Goal: Task Accomplishment & Management: Manage account settings

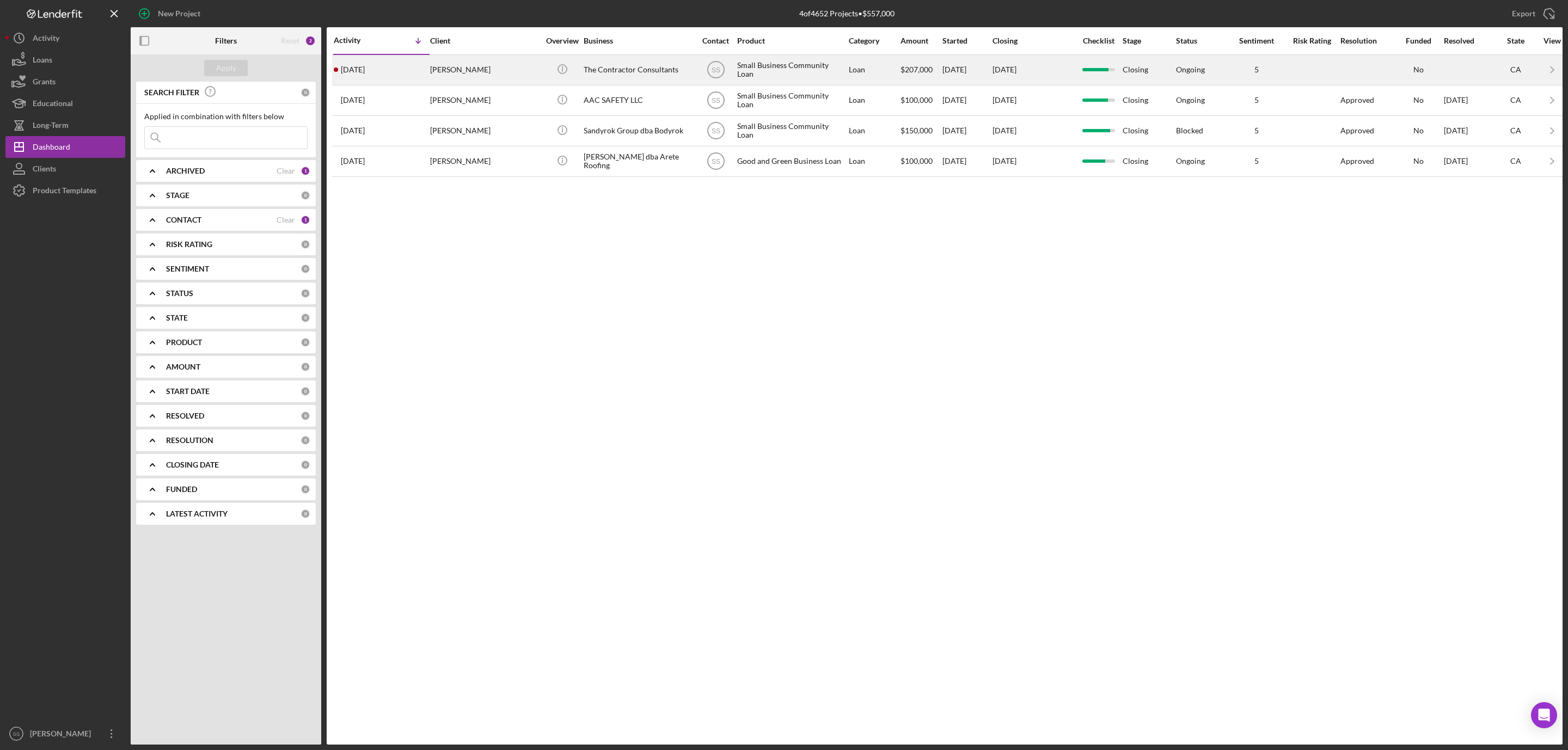
click at [456, 68] on div "Matt DiBara" at bounding box center [484, 70] width 109 height 29
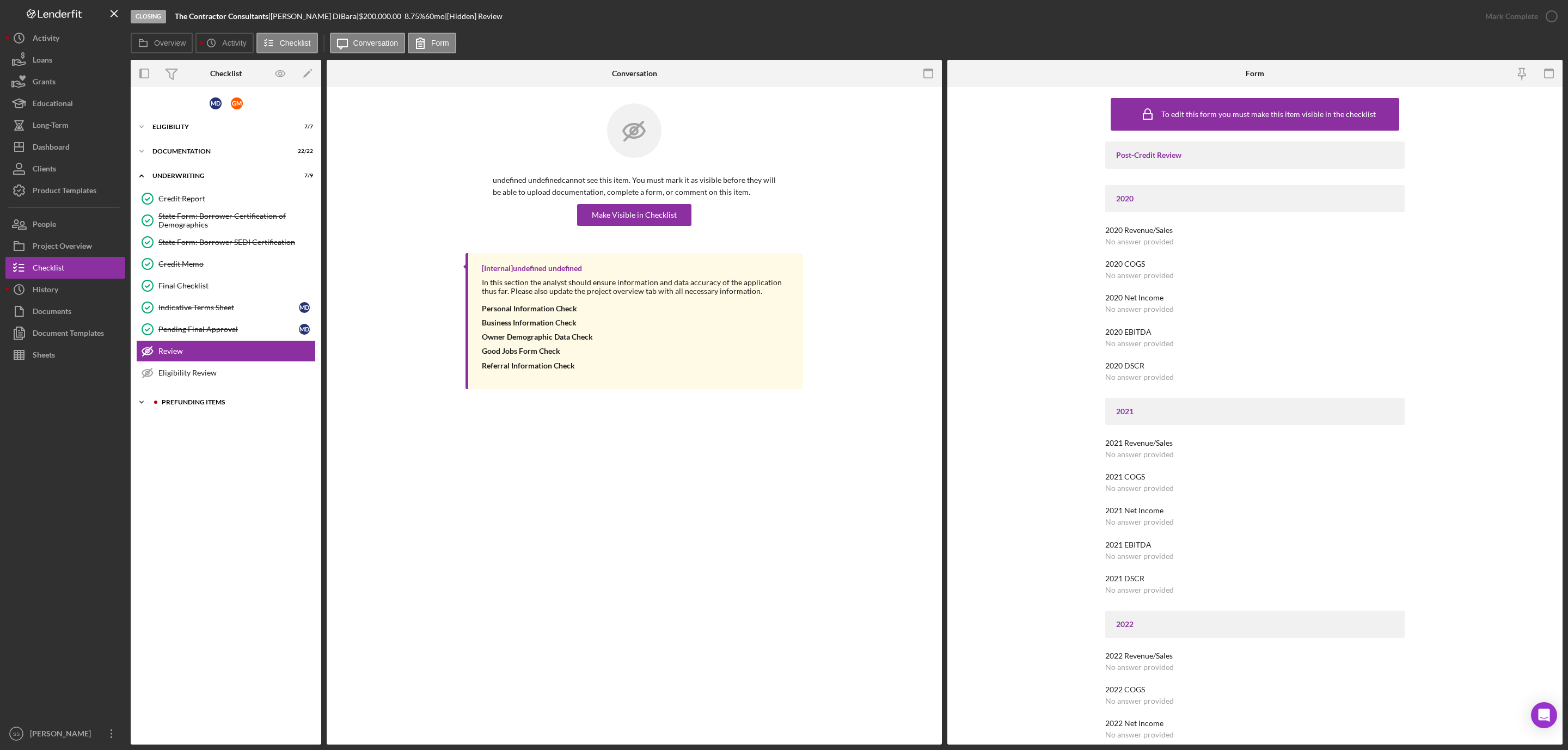
click at [214, 406] on div "Prefunding Items" at bounding box center [235, 402] width 146 height 6
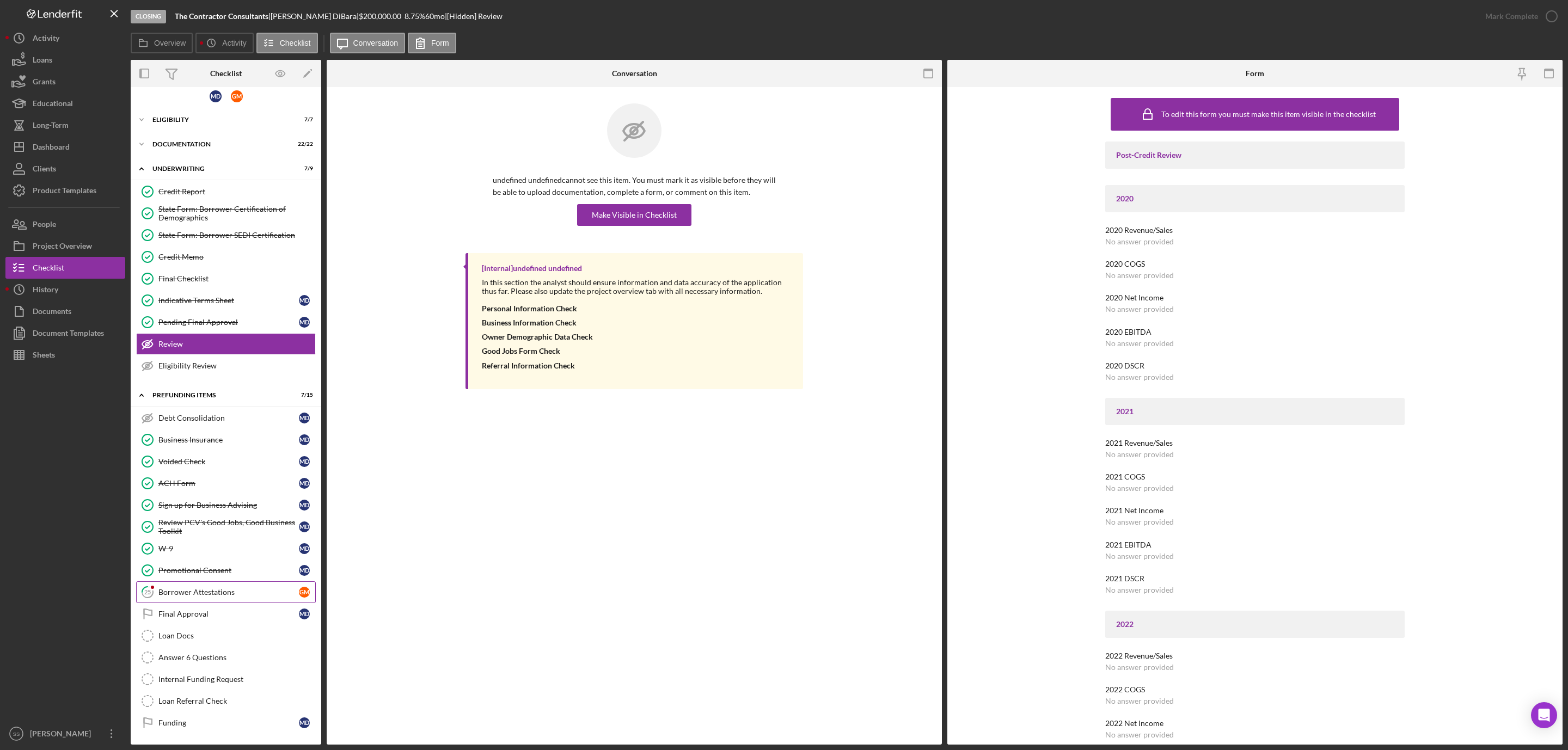
click at [220, 588] on div "Borrower Attestations" at bounding box center [229, 592] width 140 height 9
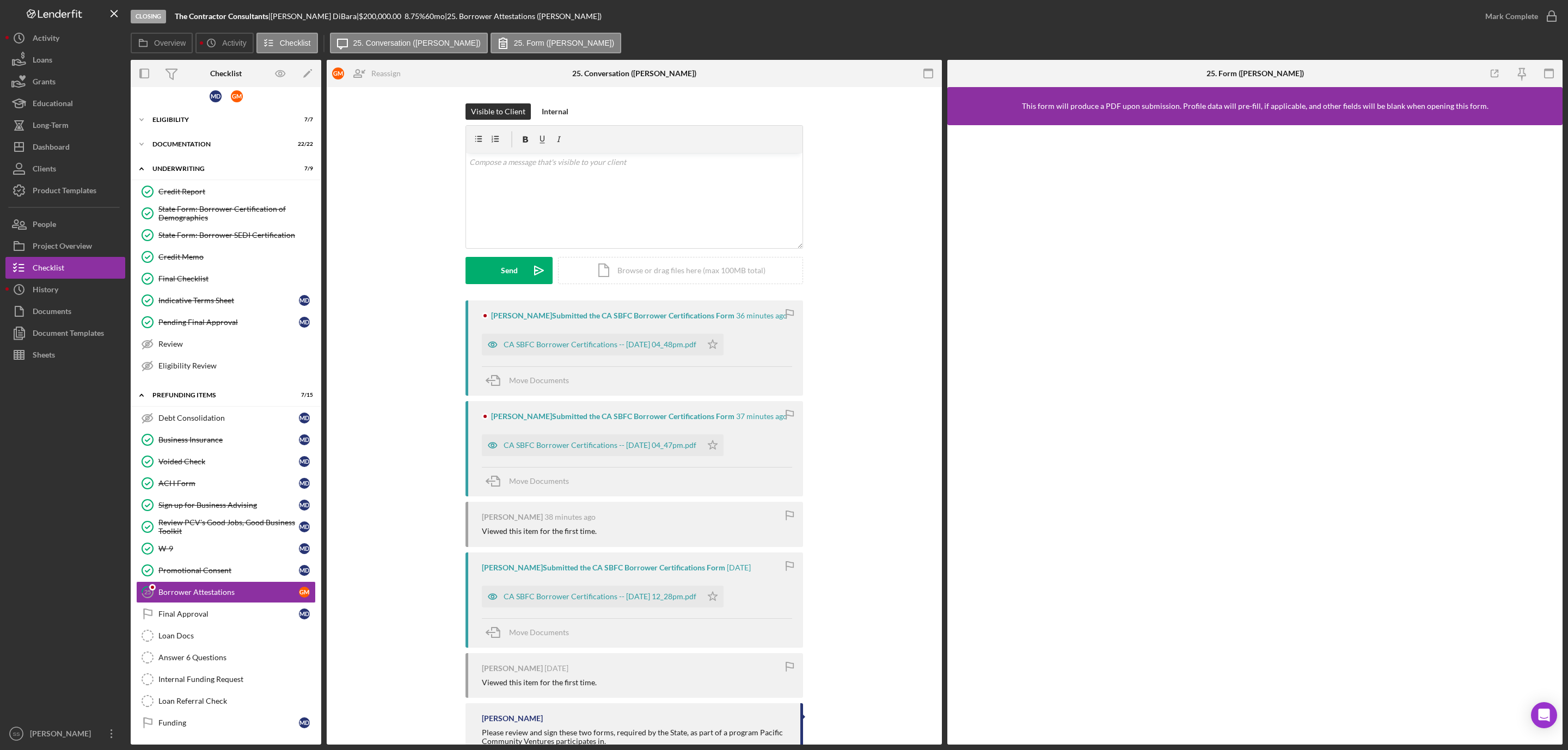
scroll to position [20, 0]
click at [626, 345] on div "CA SBFC Borrower Certifications -- 2025-08-20 04_48pm.pdf" at bounding box center [599, 345] width 193 height 9
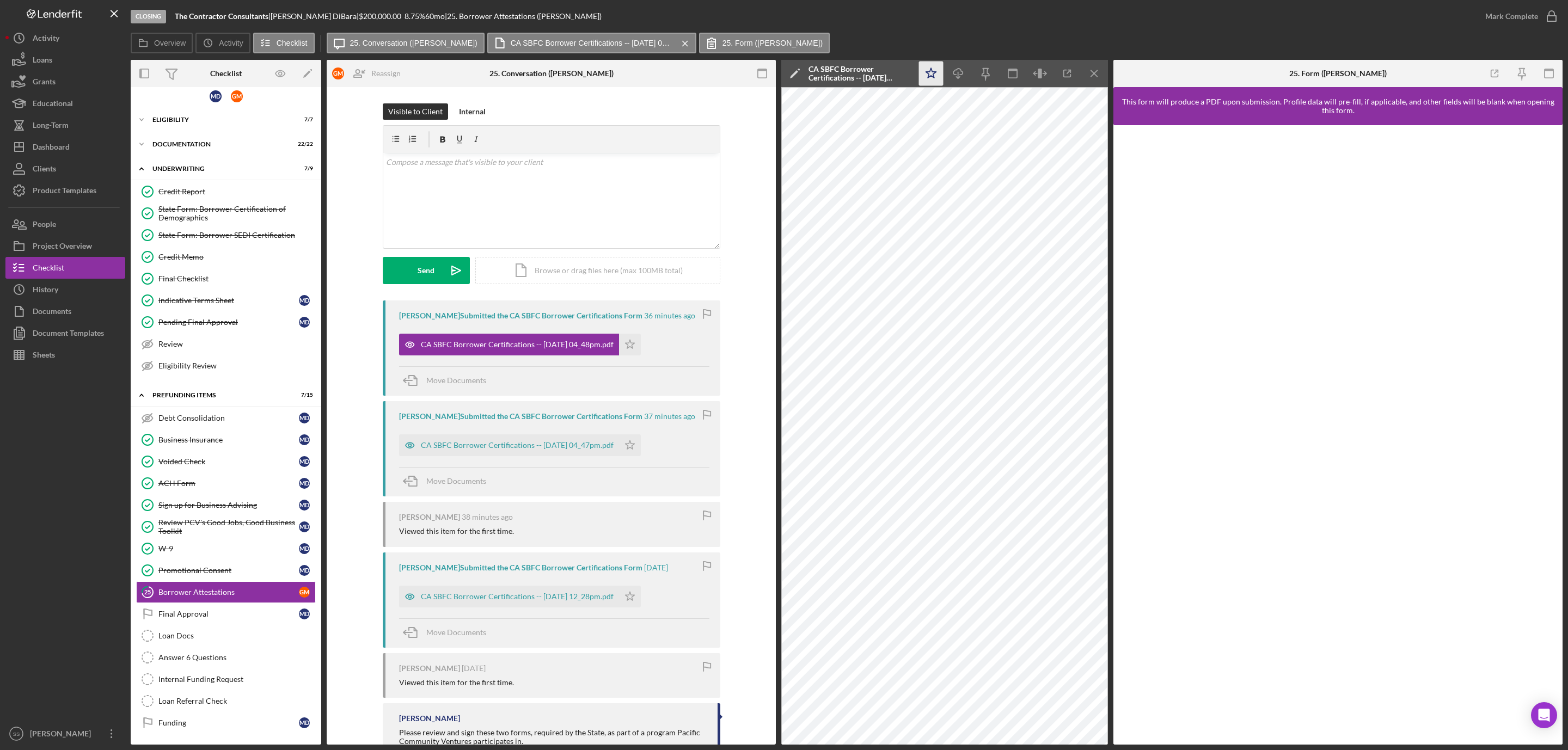
click at [932, 70] on polygon "button" at bounding box center [931, 73] width 10 height 10
click at [1543, 15] on icon "button" at bounding box center [1551, 16] width 27 height 27
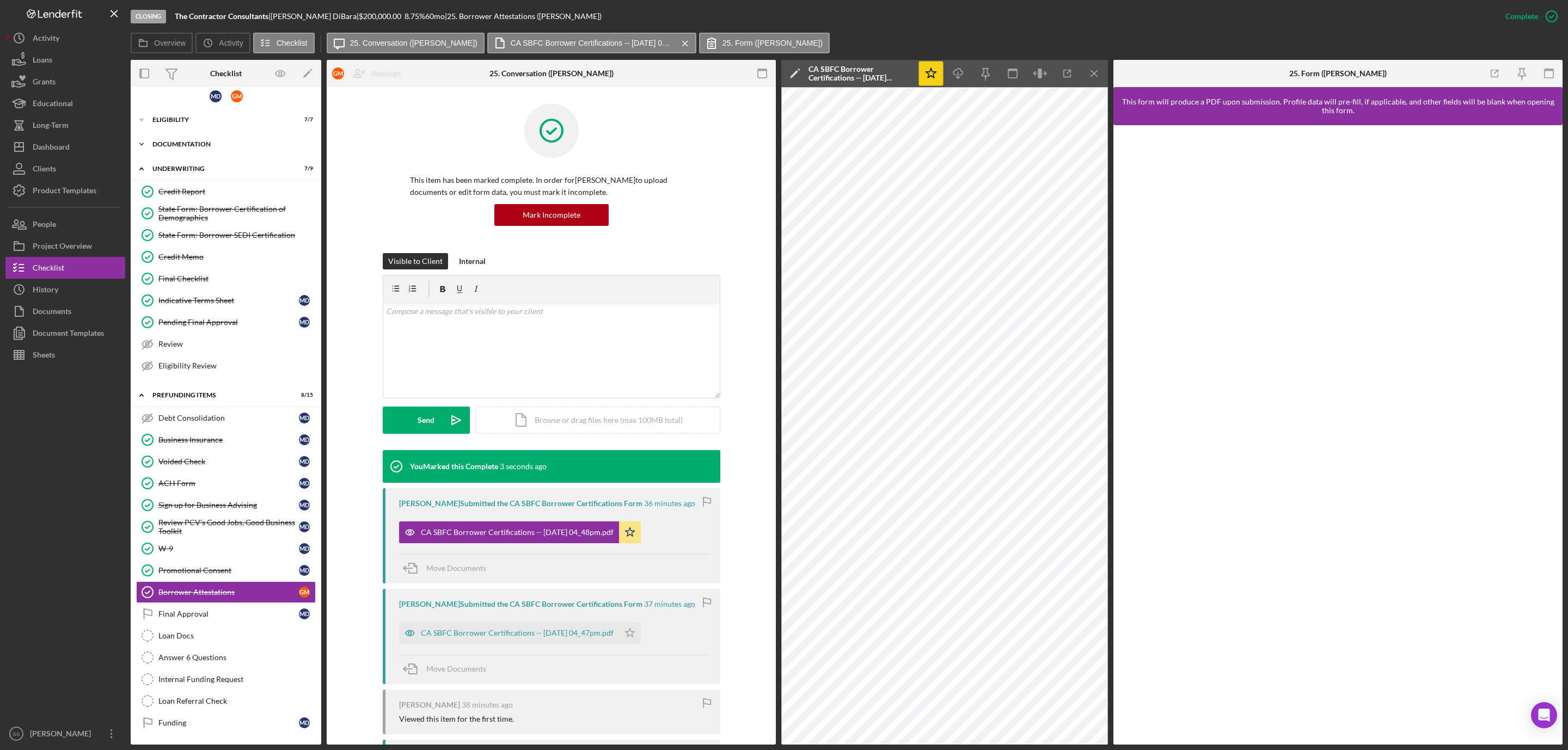
click at [188, 136] on div "Icon/Expander Documentation 22 / 22" at bounding box center [226, 144] width 191 height 22
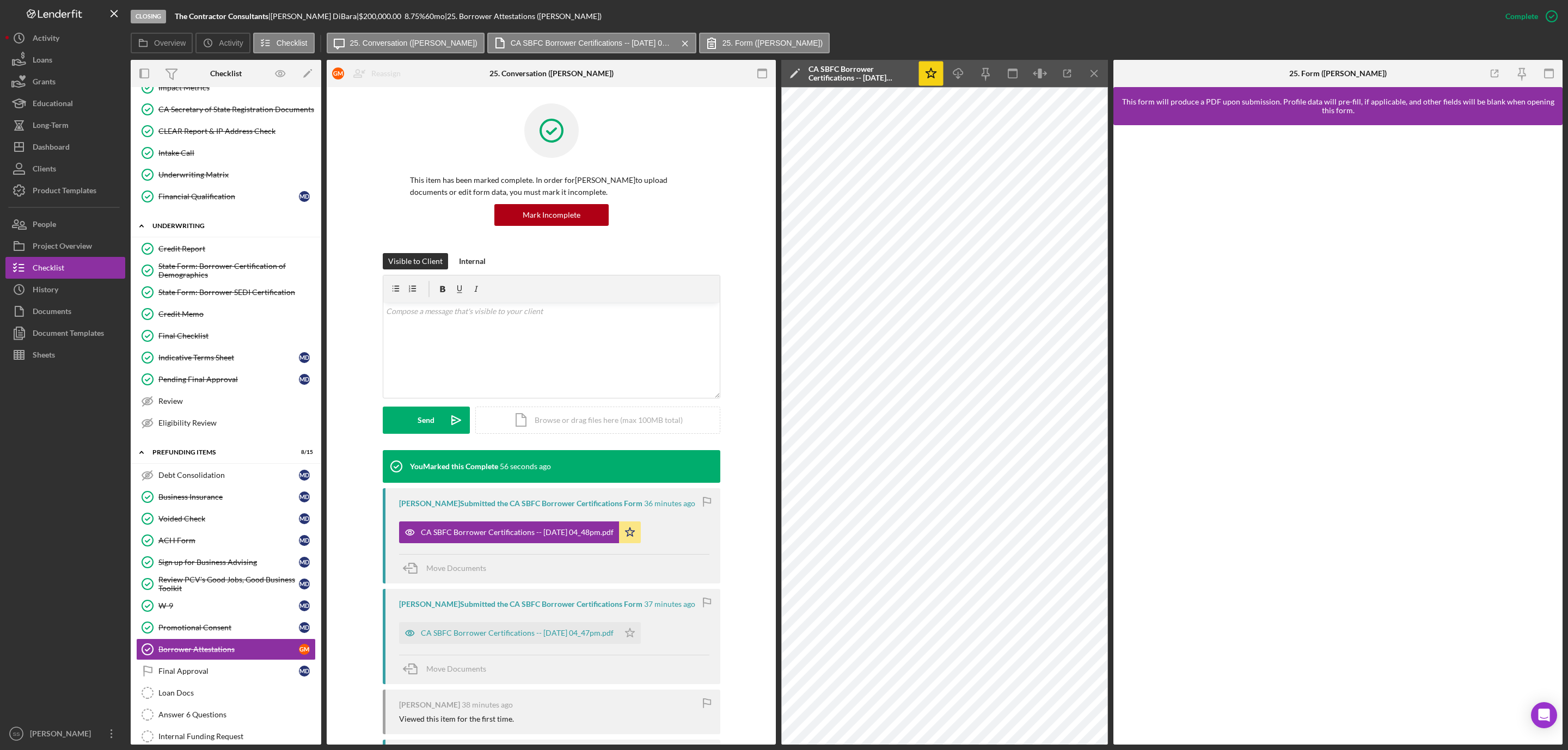
scroll to position [353, 0]
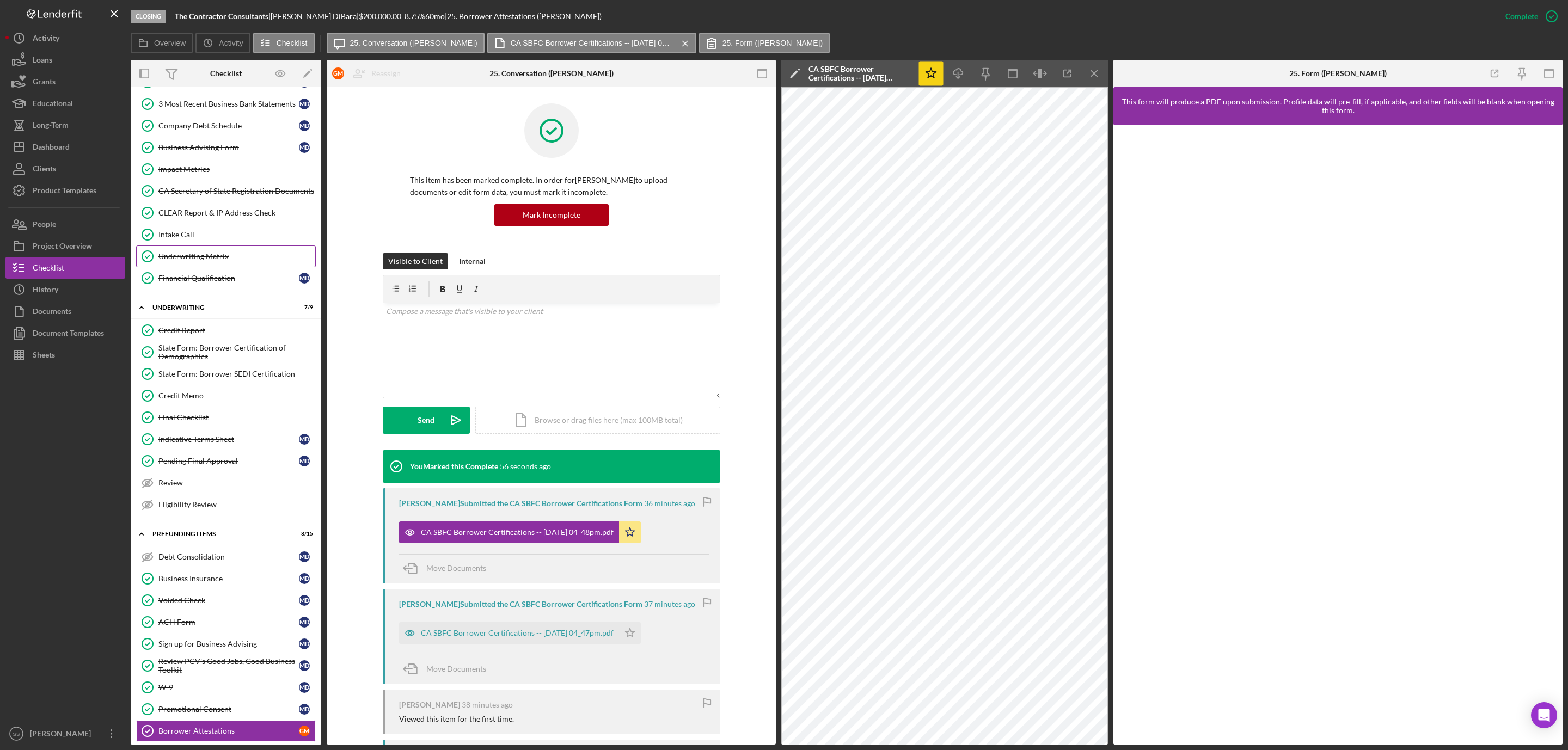
click at [224, 261] on div "Underwriting Matrix" at bounding box center [237, 257] width 157 height 9
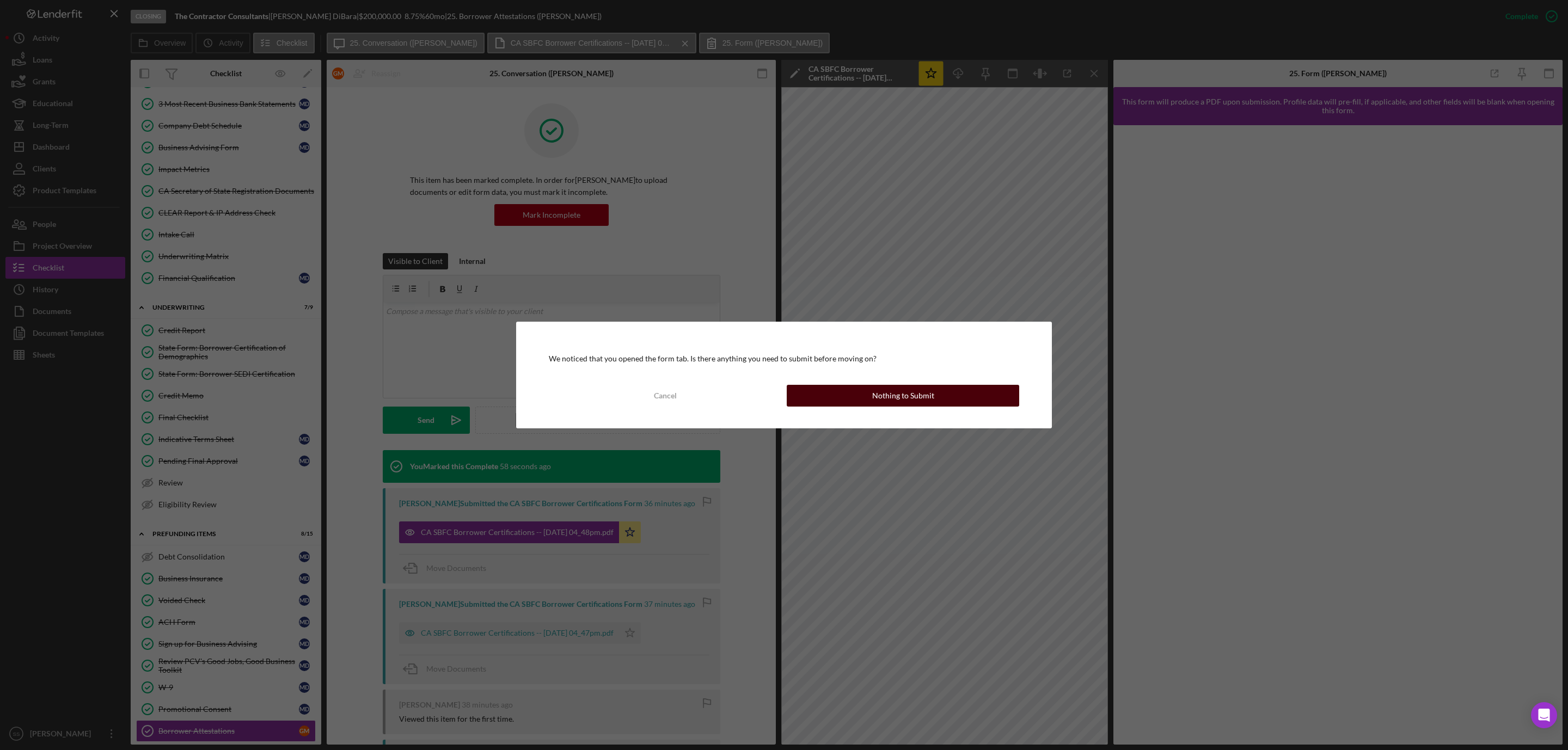
click at [885, 399] on div "Nothing to Submit" at bounding box center [903, 396] width 62 height 22
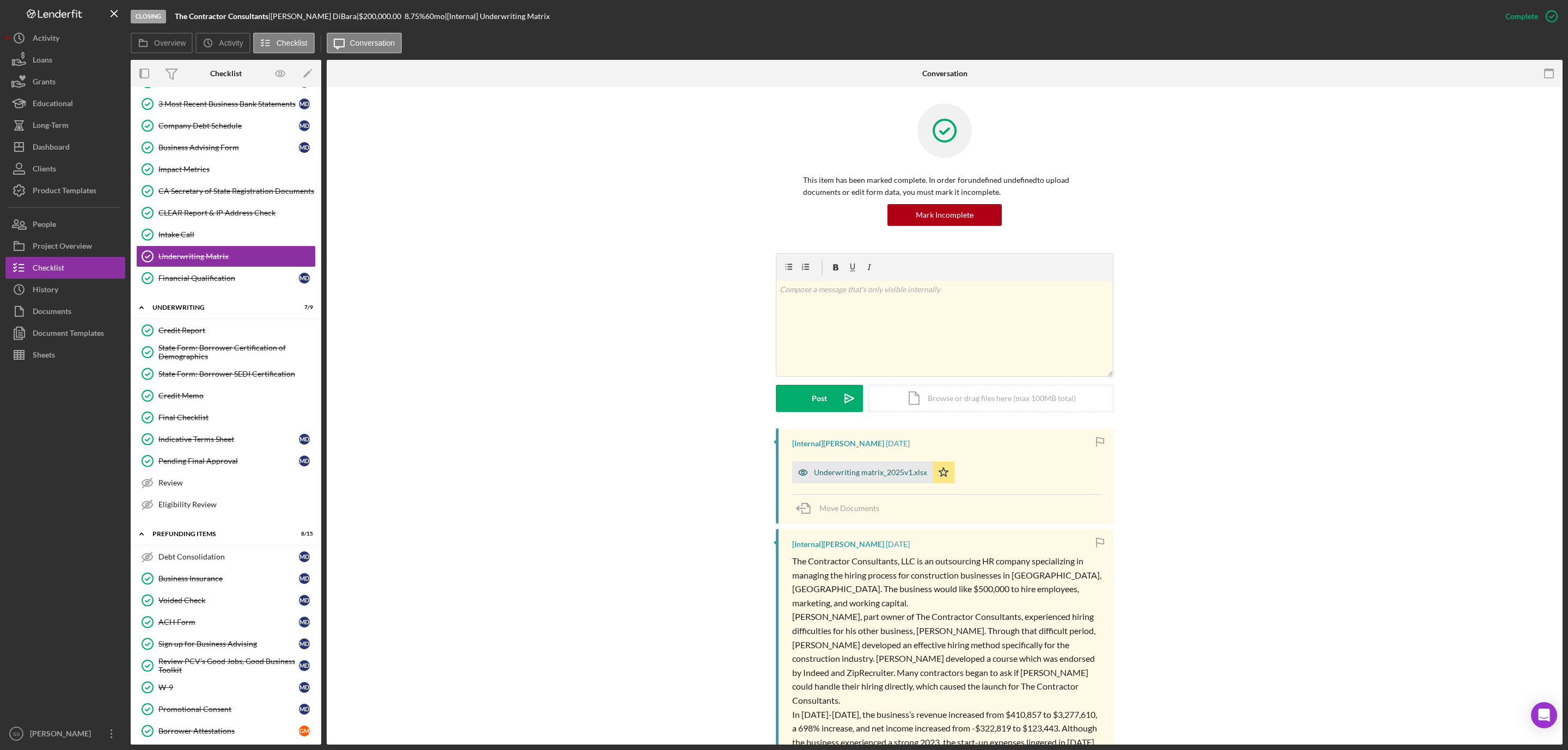
click at [831, 470] on div "Underwriting matrix_2025v1.xlsx" at bounding box center [870, 473] width 113 height 9
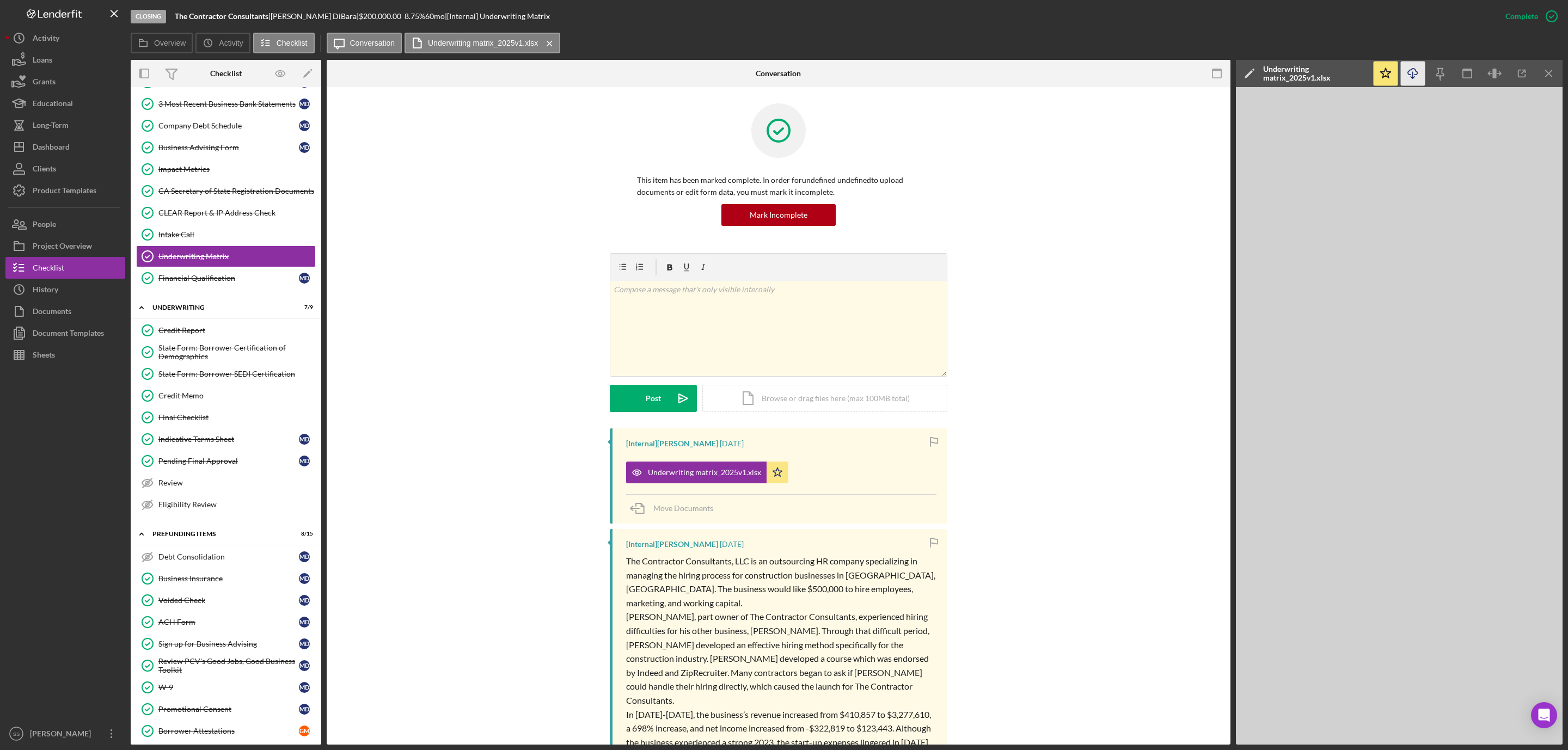
click at [1411, 79] on icon "Icon/Download" at bounding box center [1412, 73] width 24 height 24
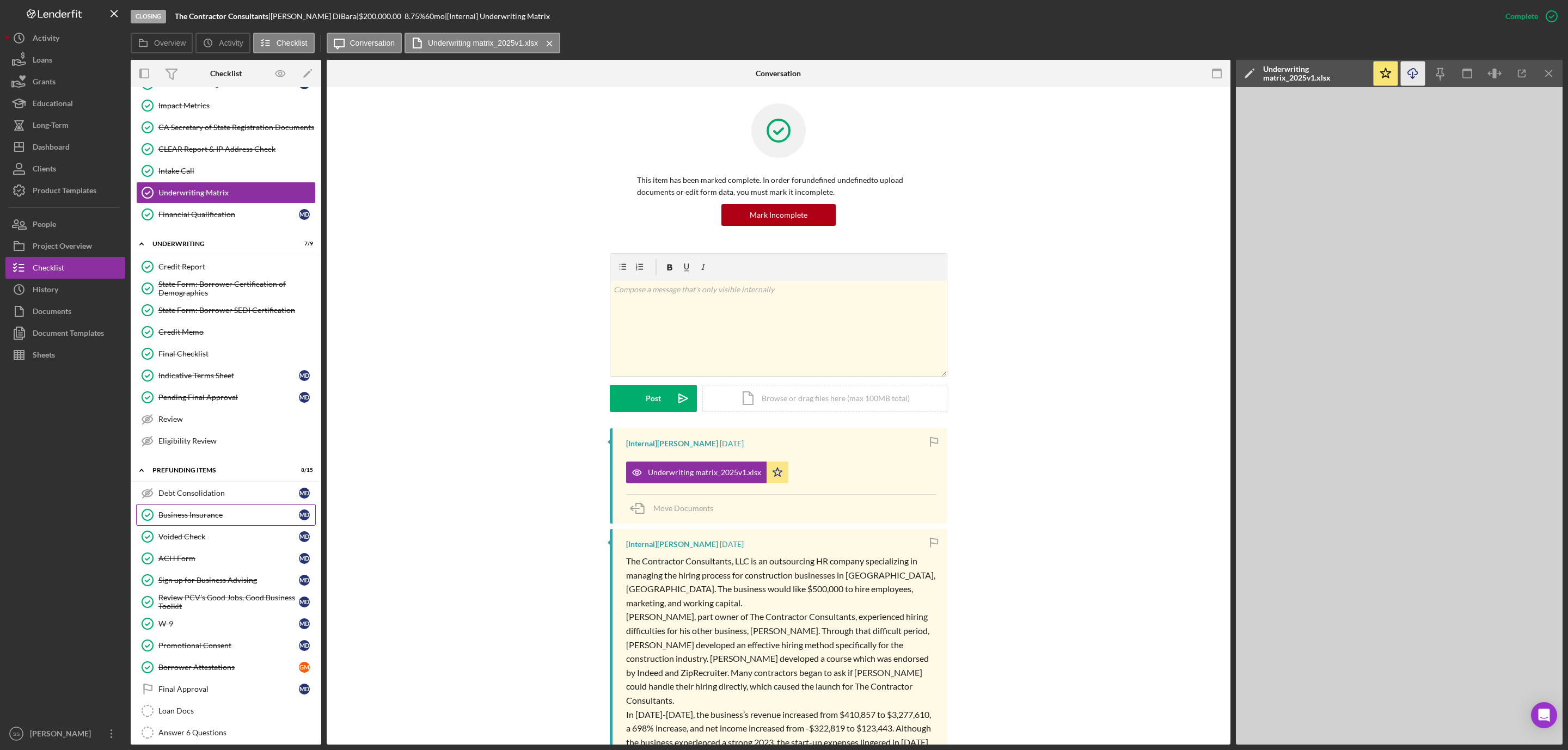
scroll to position [517, 0]
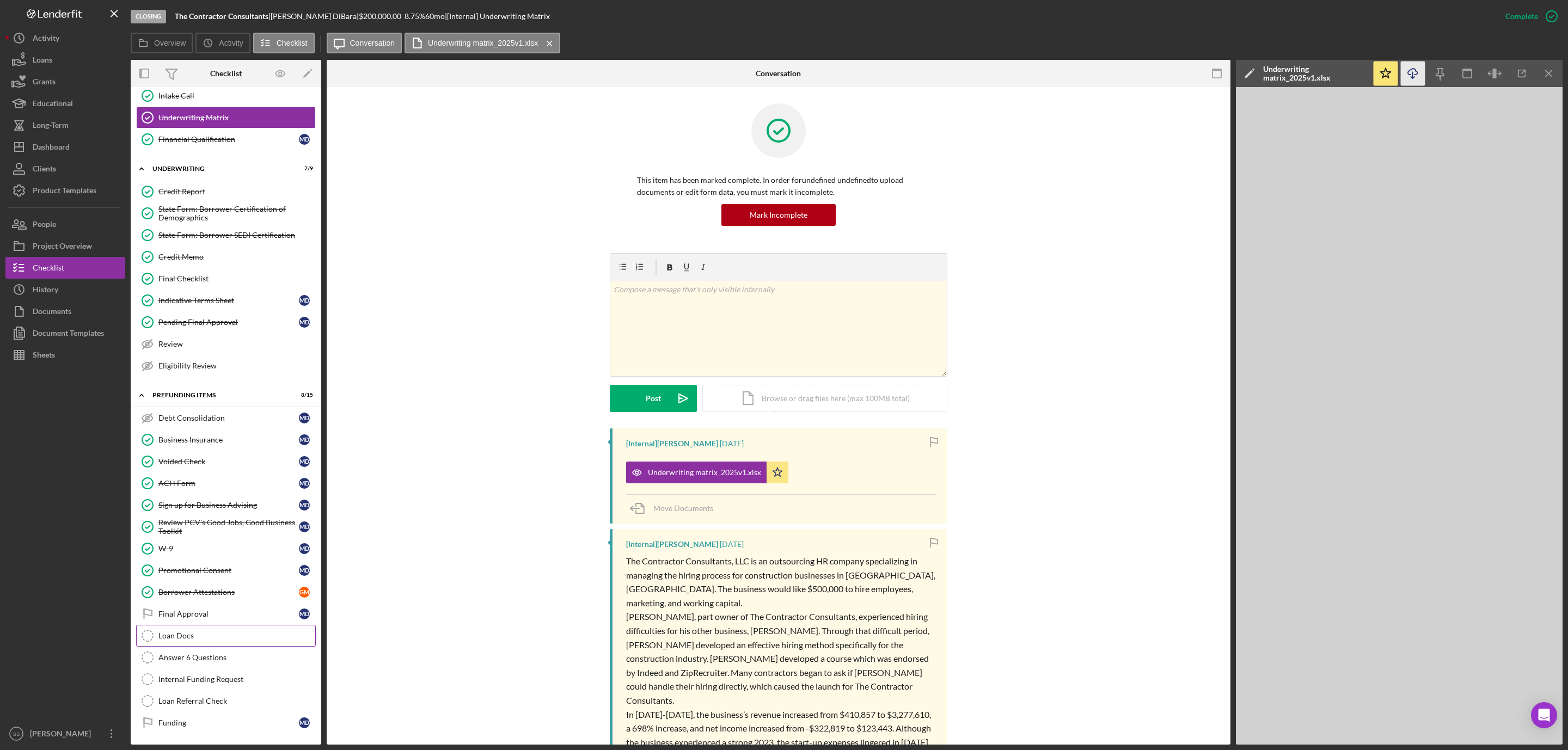
click at [196, 625] on link "Loan Docs Loan Docs" at bounding box center [226, 636] width 180 height 22
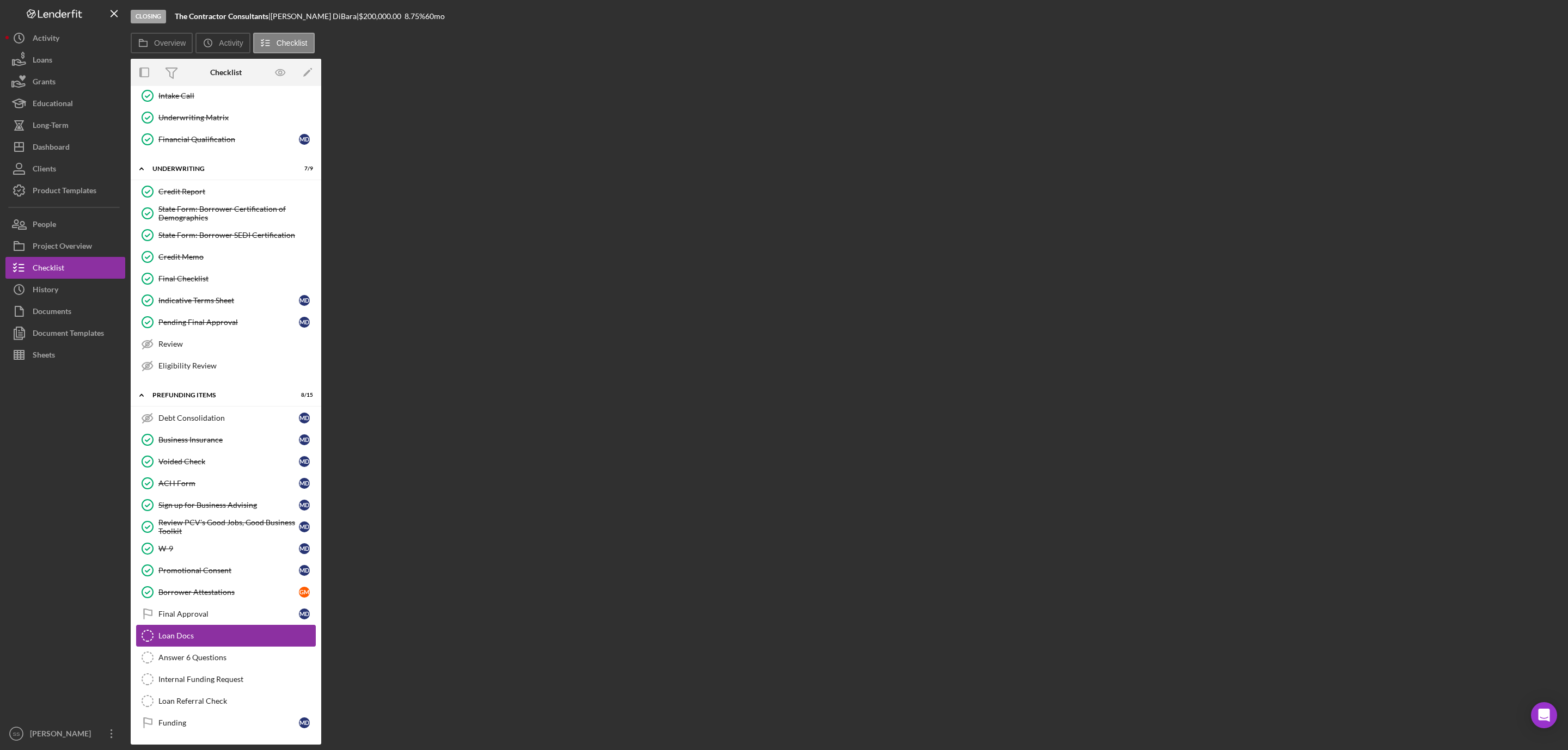
scroll to position [516, 0]
click at [198, 610] on div "Final Approval" at bounding box center [229, 614] width 140 height 9
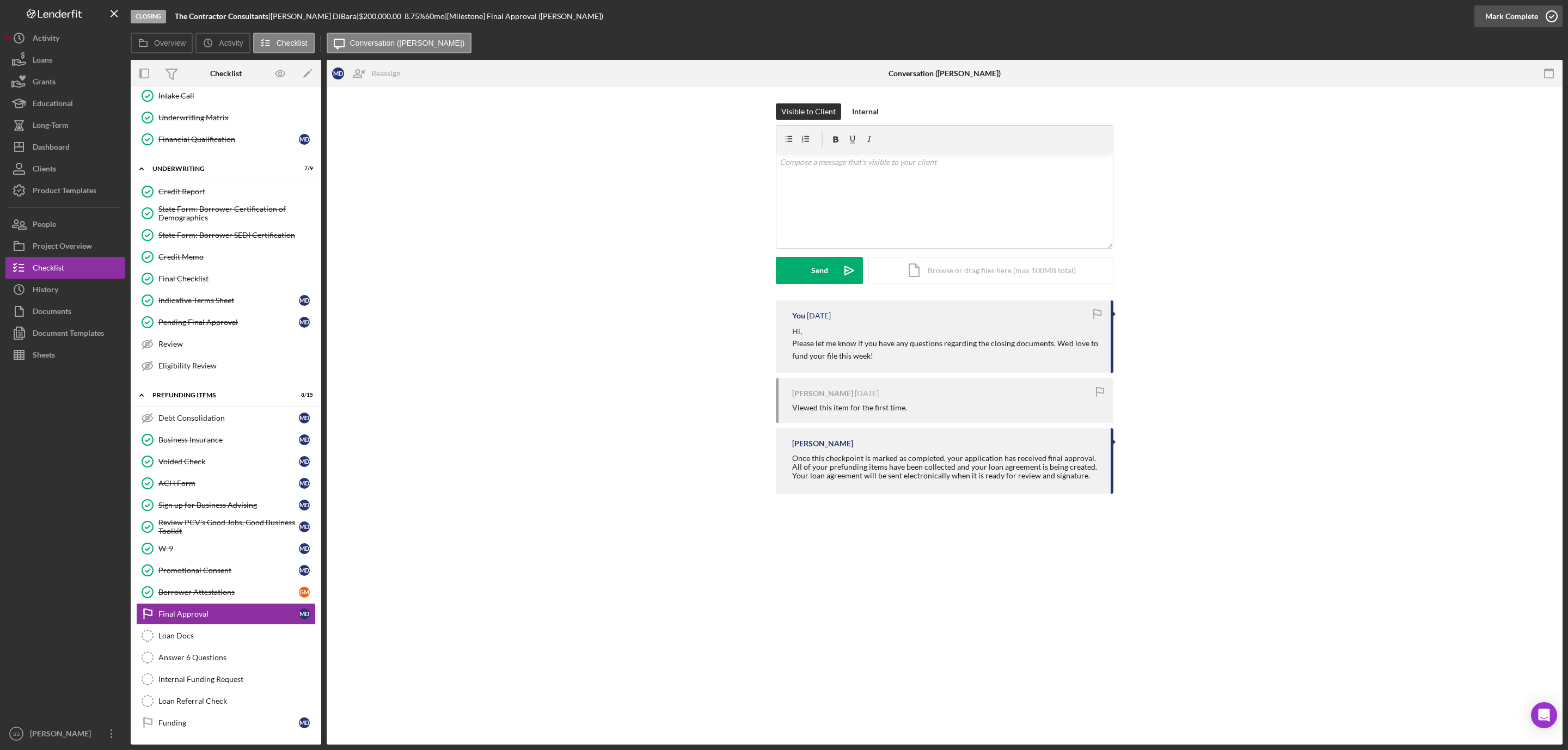
click at [1548, 12] on circle "button" at bounding box center [1551, 16] width 11 height 11
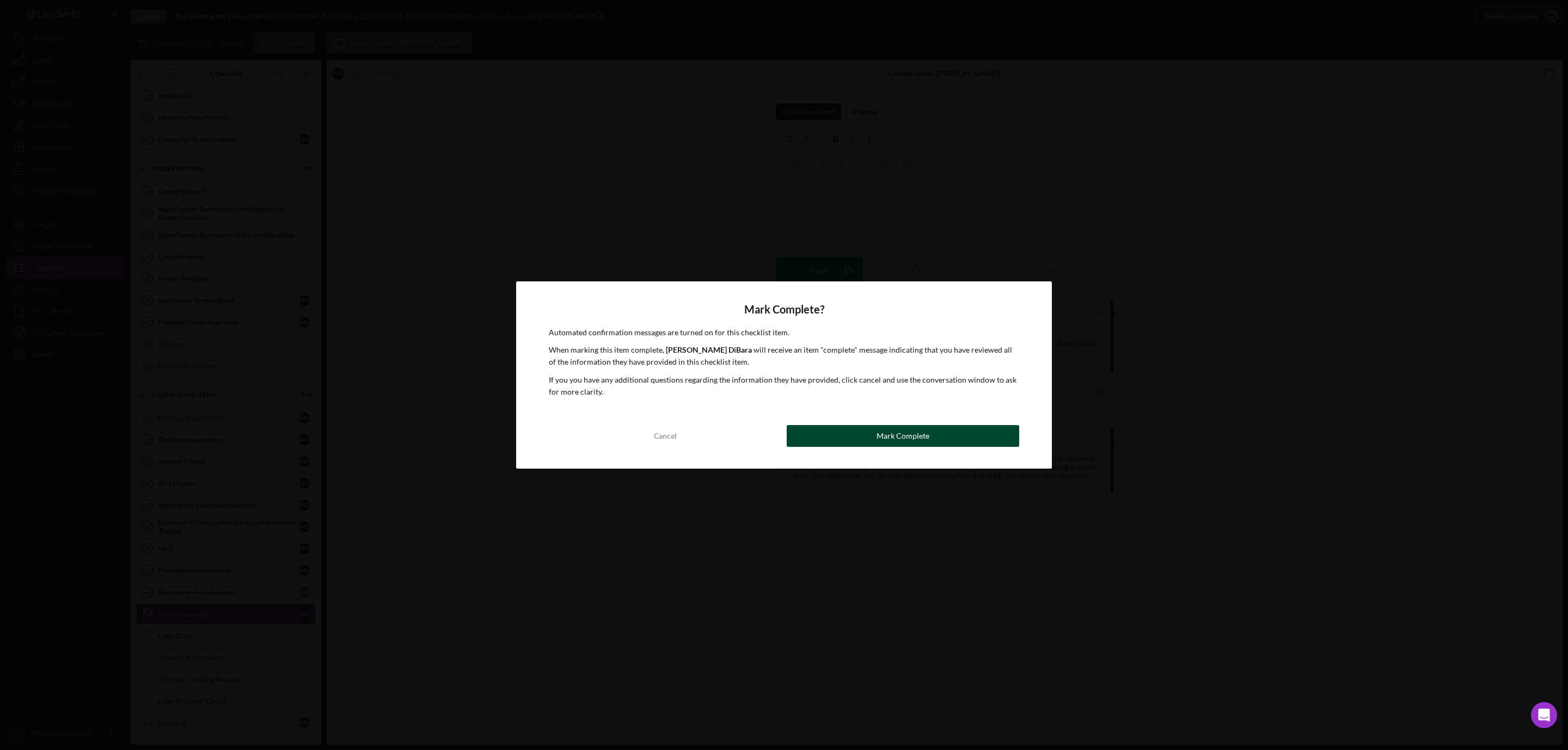
click at [962, 437] on button "Mark Complete" at bounding box center [903, 436] width 232 height 22
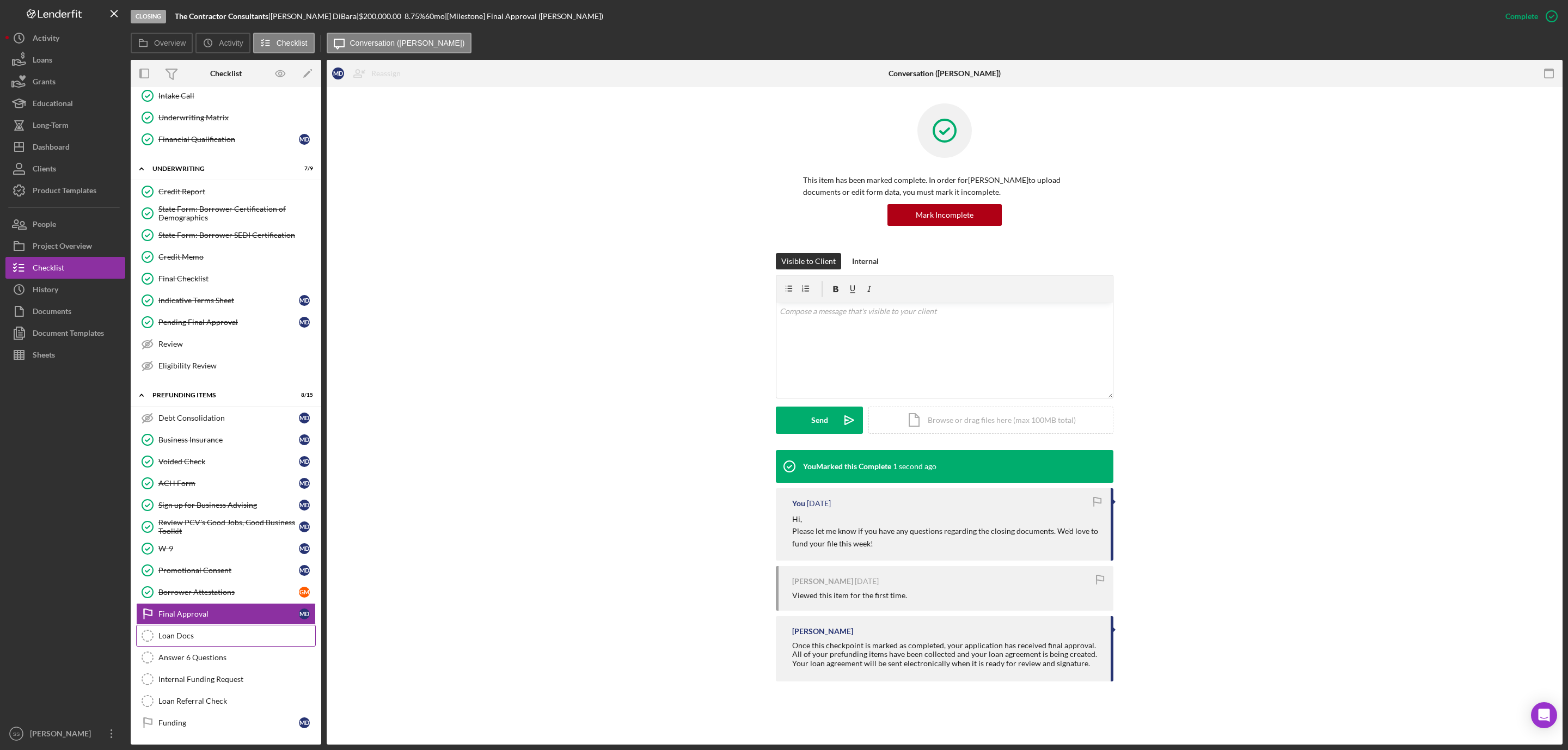
click at [198, 639] on div "Loan Docs" at bounding box center [237, 636] width 157 height 9
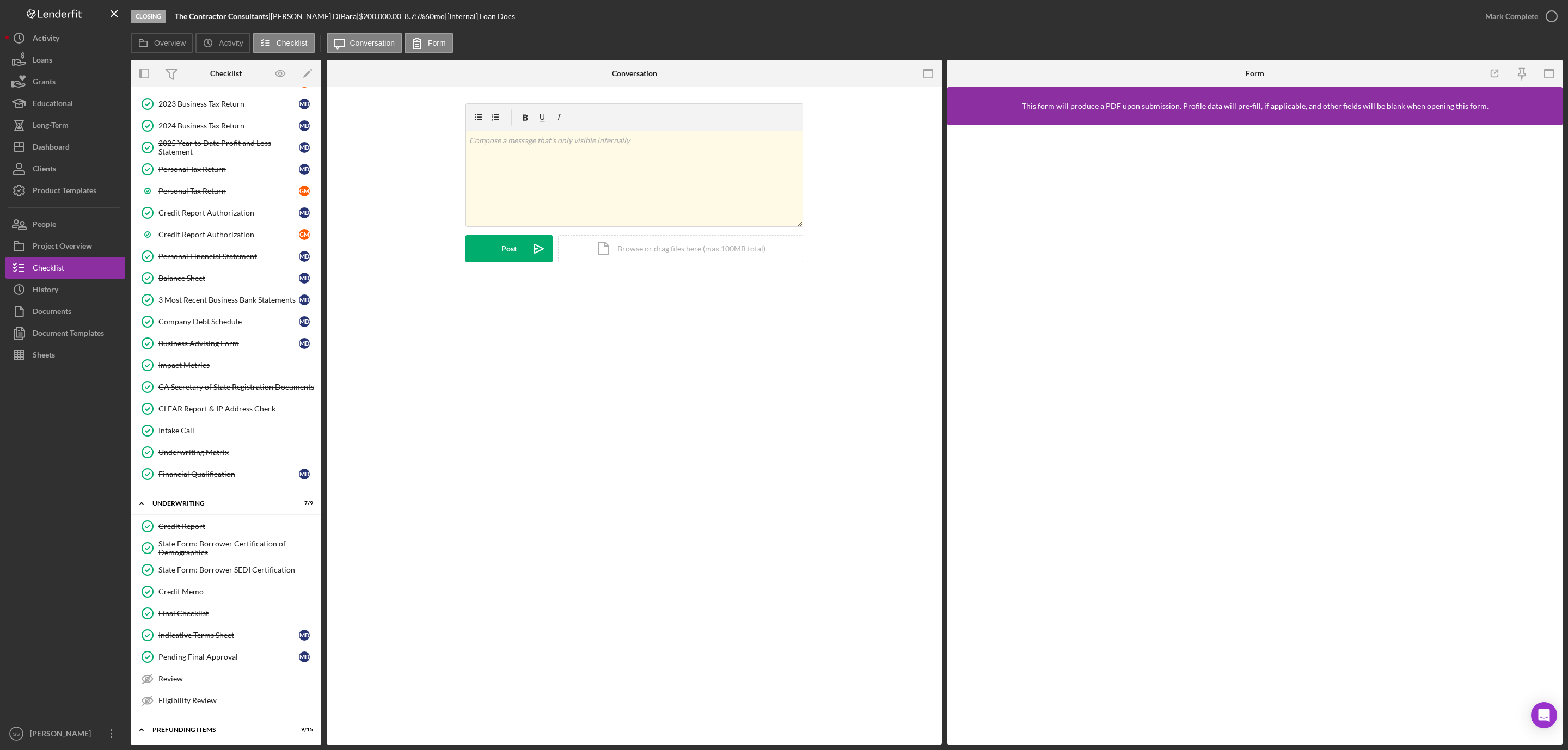
scroll to position [108, 0]
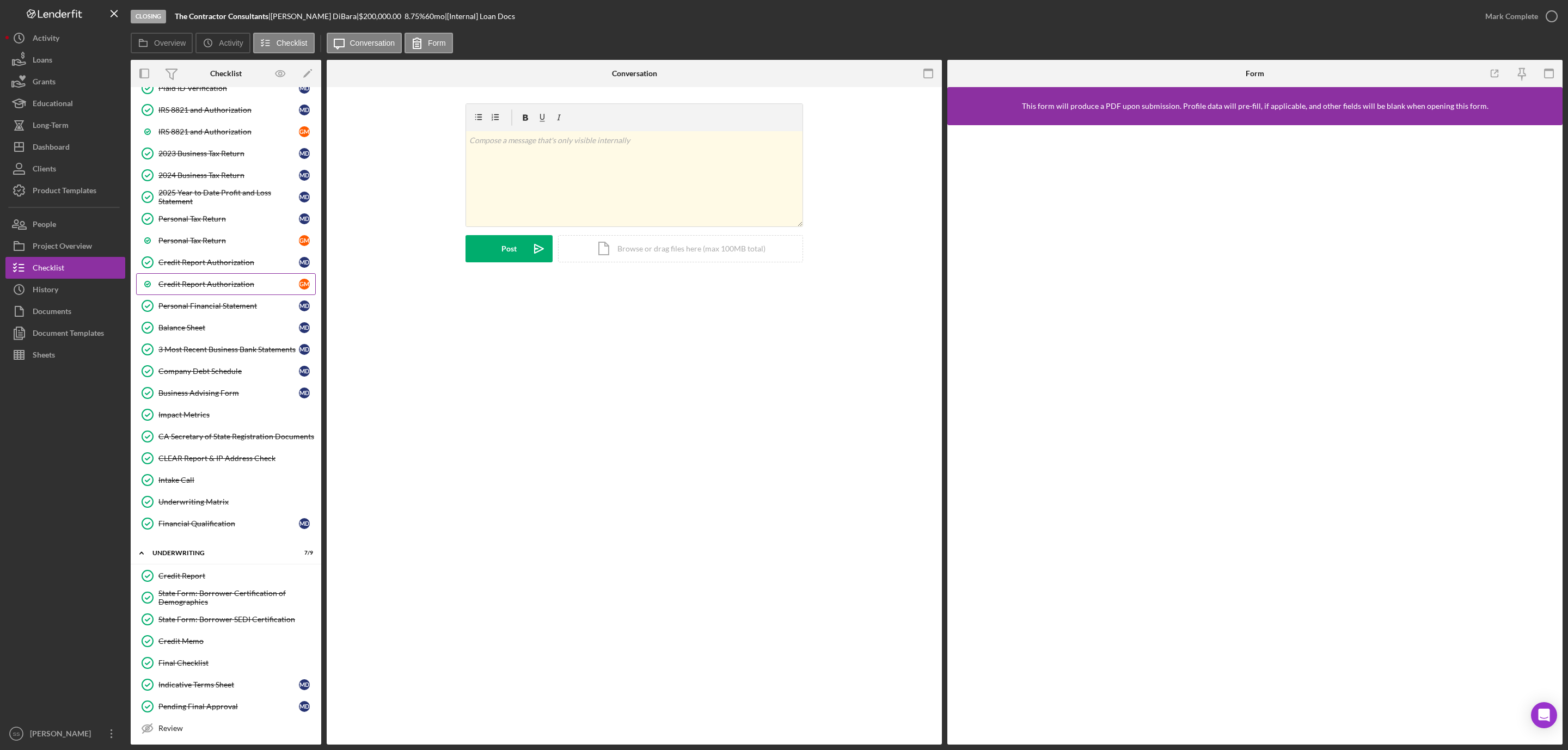
click at [240, 288] on div "Credit Report Authorization" at bounding box center [229, 285] width 140 height 9
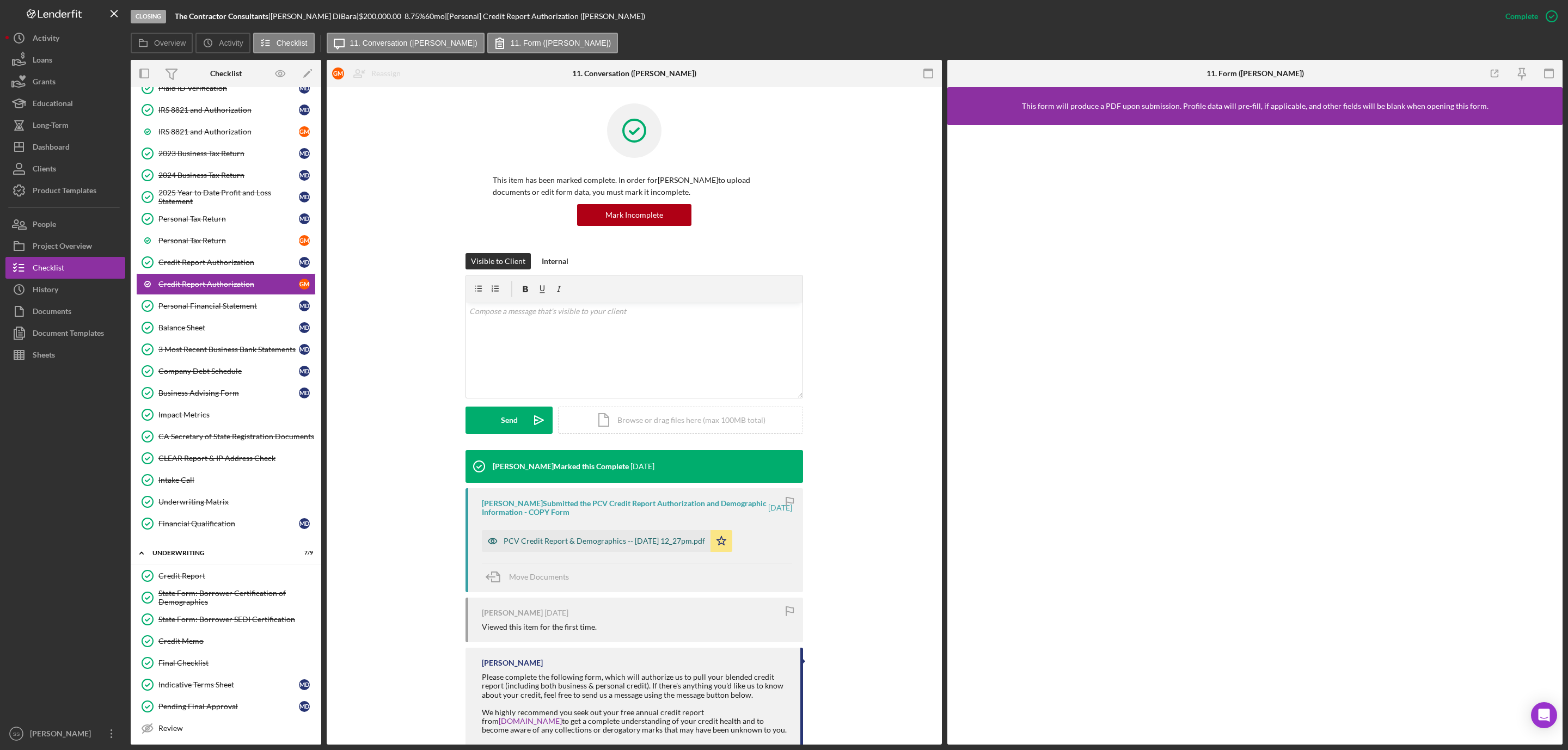
click at [639, 539] on div "PCV Credit Report & Demographics -- 2025-06-09 12_27pm.pdf" at bounding box center [604, 541] width 202 height 9
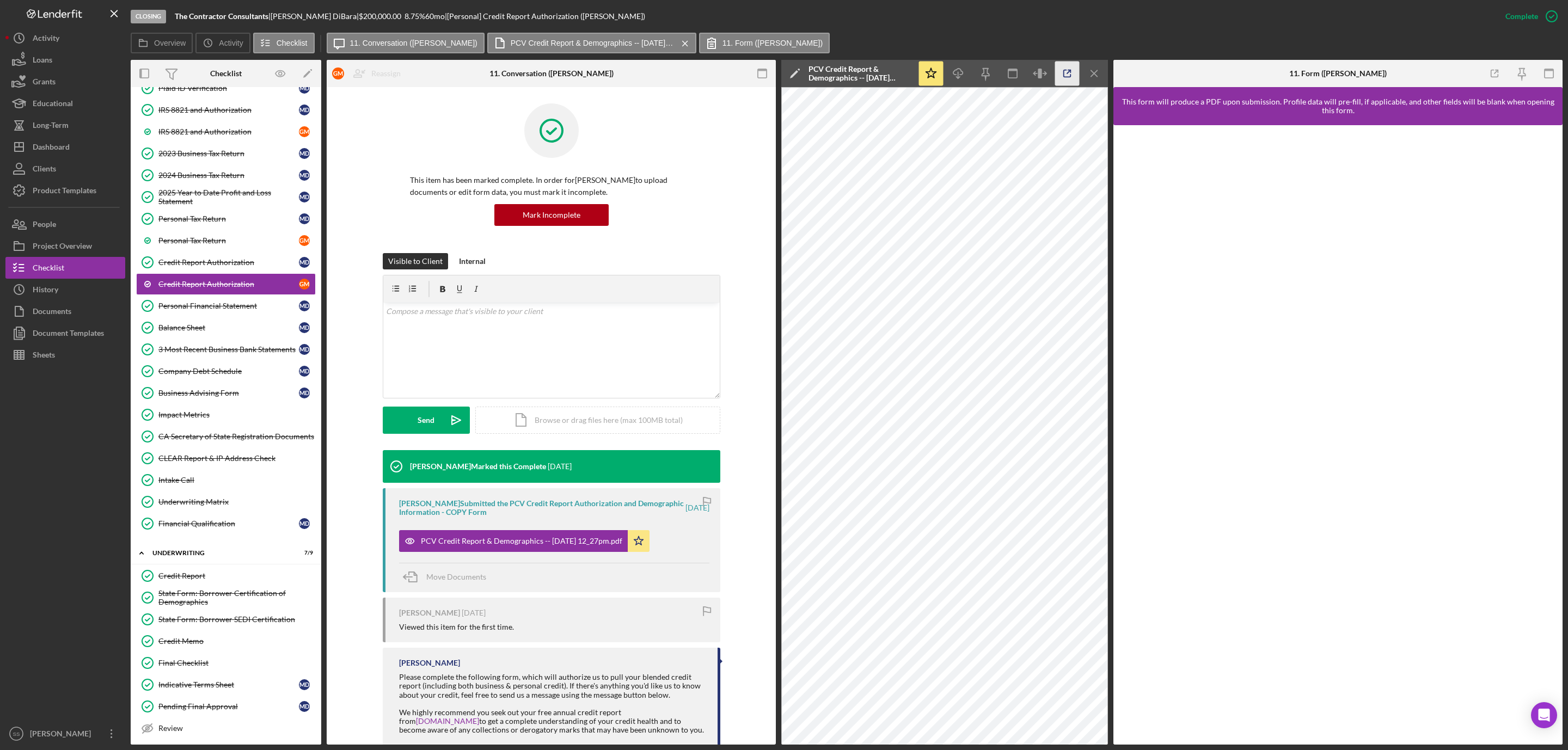
click at [1064, 70] on icon "button" at bounding box center [1068, 74] width 7 height 7
click at [256, 274] on link "Credit Report Authorization Credit Report Authorization M D" at bounding box center [226, 262] width 180 height 22
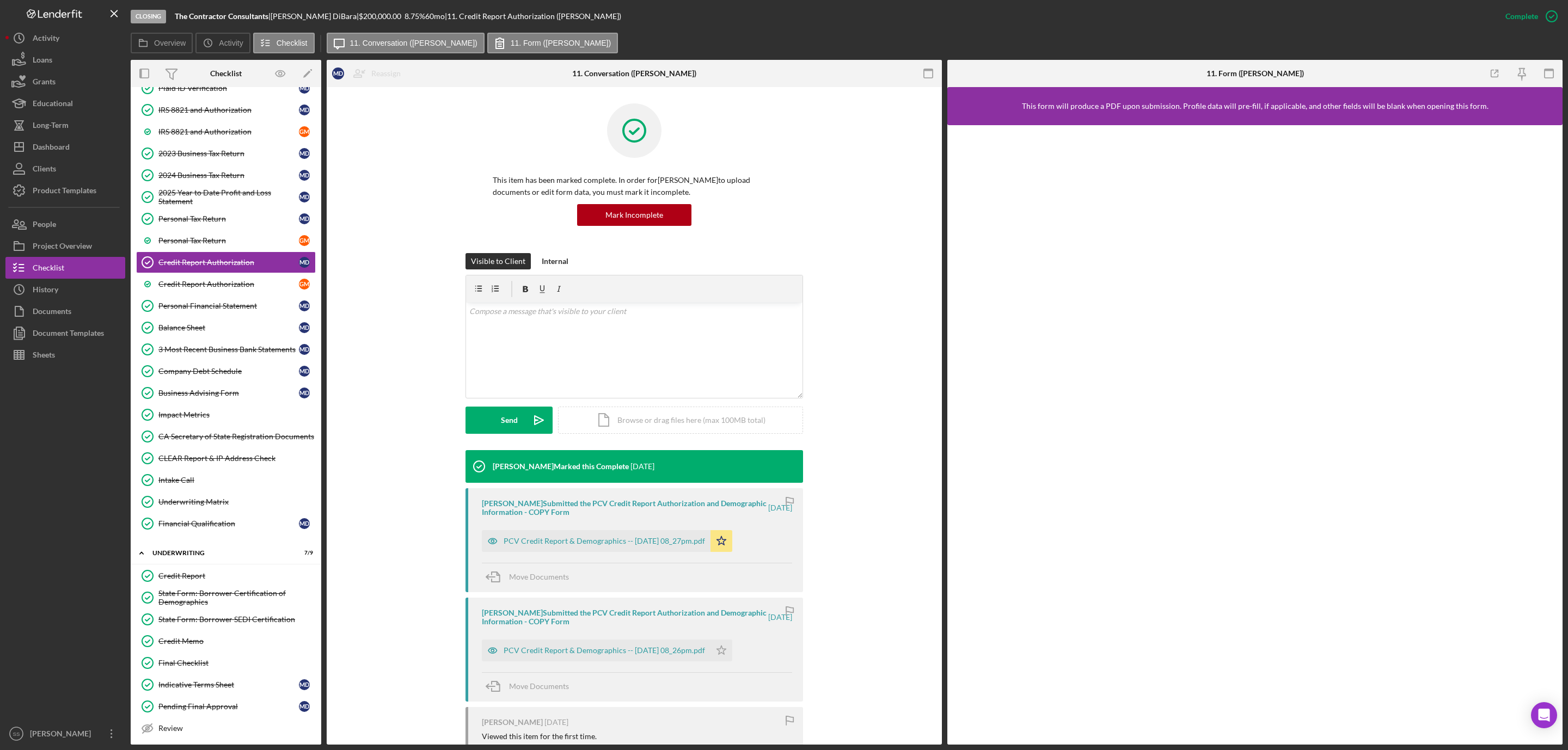
drag, startPoint x: 647, startPoint y: 536, endPoint x: 663, endPoint y: 520, distance: 22.6
click at [646, 539] on div "PCV Credit Report & Demographics -- 2025-05-26 08_27pm.pdf" at bounding box center [596, 541] width 229 height 22
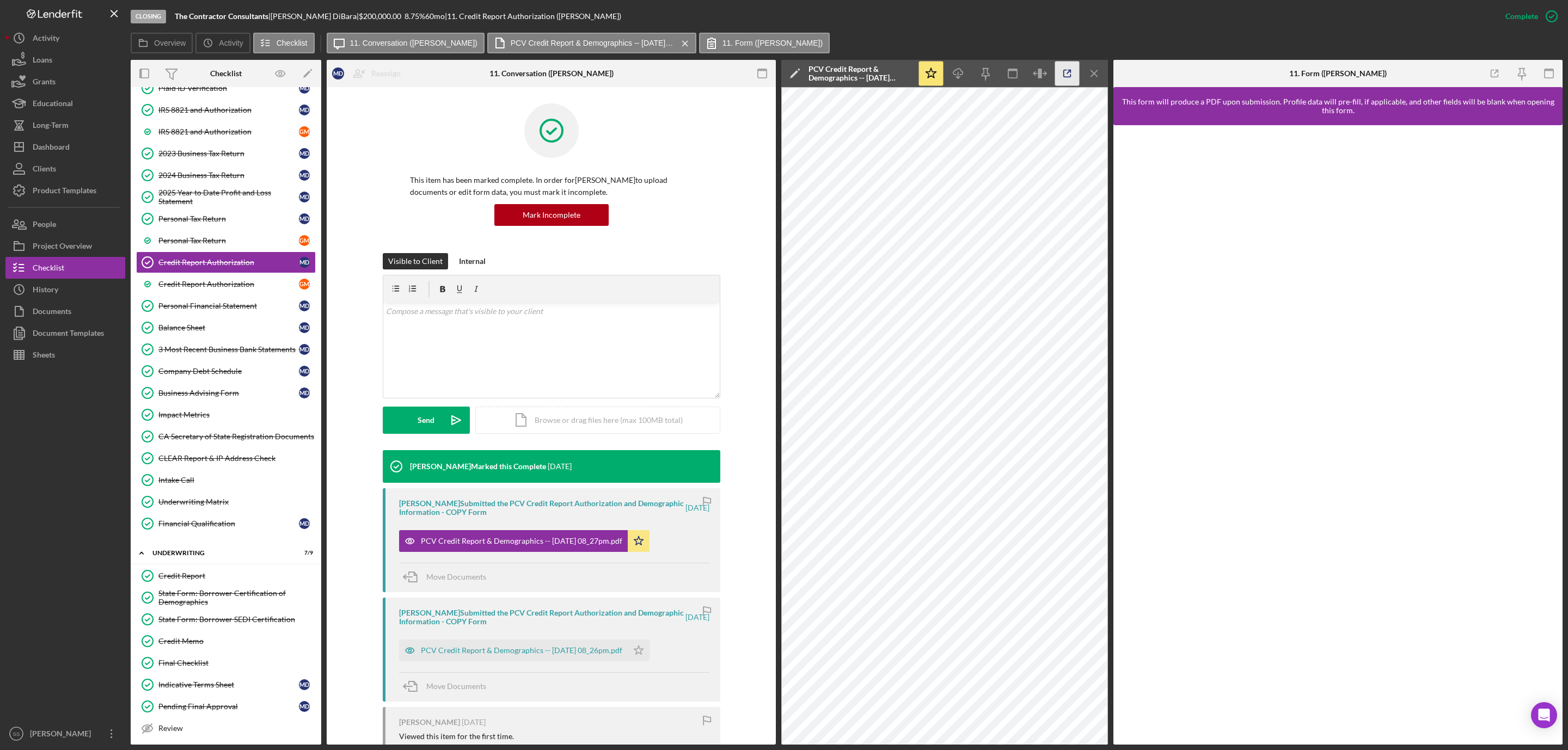
click at [1059, 72] on icon "button" at bounding box center [1067, 73] width 24 height 24
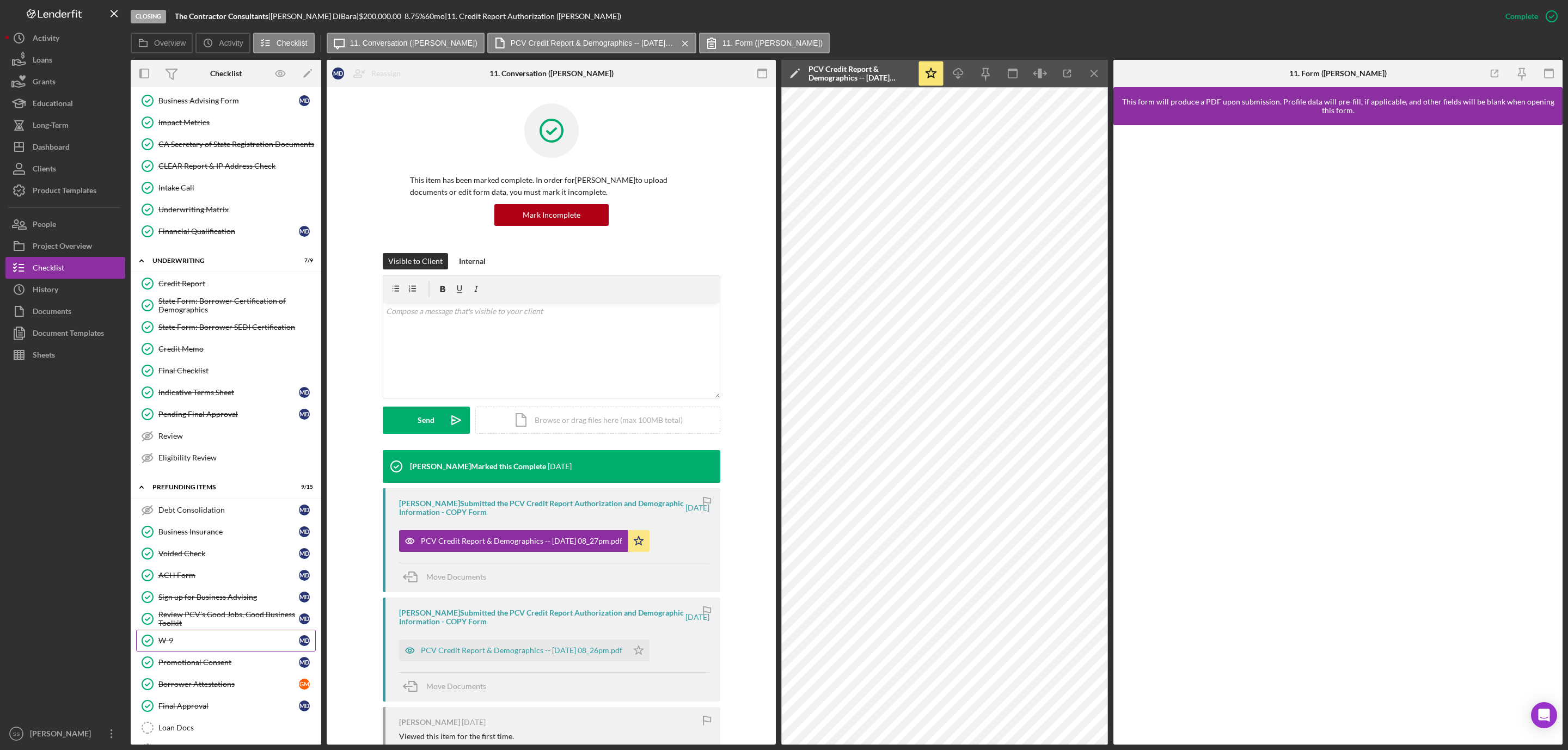
scroll to position [516, 0]
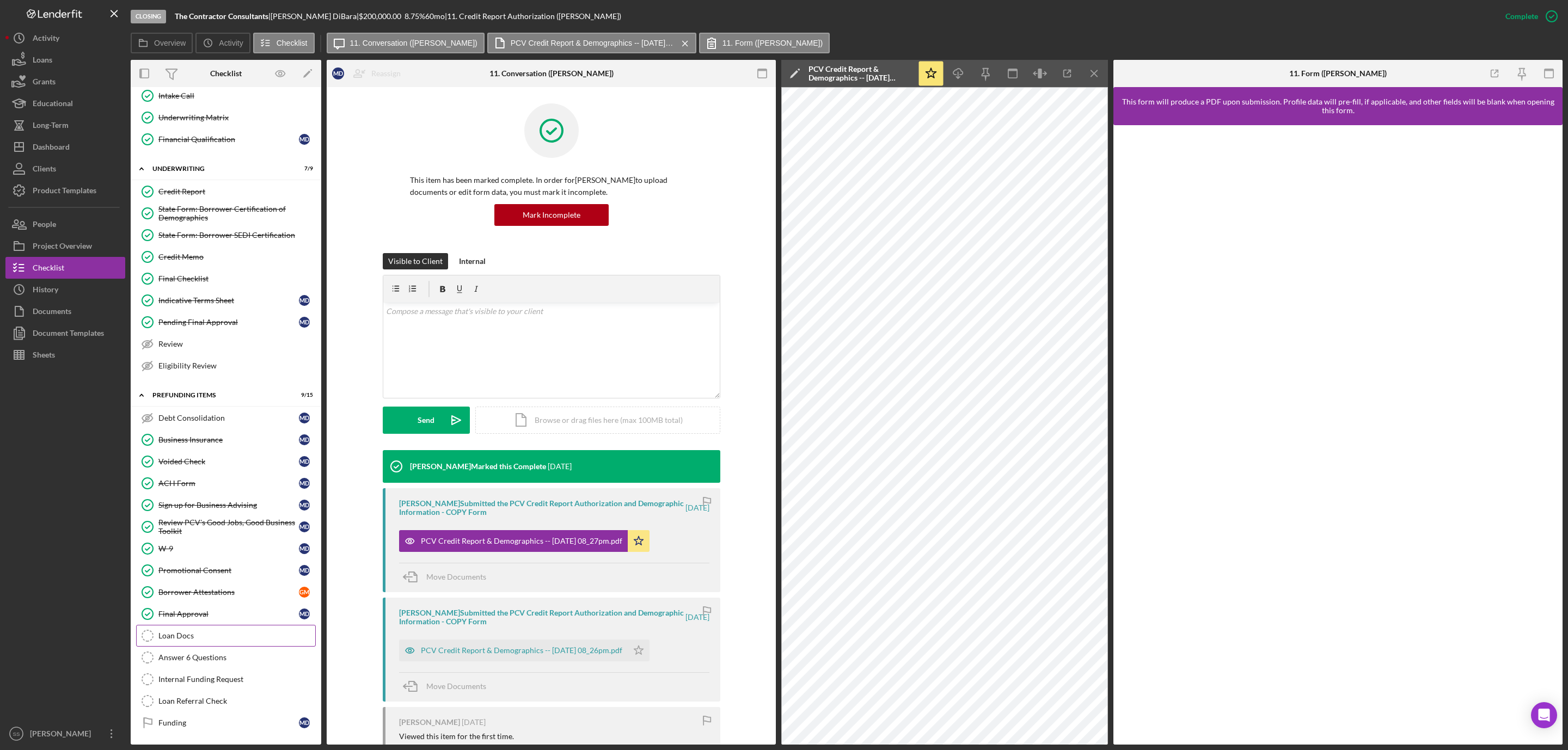
click at [190, 643] on link "Loan Docs Loan Docs" at bounding box center [226, 636] width 180 height 22
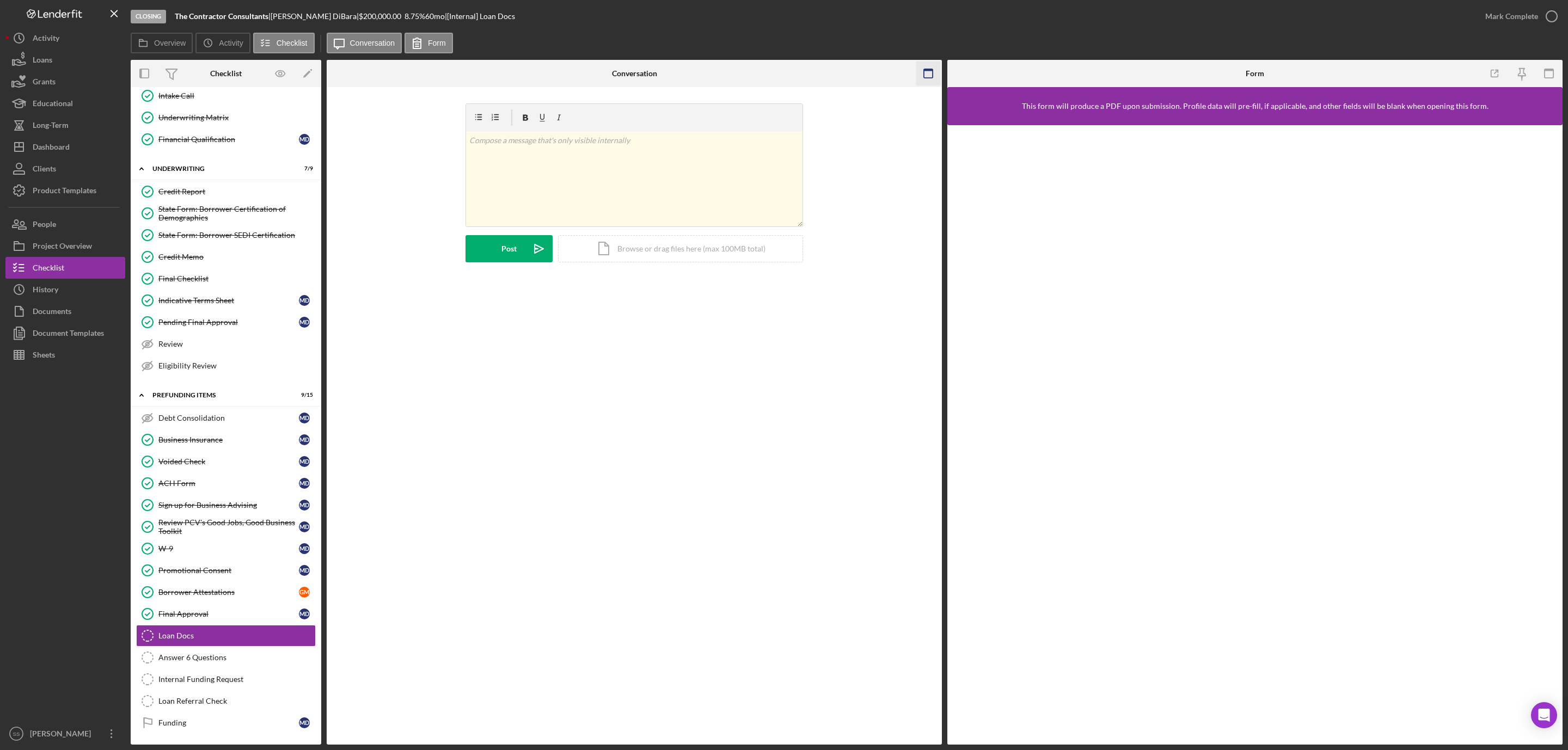
click at [931, 77] on icon "button" at bounding box center [928, 73] width 24 height 24
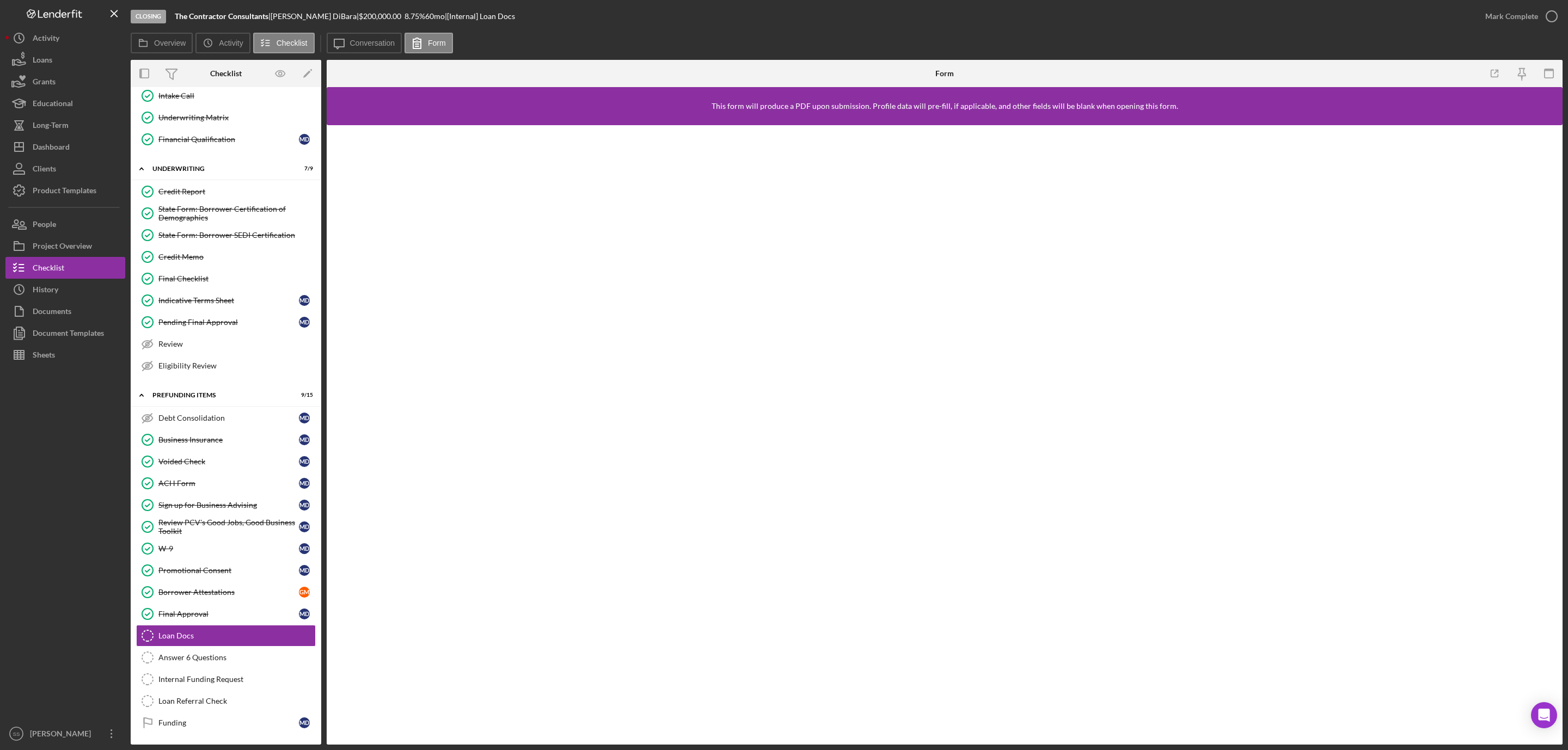
click at [225, 17] on b "The Contractor Consultants" at bounding box center [221, 16] width 94 height 9
copy div "The Contractor Consultants |"
click at [68, 144] on div "Dashboard" at bounding box center [50, 148] width 37 height 24
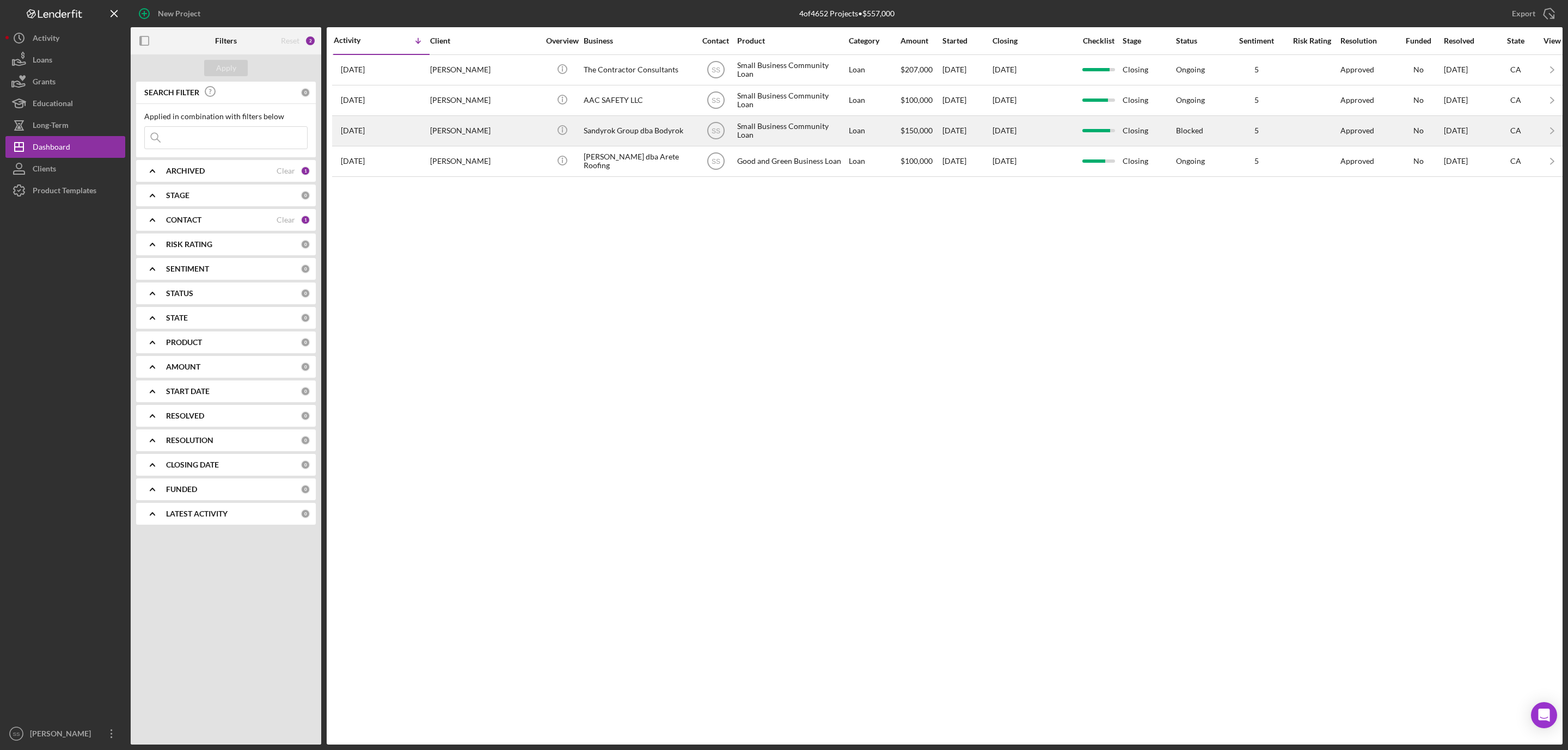
click at [591, 140] on div "Sandyrok Group dba Bodyrok" at bounding box center [637, 131] width 109 height 29
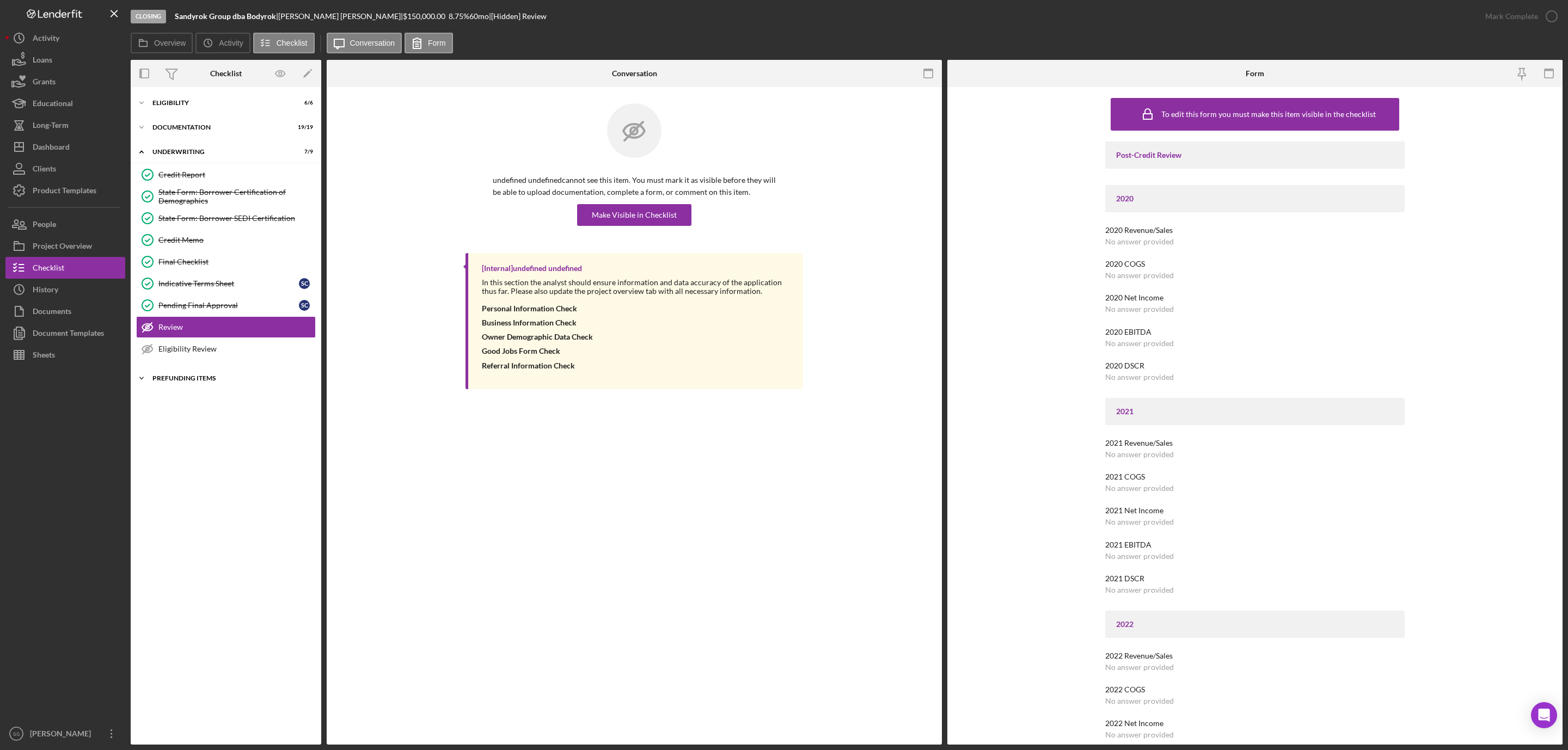
click at [220, 382] on div "Prefunding Items" at bounding box center [230, 378] width 155 height 6
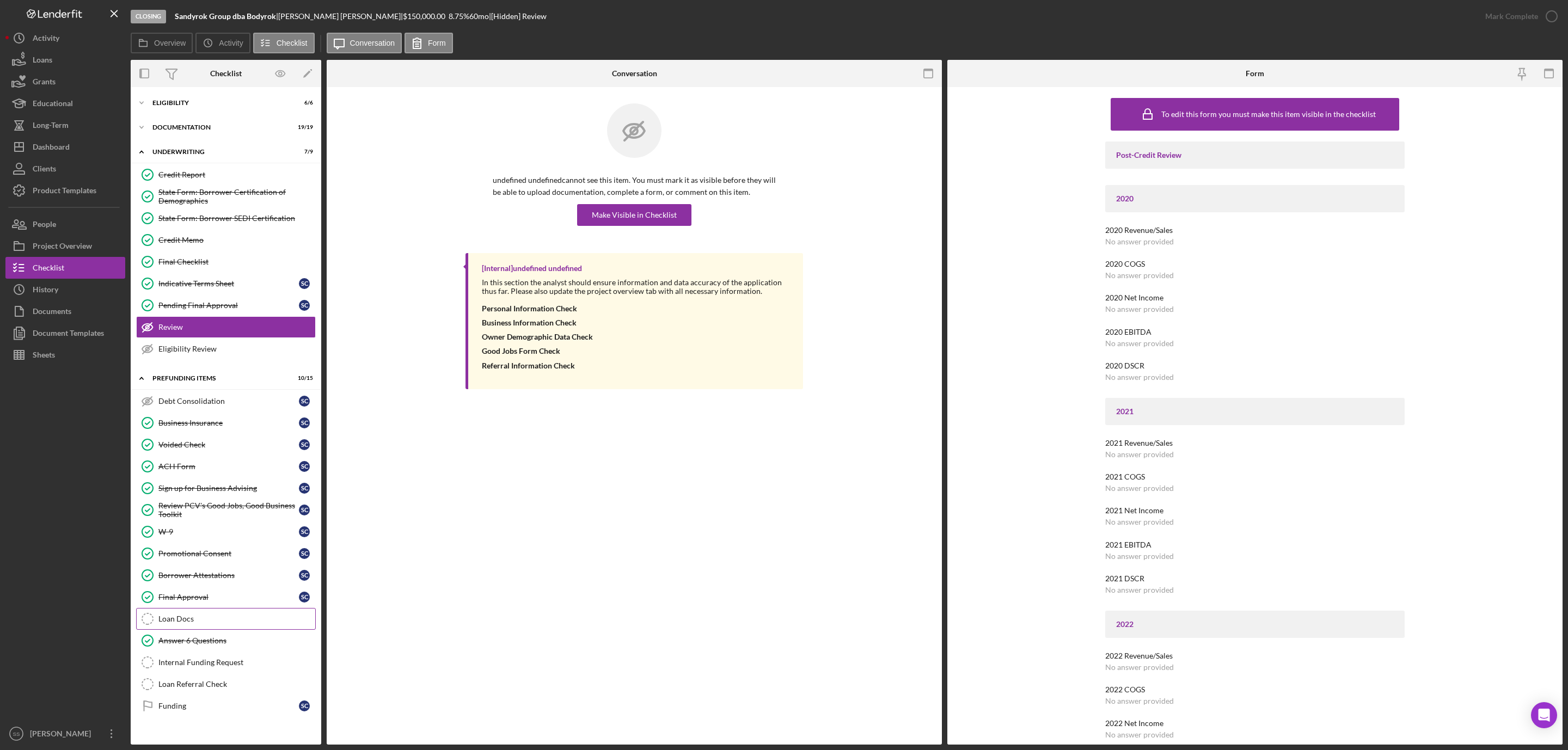
click at [154, 628] on icon "Loan Docs" at bounding box center [148, 619] width 27 height 27
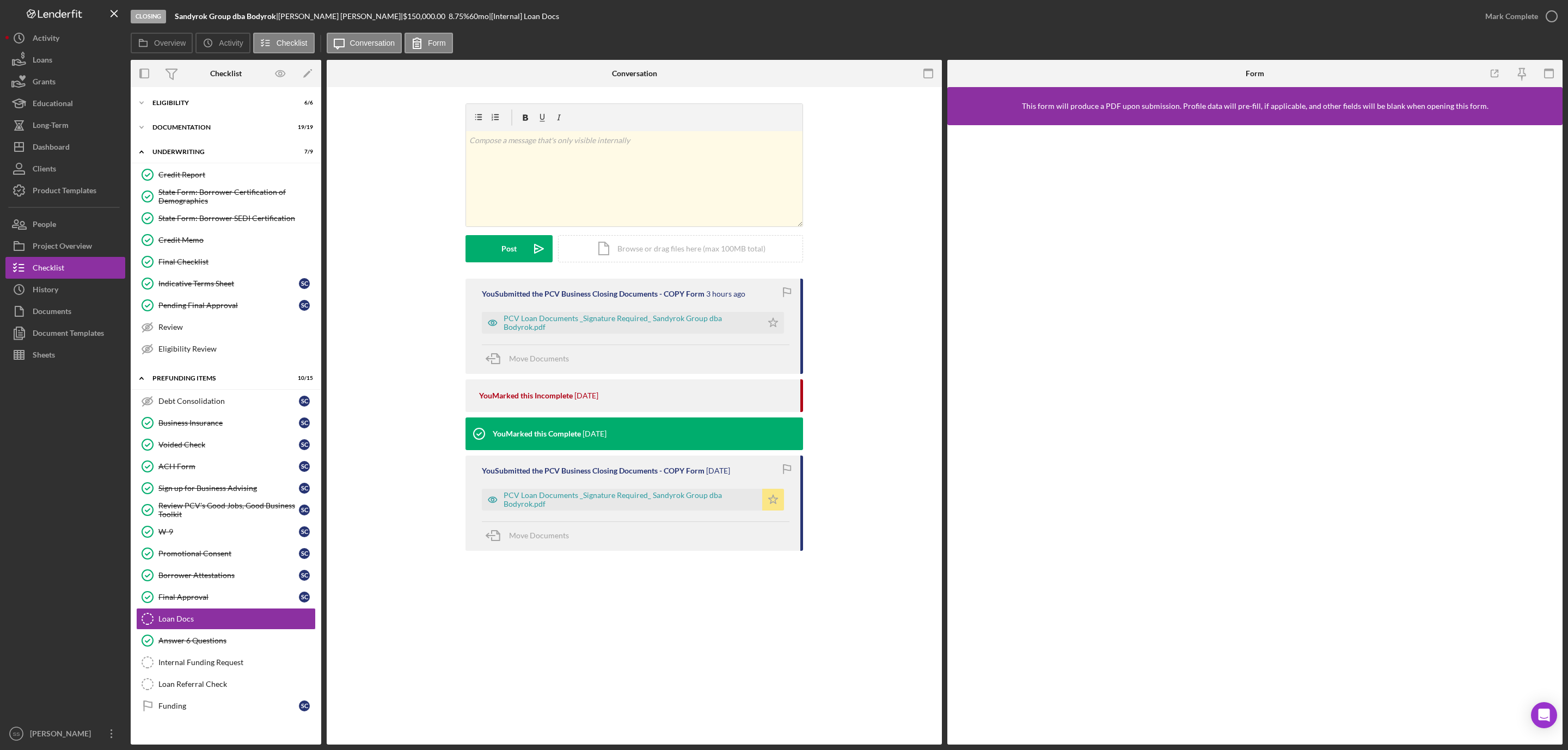
click at [776, 499] on icon "Icon/Star" at bounding box center [773, 500] width 22 height 22
click at [771, 322] on polygon "button" at bounding box center [773, 322] width 9 height 9
click at [1555, 12] on icon "button" at bounding box center [1551, 16] width 27 height 27
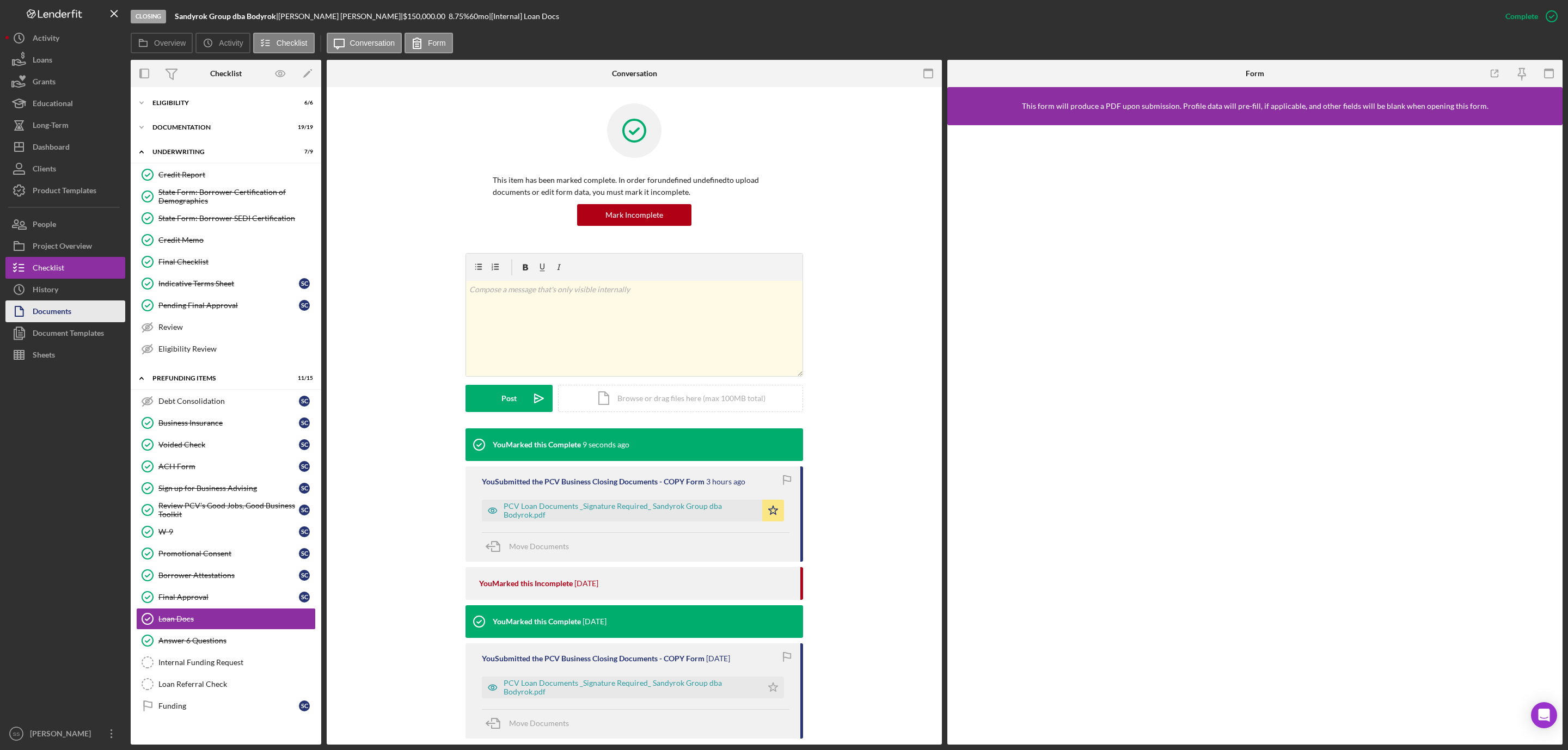
click at [85, 309] on button "Documents" at bounding box center [65, 312] width 120 height 22
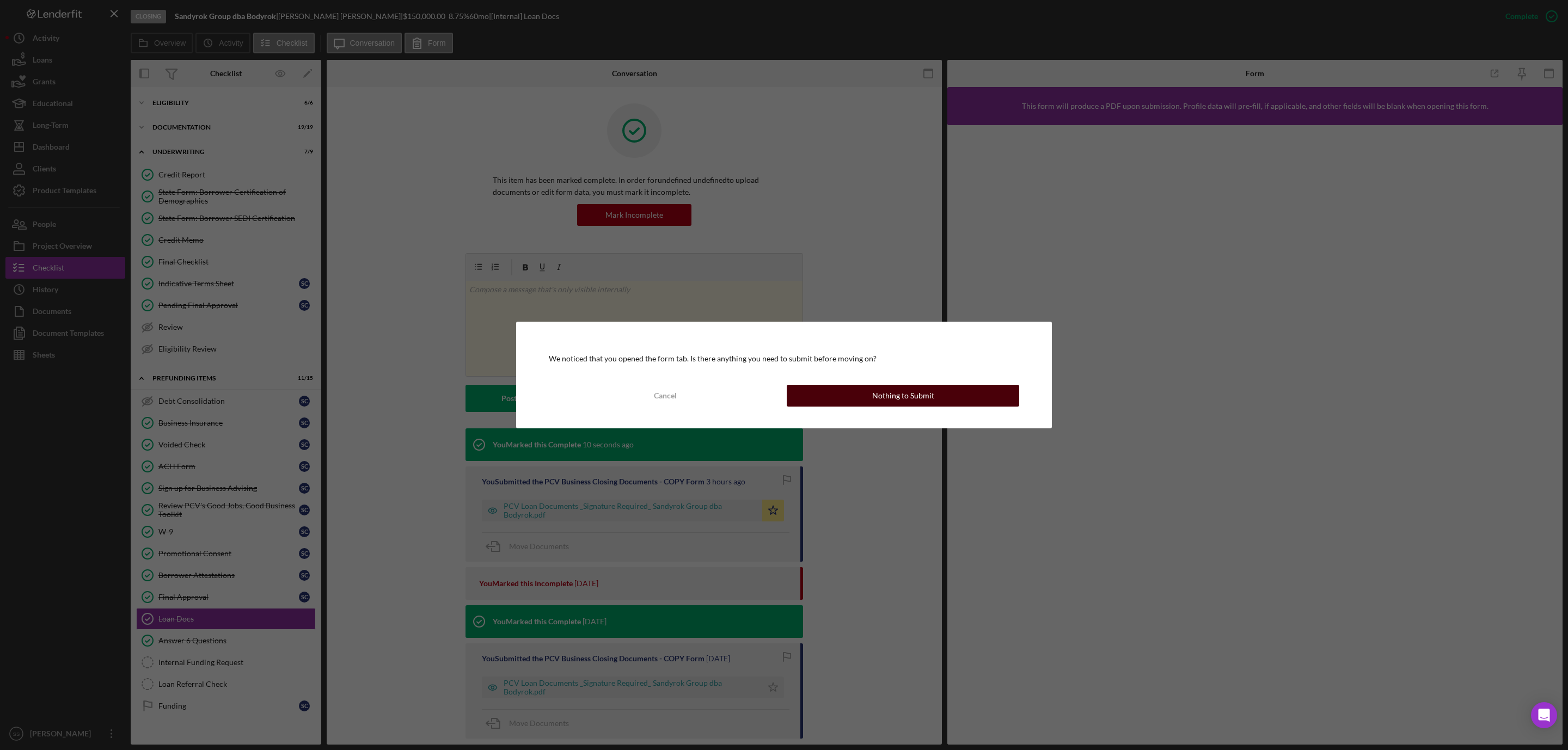
click at [870, 397] on button "Nothing to Submit" at bounding box center [903, 396] width 232 height 22
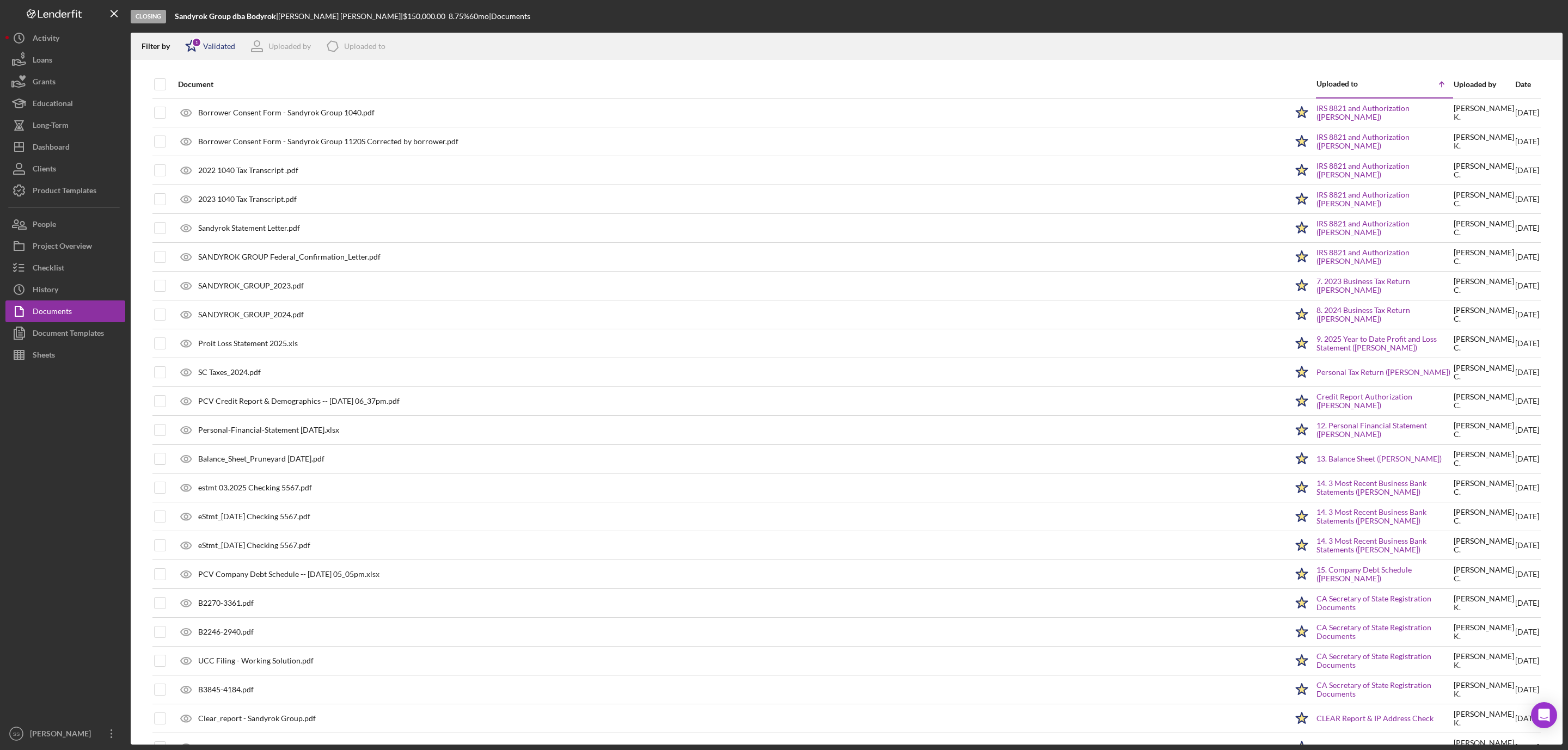
click at [209, 46] on div "Validated" at bounding box center [220, 47] width 32 height 9
click at [188, 108] on input "checkbox" at bounding box center [191, 104] width 11 height 11
checkbox input "true"
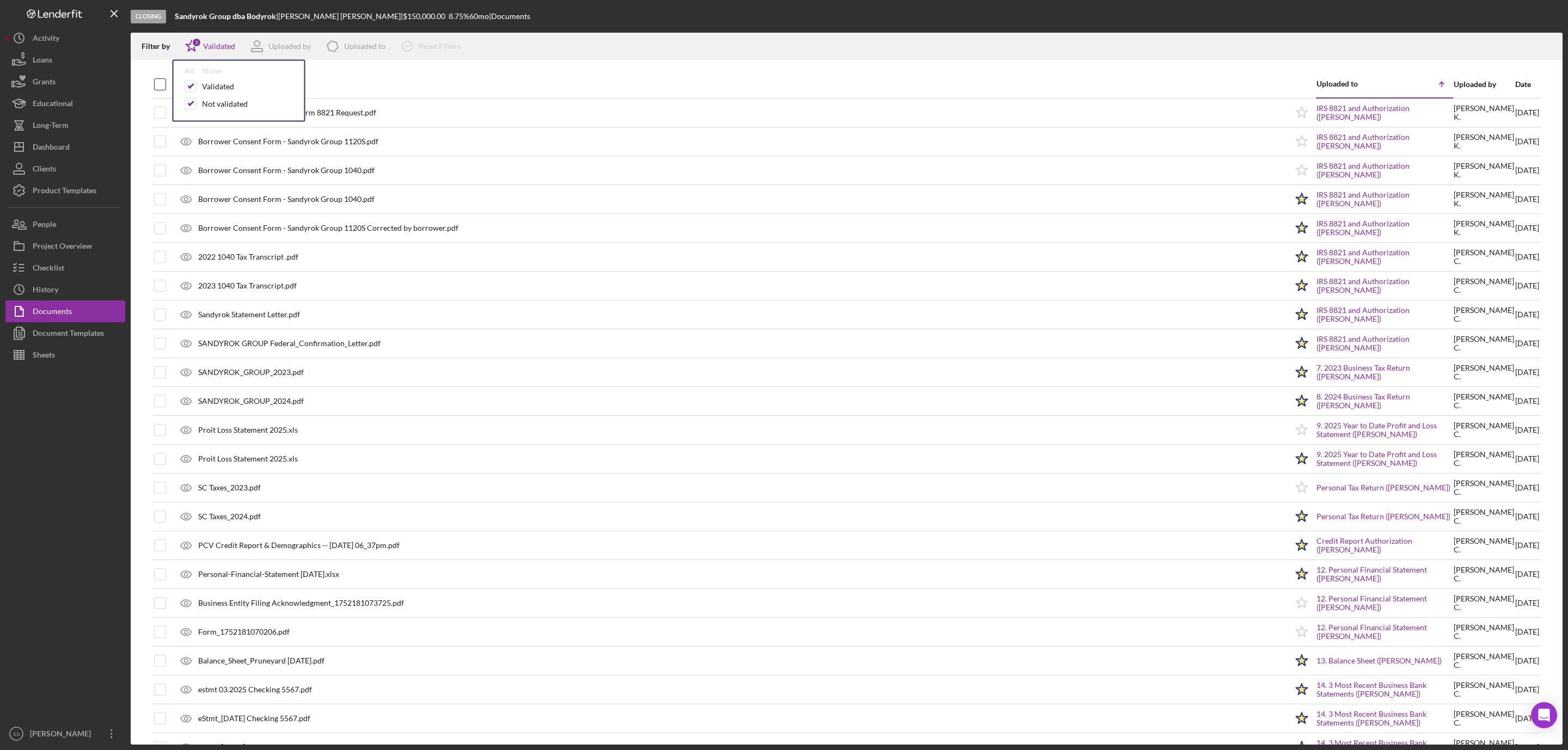
click at [158, 85] on input "checkbox" at bounding box center [160, 85] width 11 height 11
checkbox input "true"
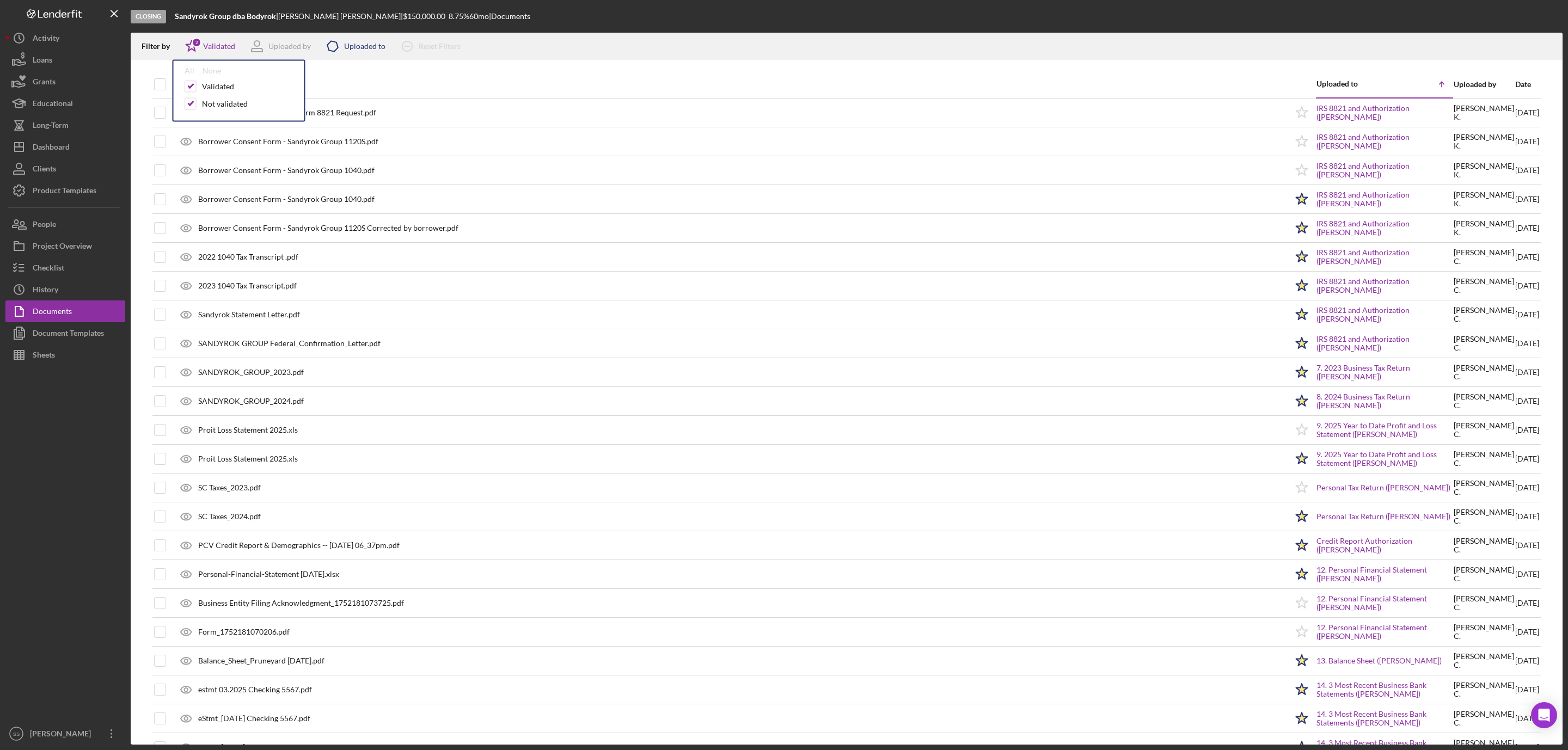
checkbox input "true"
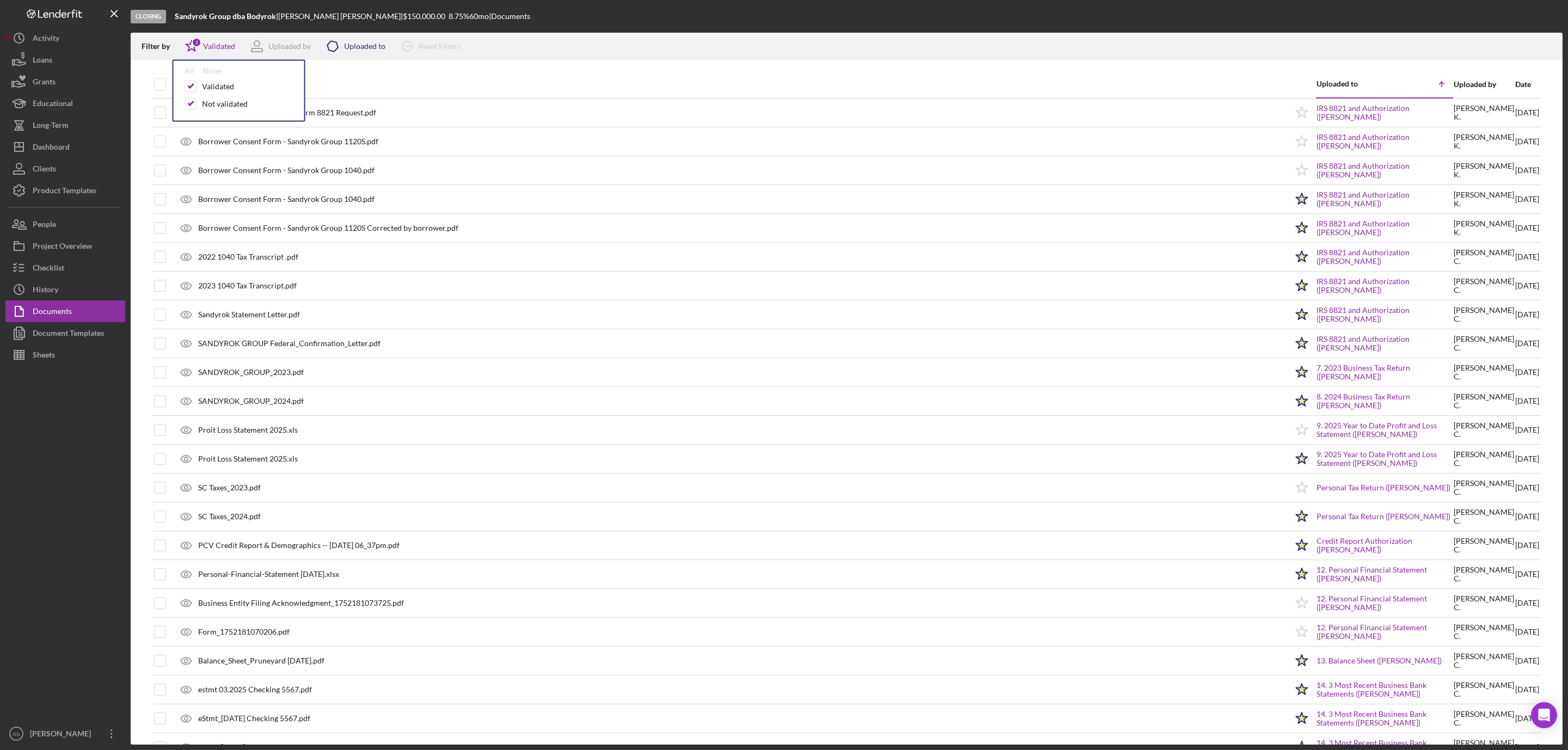
checkbox input "true"
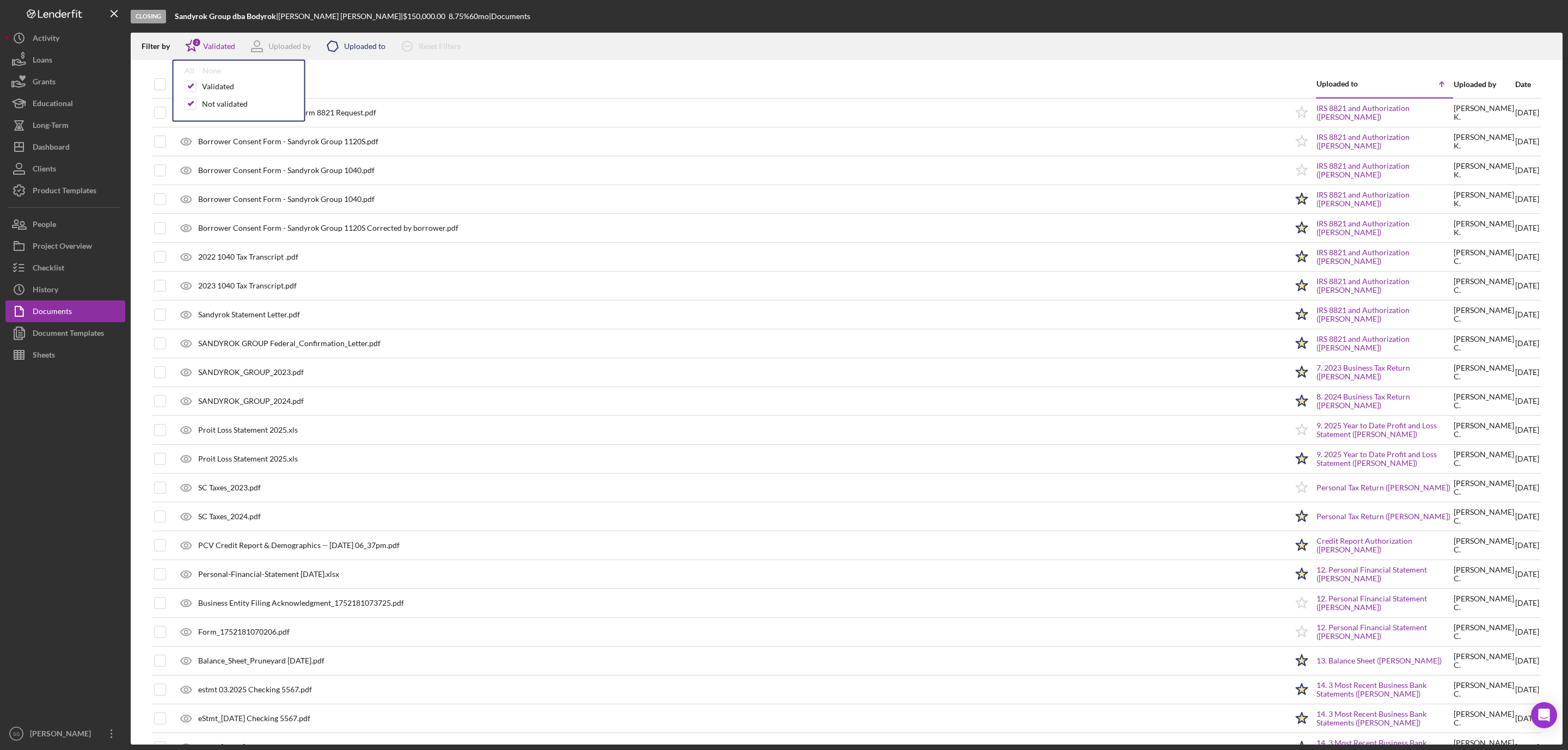
checkbox input "true"
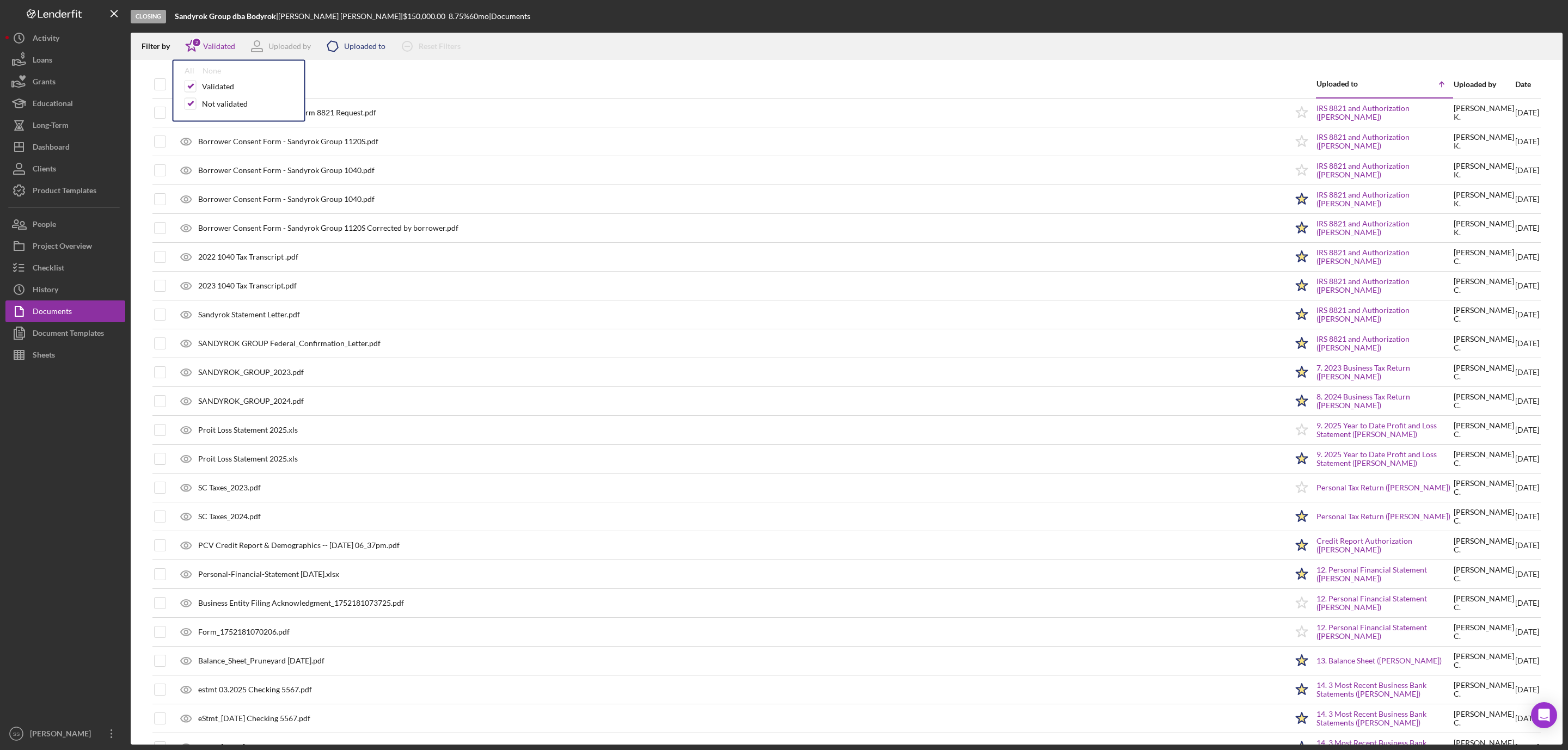
checkbox input "true"
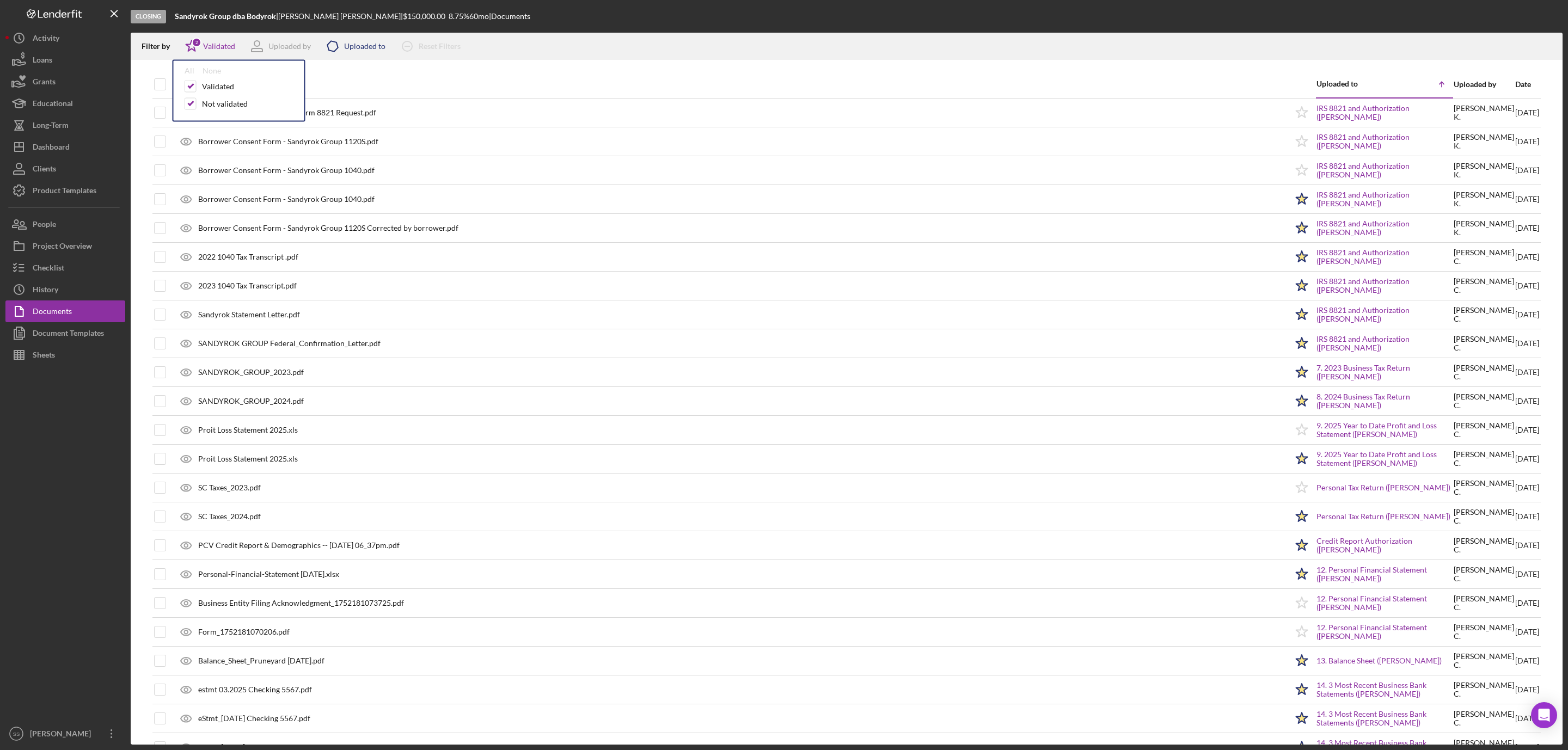
checkbox input "true"
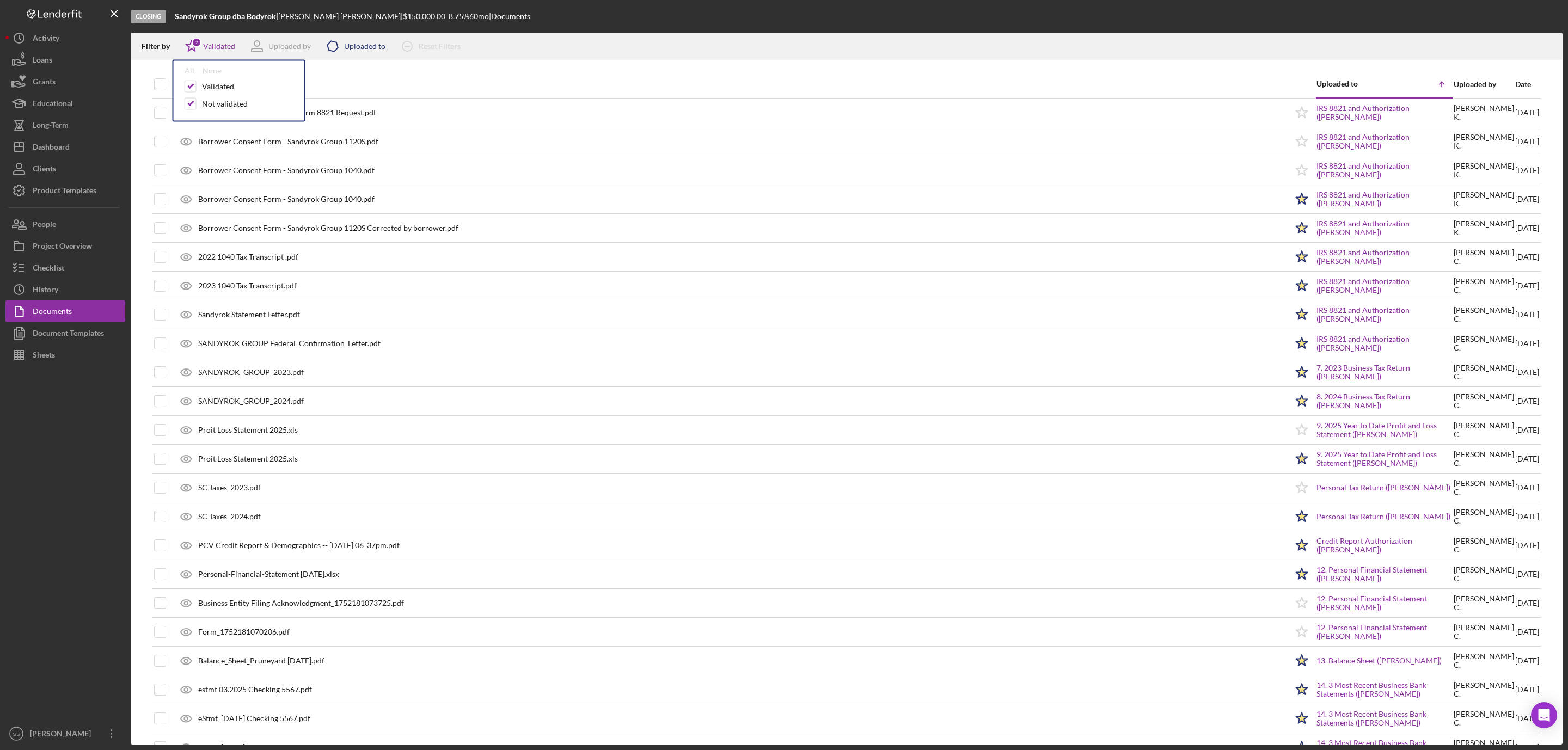
checkbox input "true"
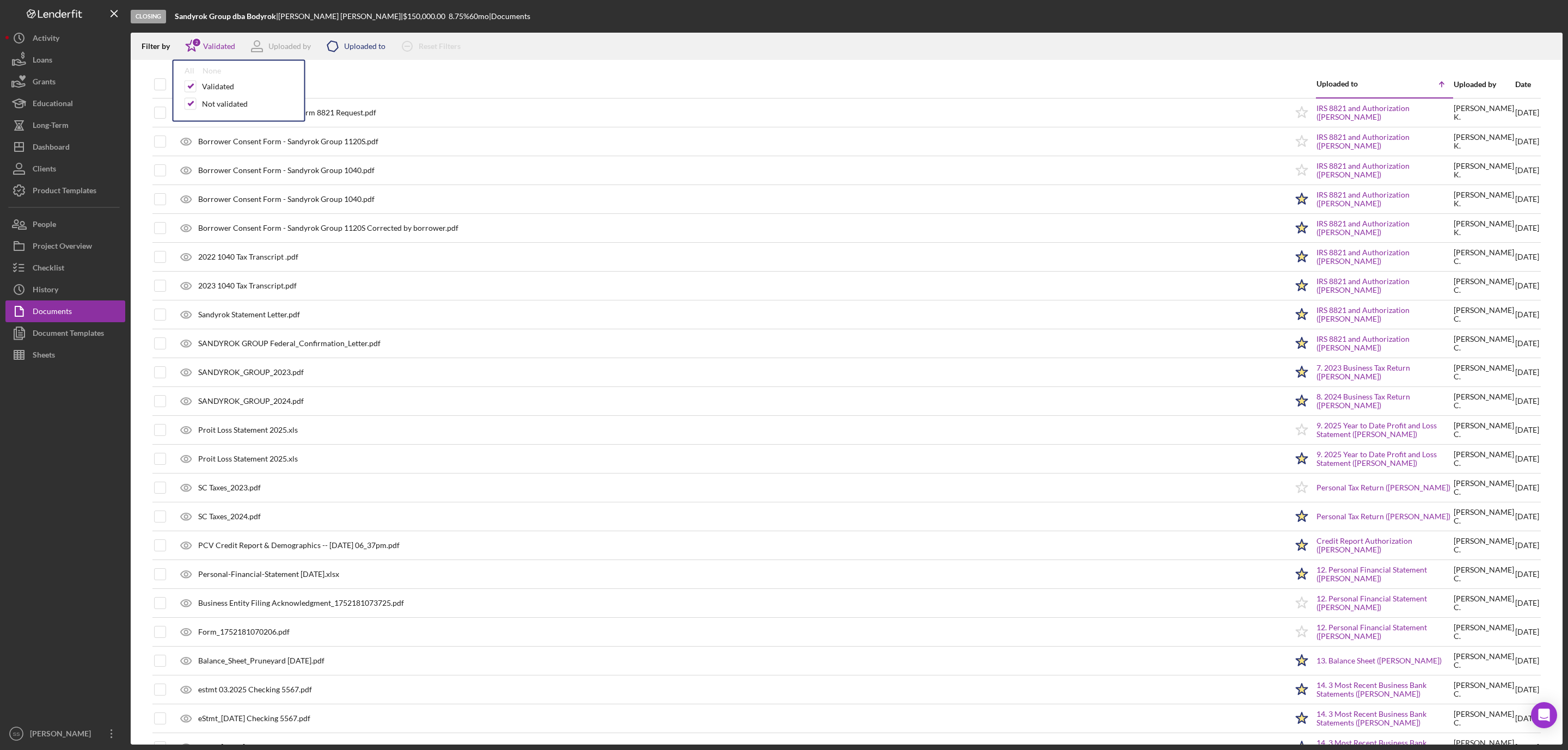
checkbox input "true"
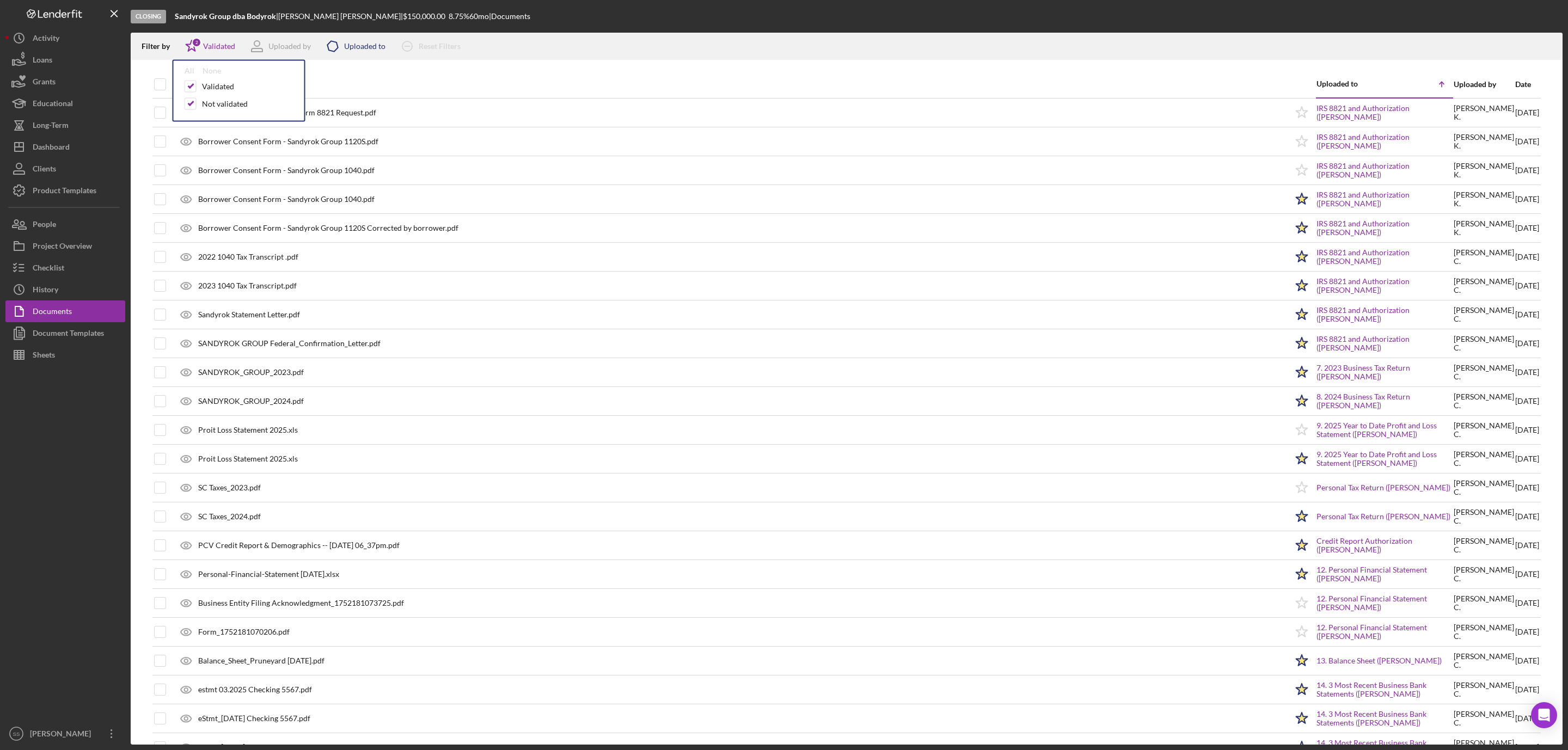
checkbox input "true"
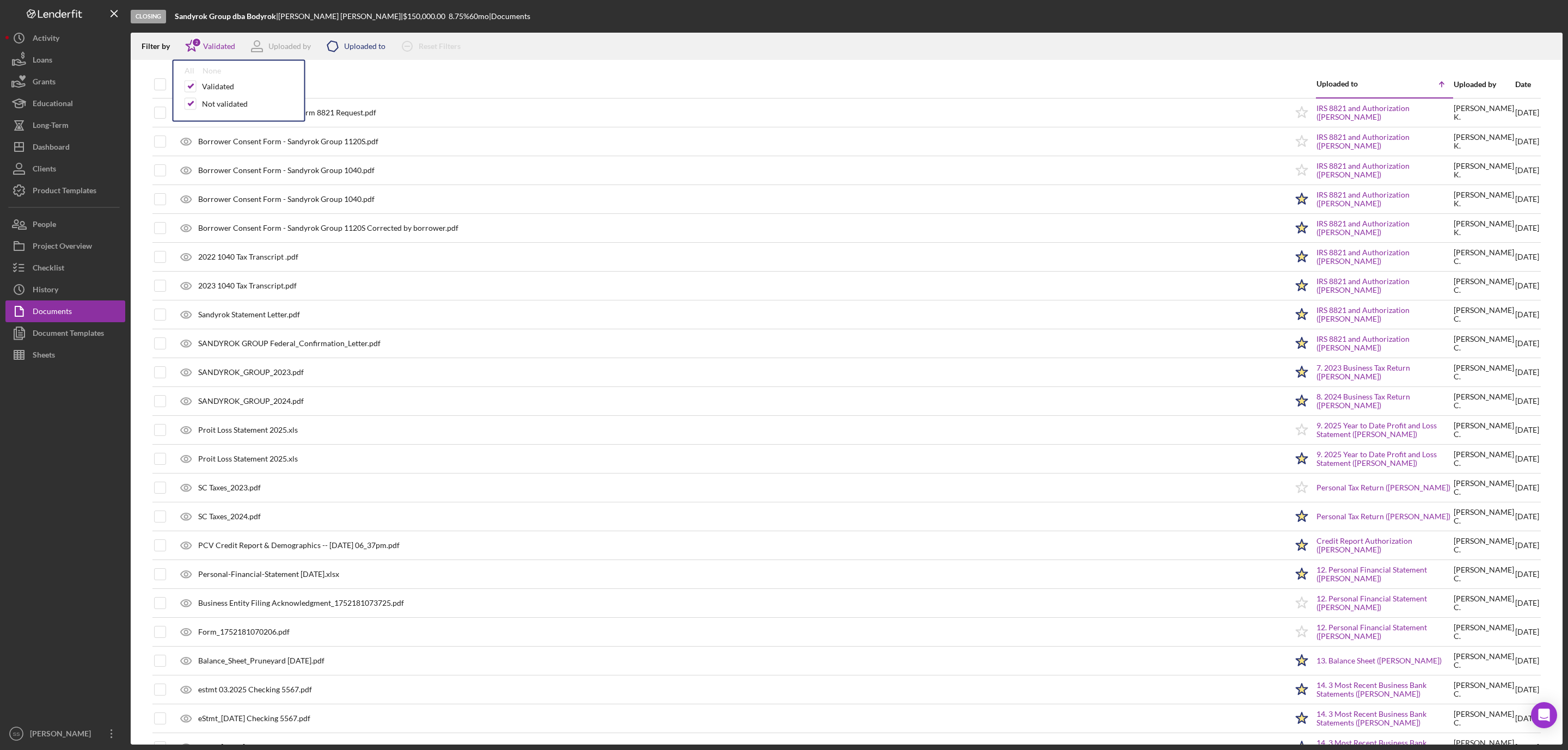
checkbox input "true"
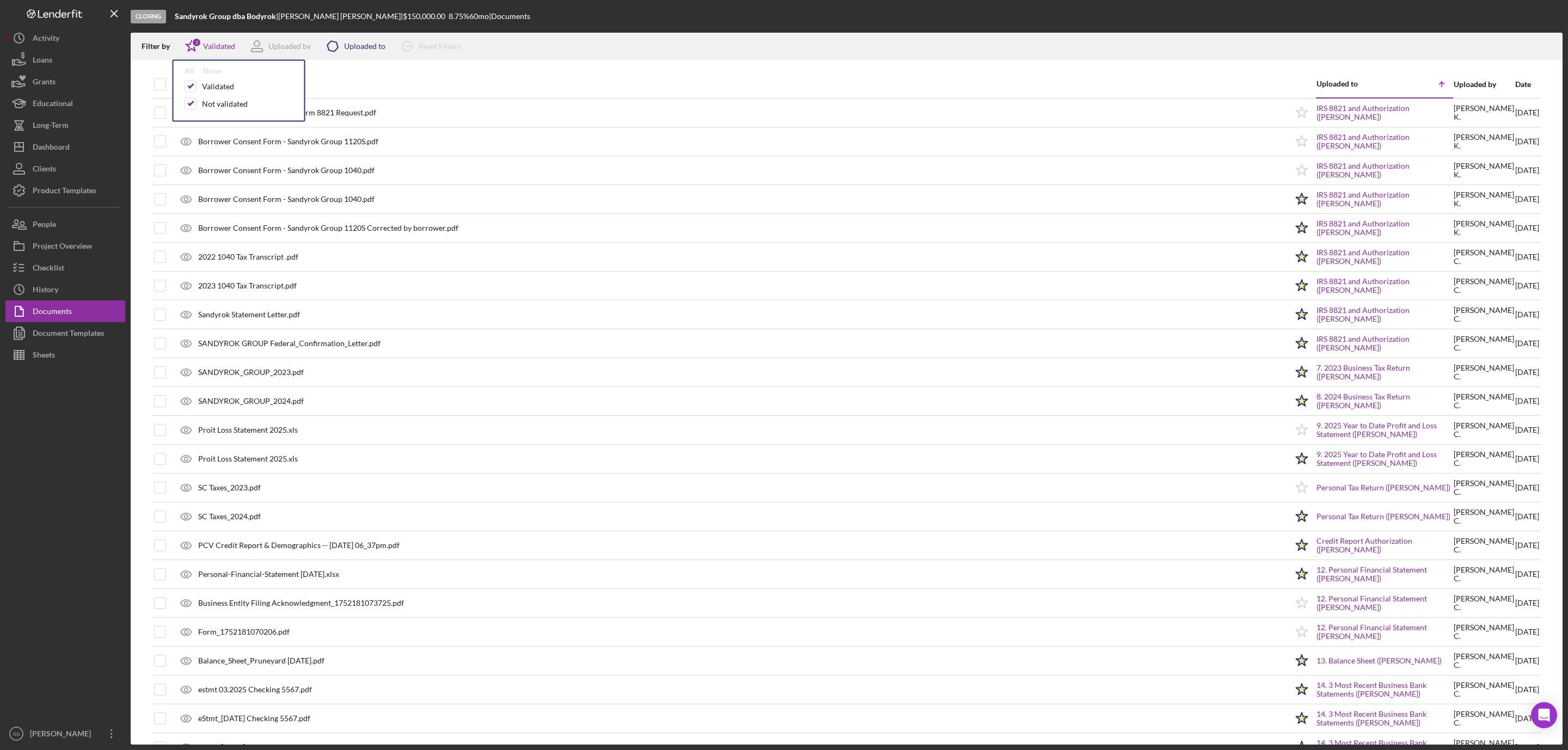
checkbox input "true"
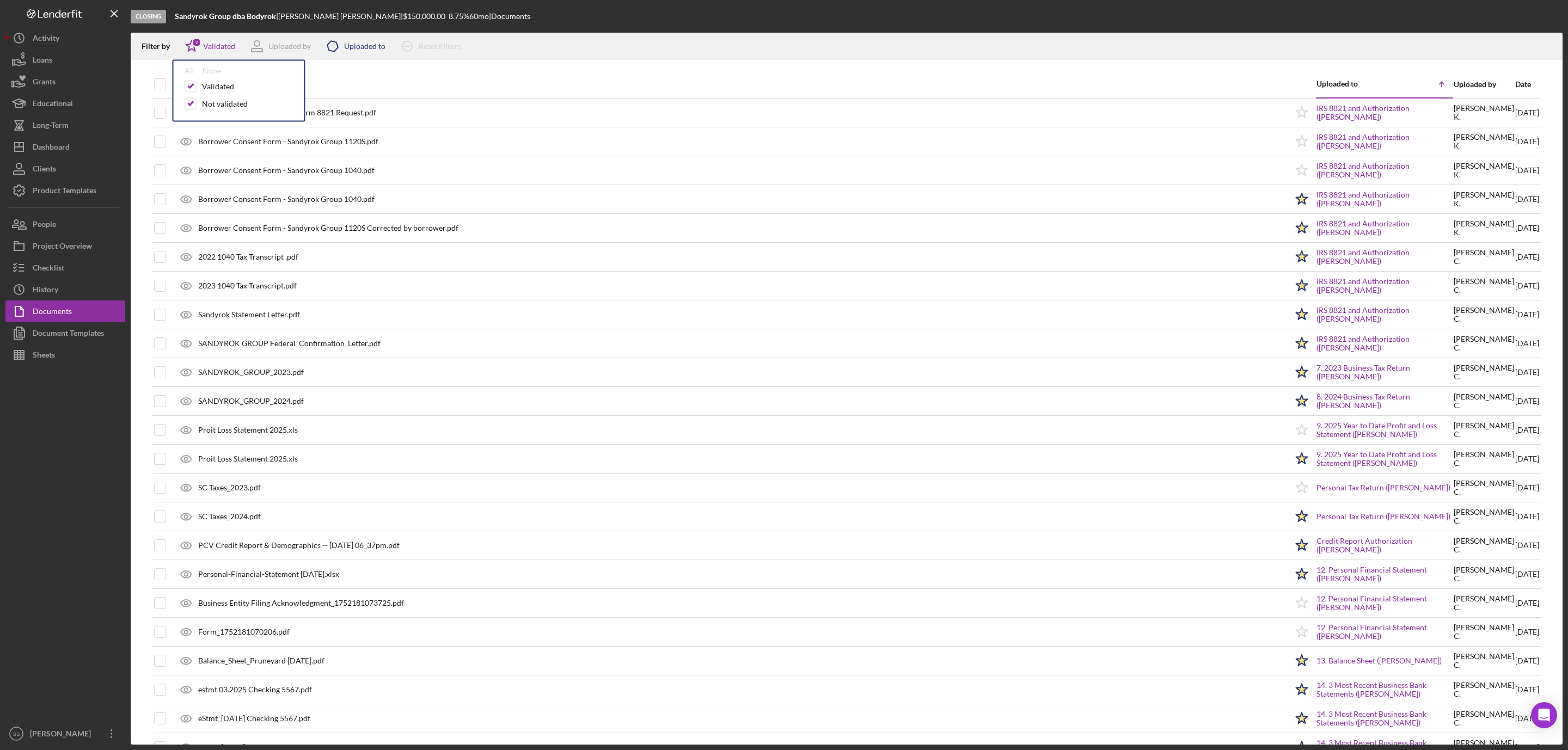
checkbox input "true"
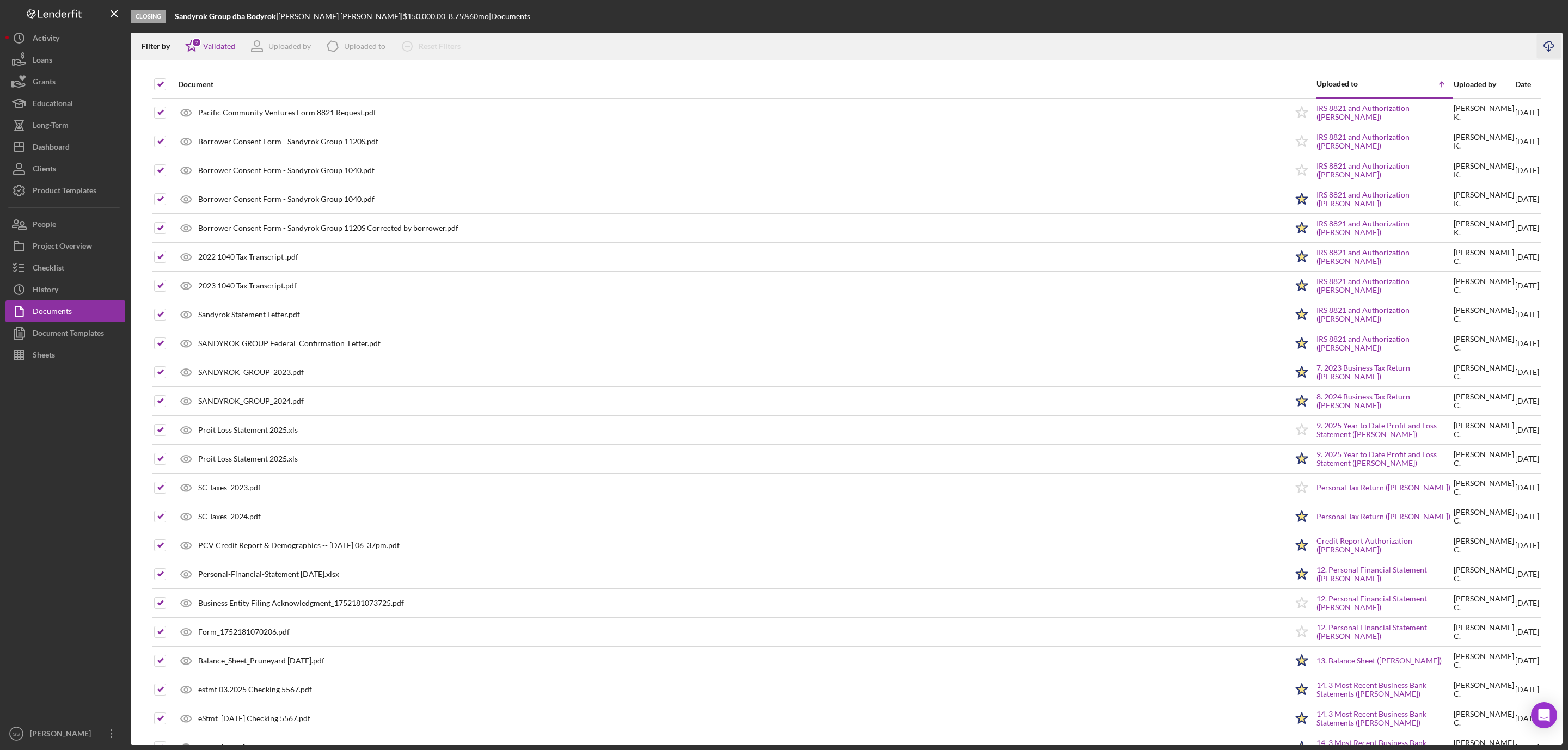
drag, startPoint x: 1545, startPoint y: 44, endPoint x: 1550, endPoint y: 35, distance: 10.3
click at [1545, 44] on icon "Icon/Download" at bounding box center [1548, 46] width 24 height 24
click at [58, 145] on div "Dashboard" at bounding box center [50, 148] width 37 height 24
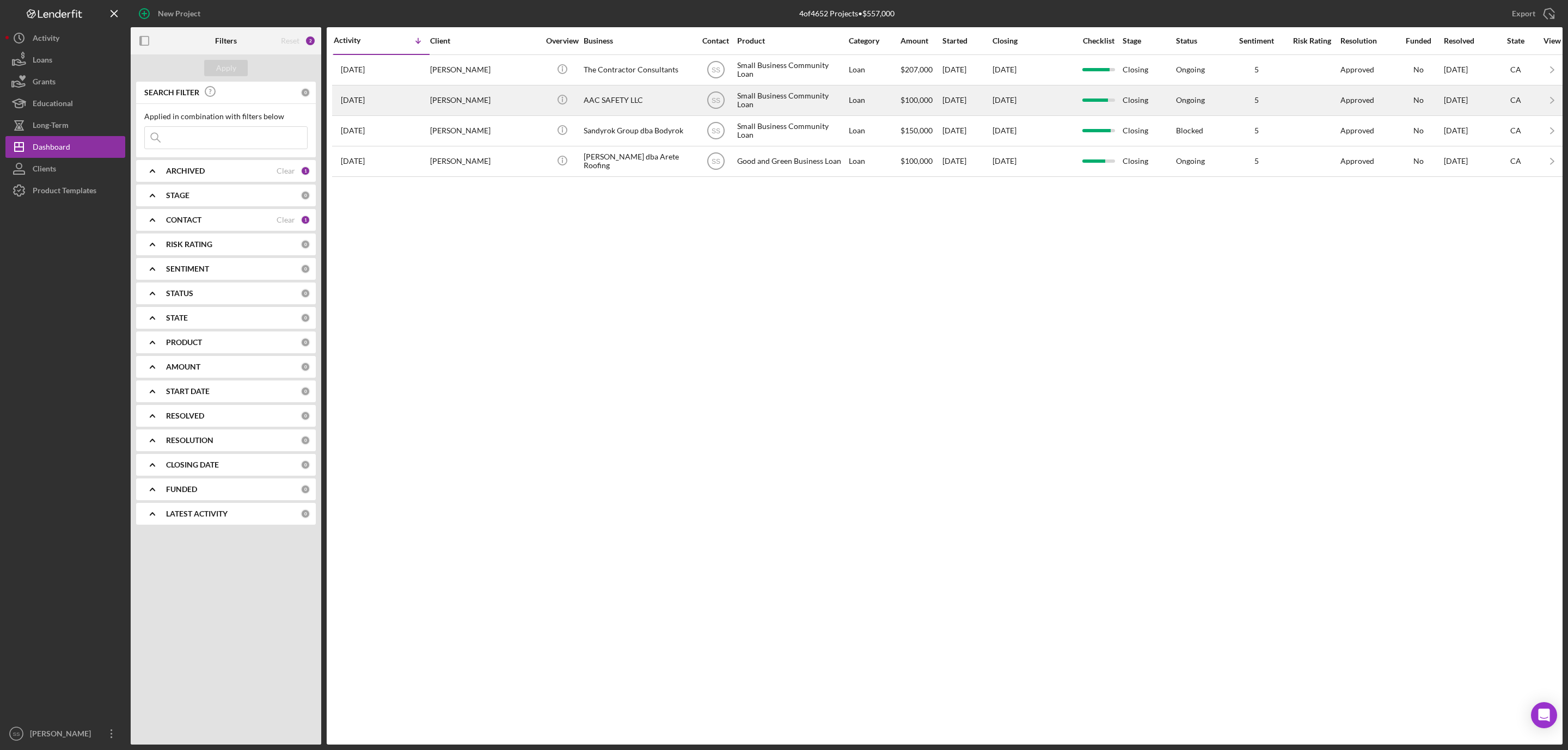
click at [501, 103] on div "ALBERTO GUADARRAMA" at bounding box center [484, 101] width 109 height 29
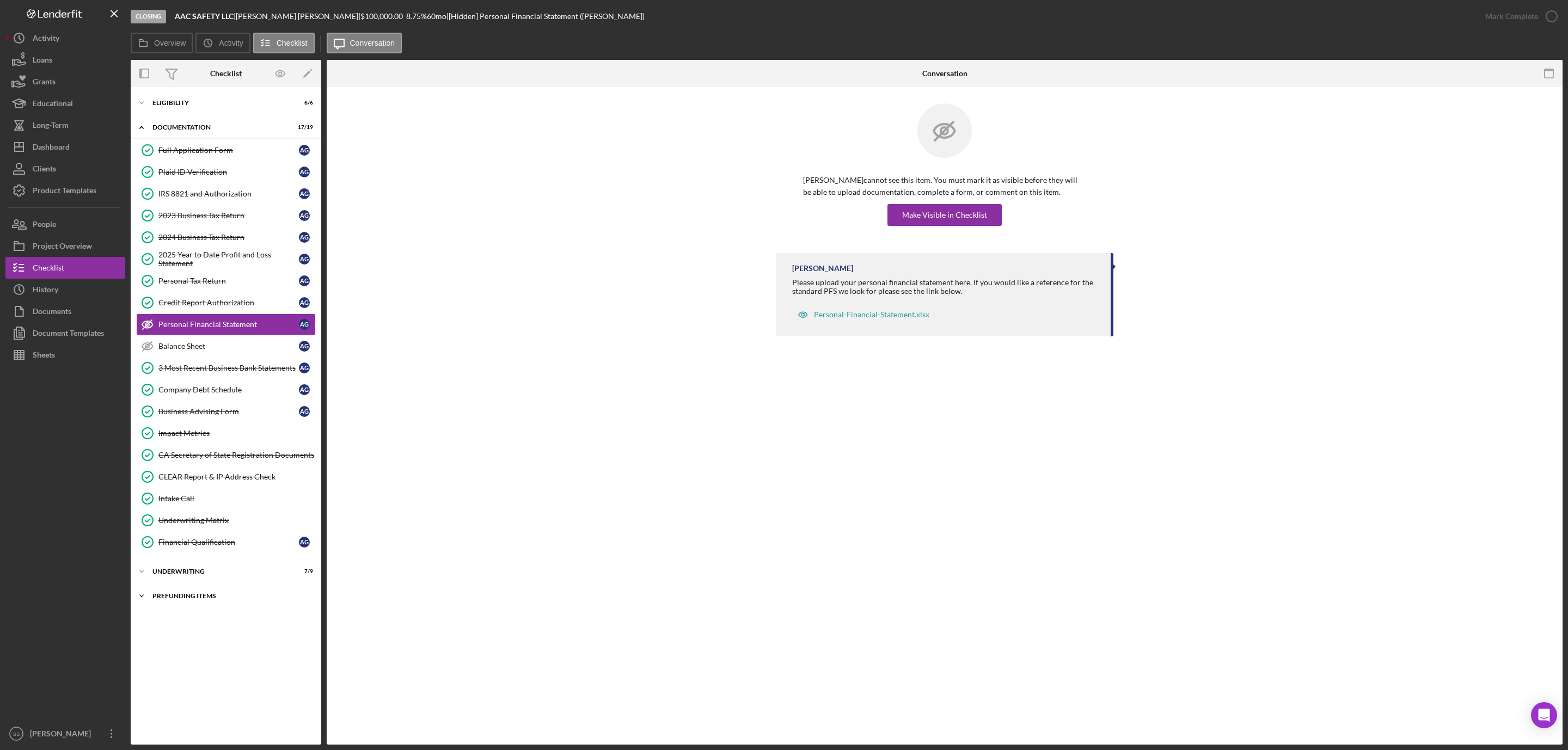
drag, startPoint x: 162, startPoint y: 613, endPoint x: 168, endPoint y: 610, distance: 6.7
click at [164, 607] on div "Icon/Expander Prefunding Items 9 / 15" at bounding box center [226, 596] width 191 height 22
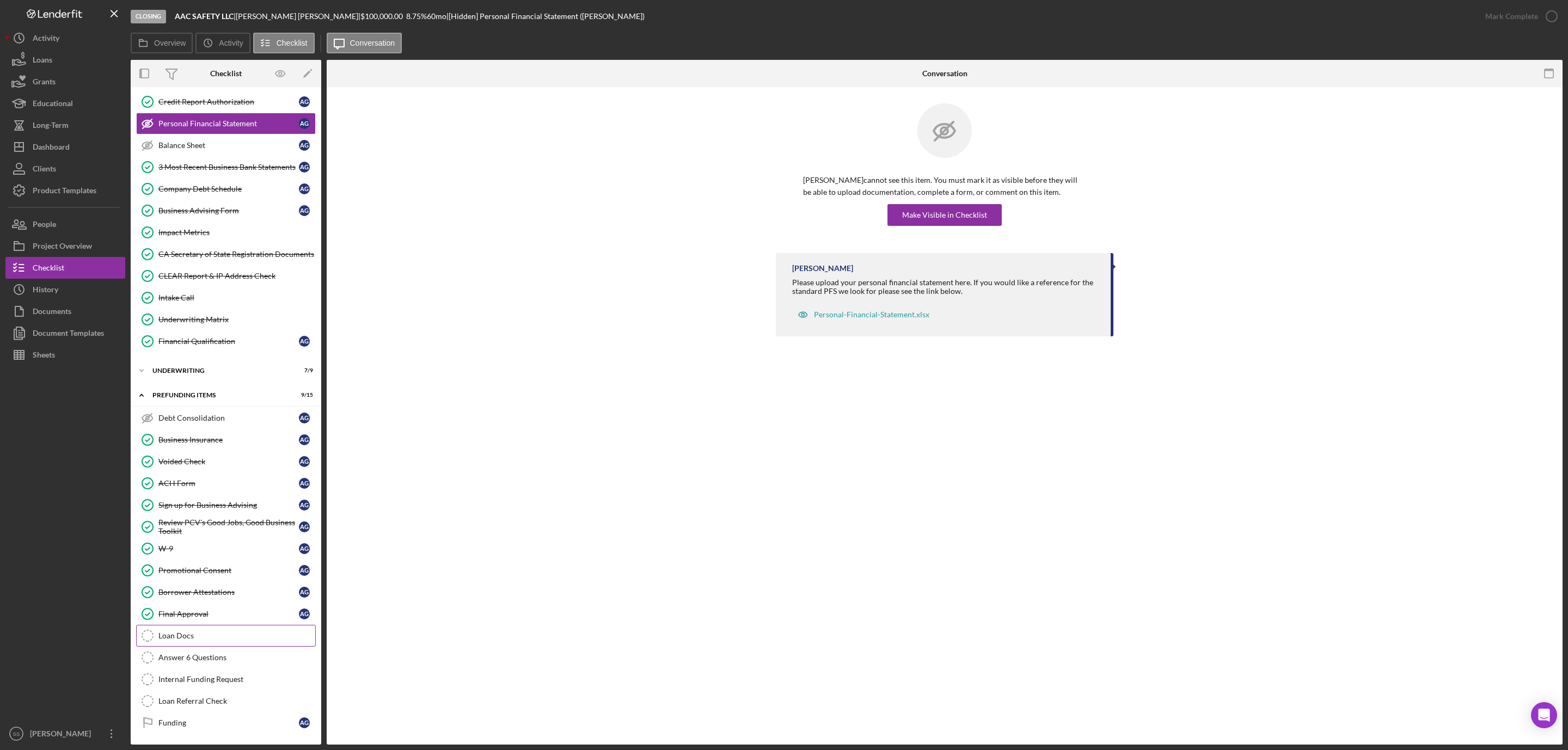
click at [184, 631] on div "Loan Docs" at bounding box center [237, 636] width 157 height 9
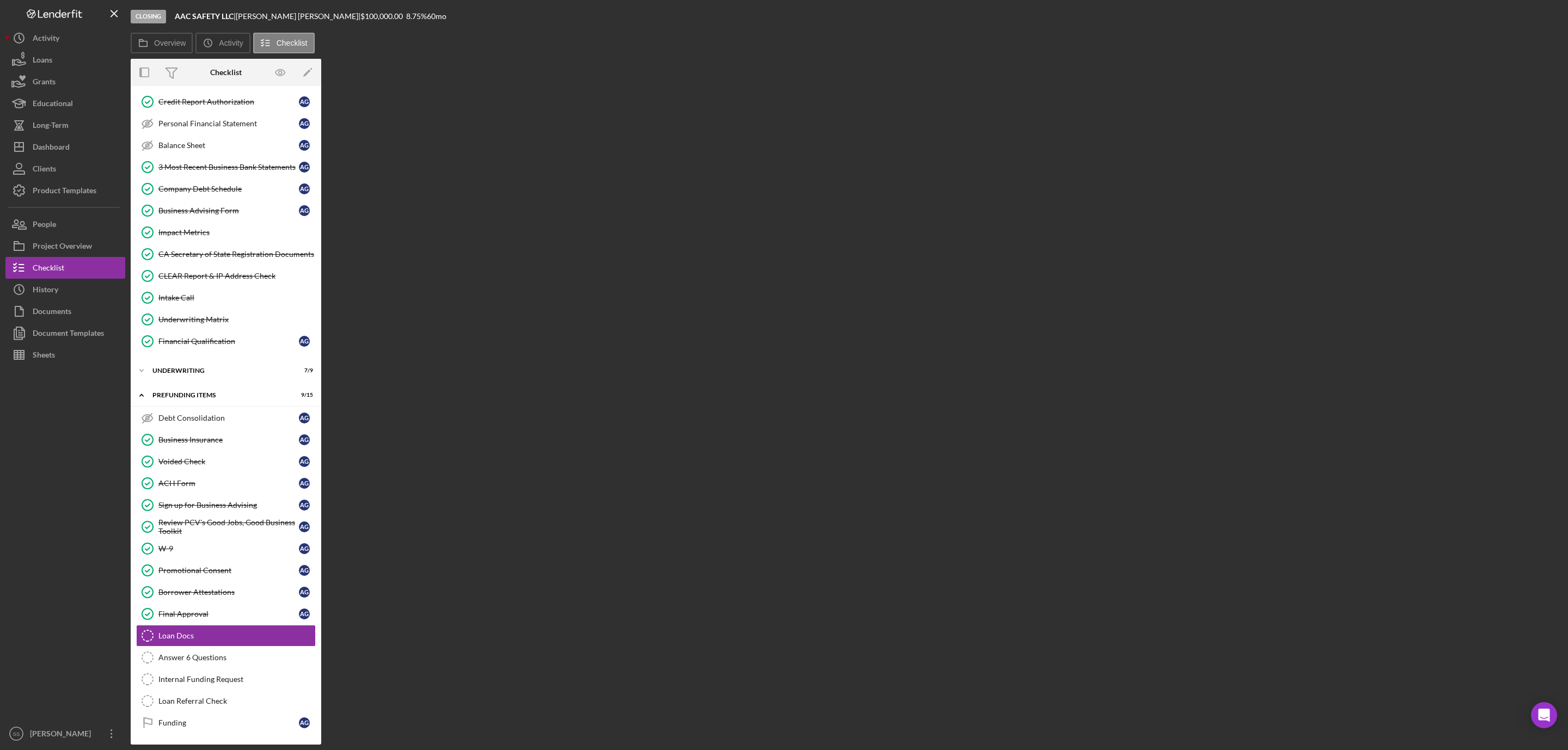
scroll to position [219, 0]
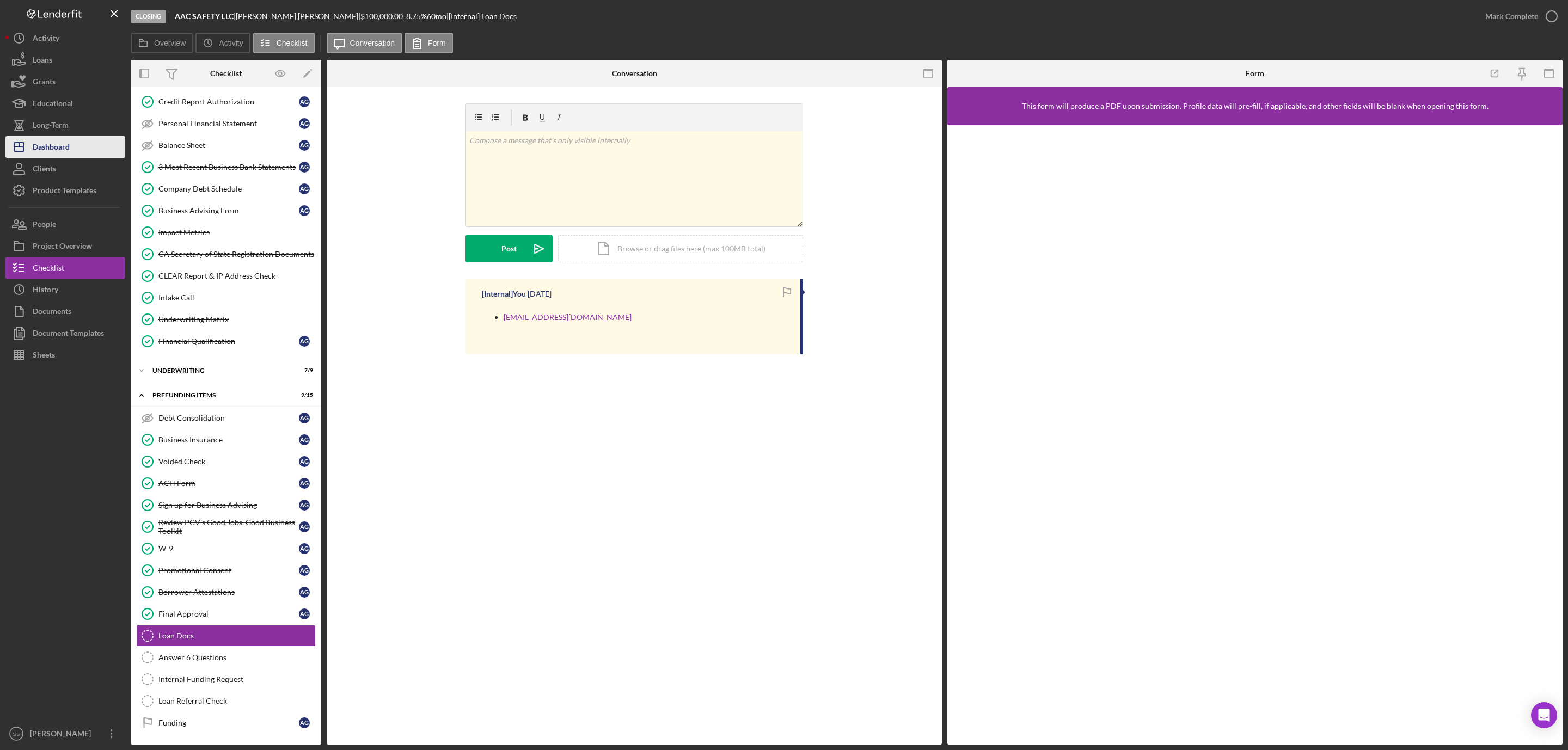
click at [86, 146] on button "Icon/Dashboard Dashboard" at bounding box center [65, 147] width 120 height 22
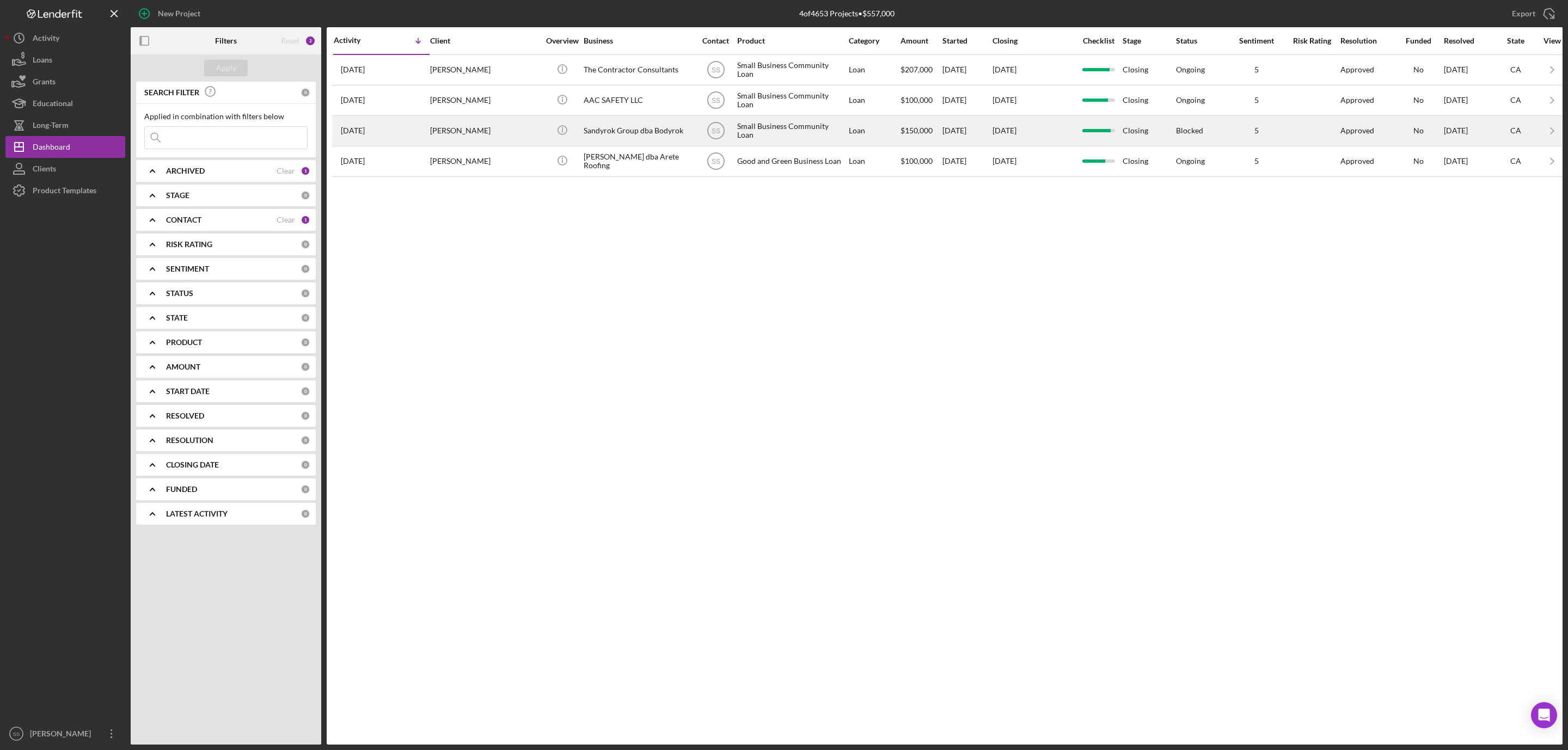
click at [511, 138] on div "Sandra Cabral" at bounding box center [484, 131] width 109 height 29
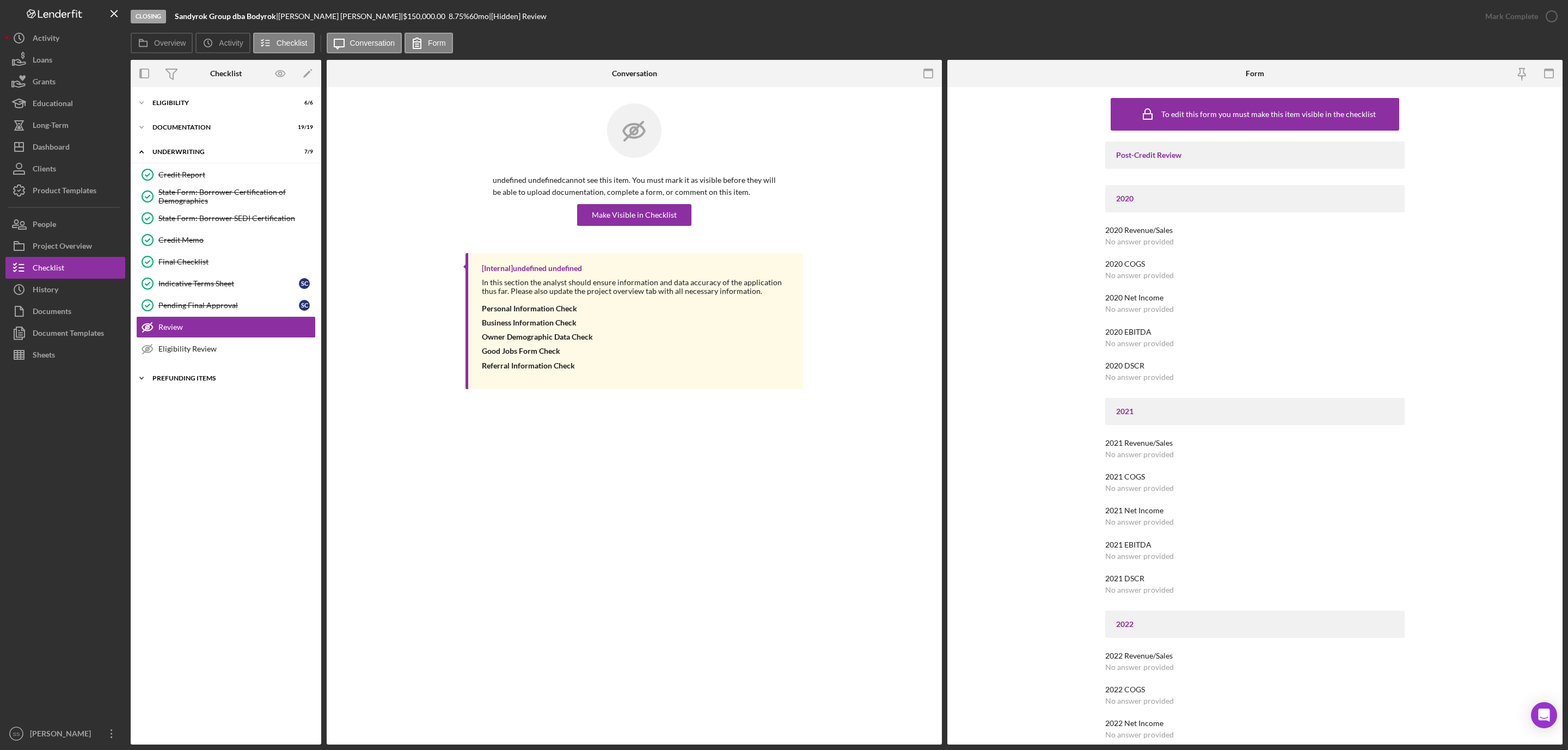
click at [170, 379] on div "Prefunding Items" at bounding box center [230, 378] width 155 height 6
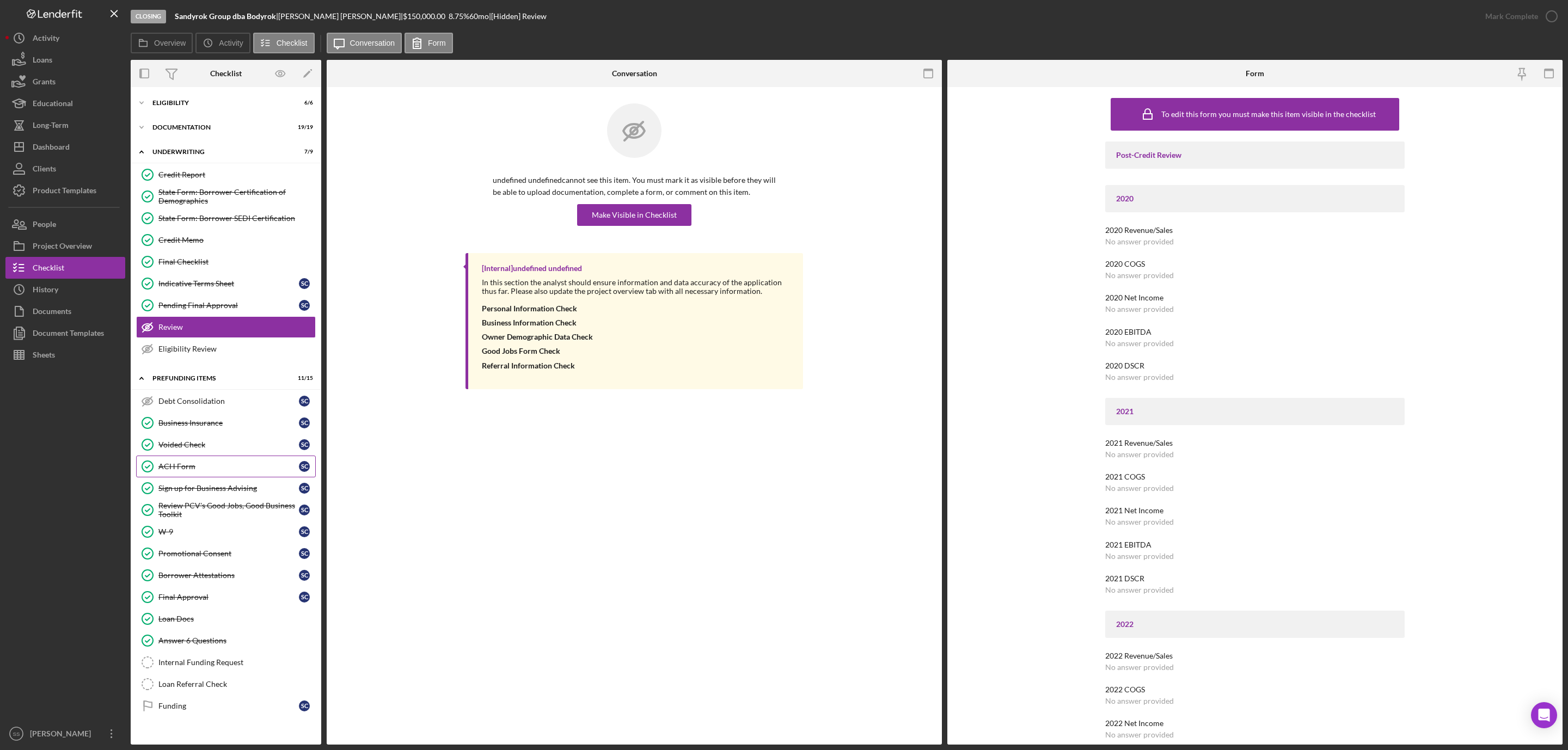
drag, startPoint x: 188, startPoint y: 465, endPoint x: 218, endPoint y: 453, distance: 32.3
click at [188, 466] on link "ACH Form ACH Form S C" at bounding box center [226, 466] width 180 height 22
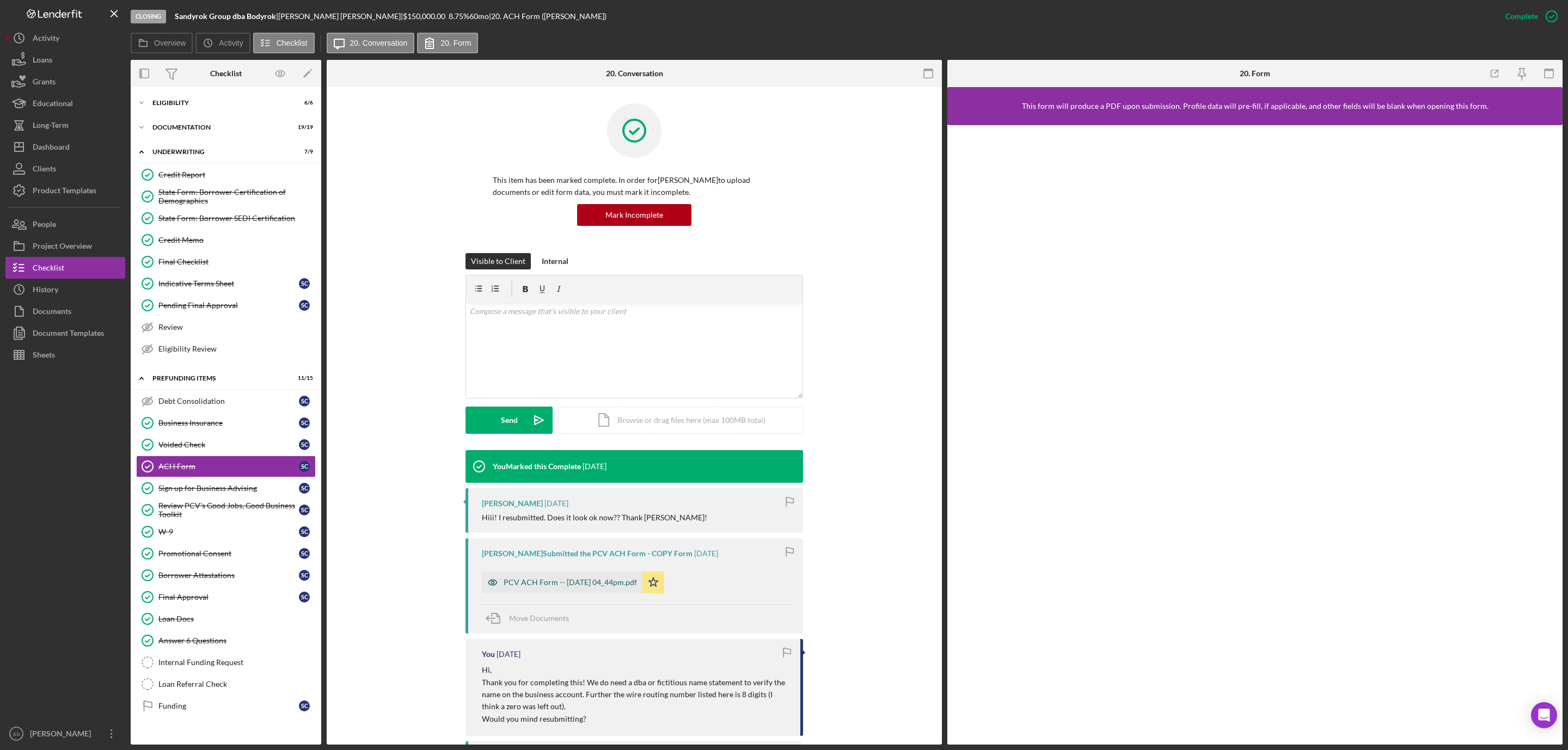
click at [590, 578] on div "PCV ACH Form -- 2025-08-13 04_44pm.pdf" at bounding box center [562, 583] width 160 height 22
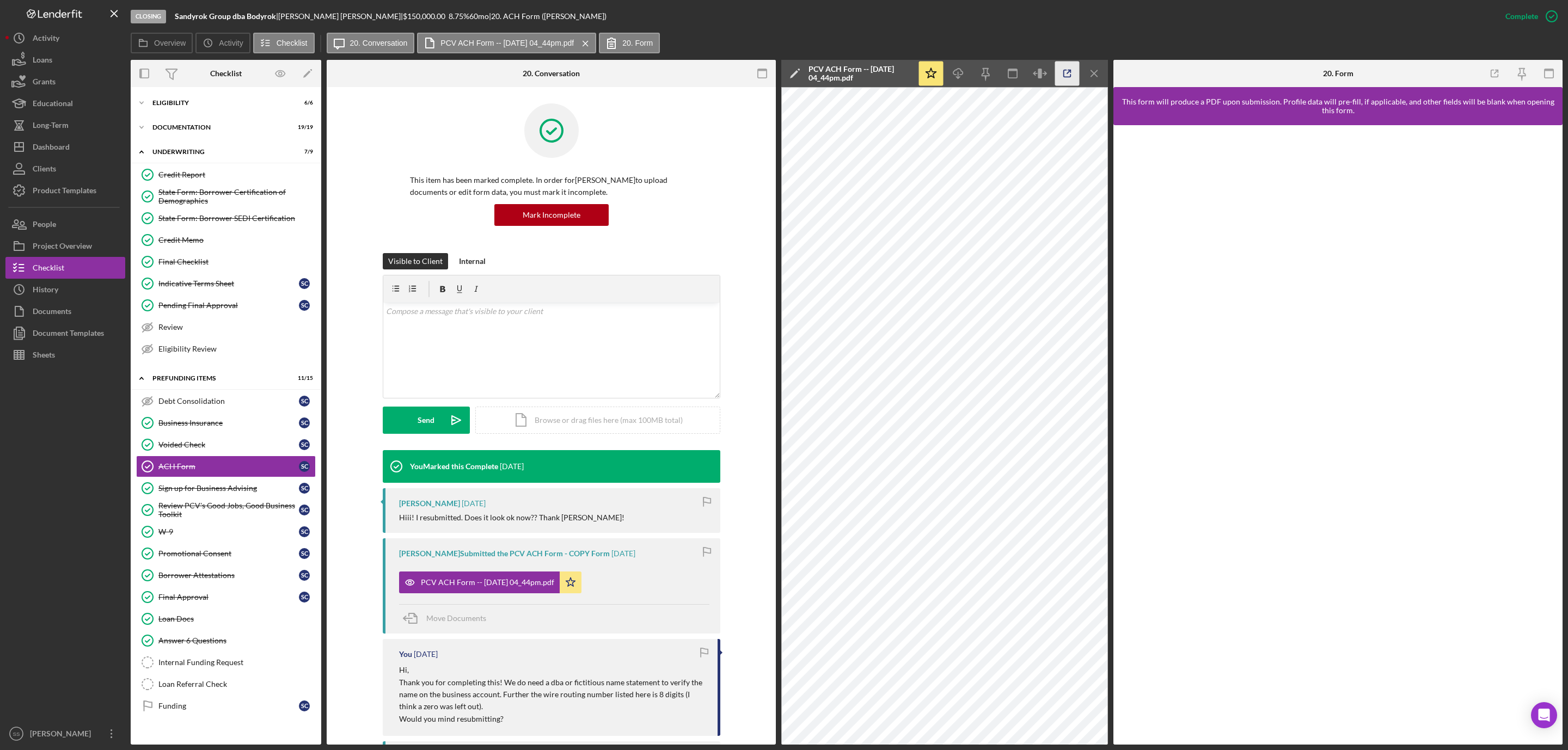
click at [1065, 72] on icon "button" at bounding box center [1067, 73] width 24 height 24
click at [174, 624] on link "Loan Docs Loan Docs" at bounding box center [226, 619] width 180 height 22
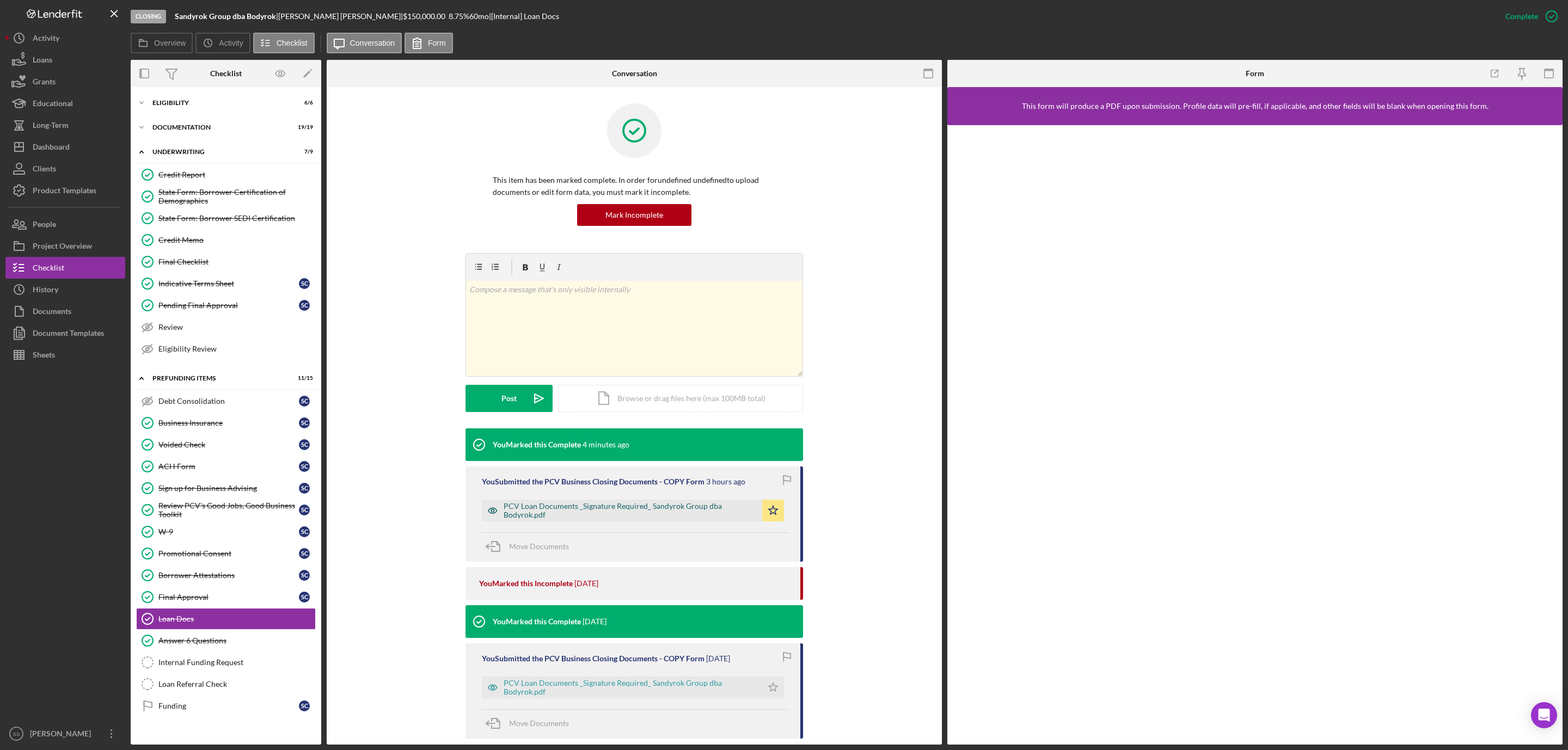
click at [590, 511] on div "PCV Loan Documents _Signature Required_ Sandyrok Group dba Bodyrok.pdf" at bounding box center [629, 511] width 253 height 17
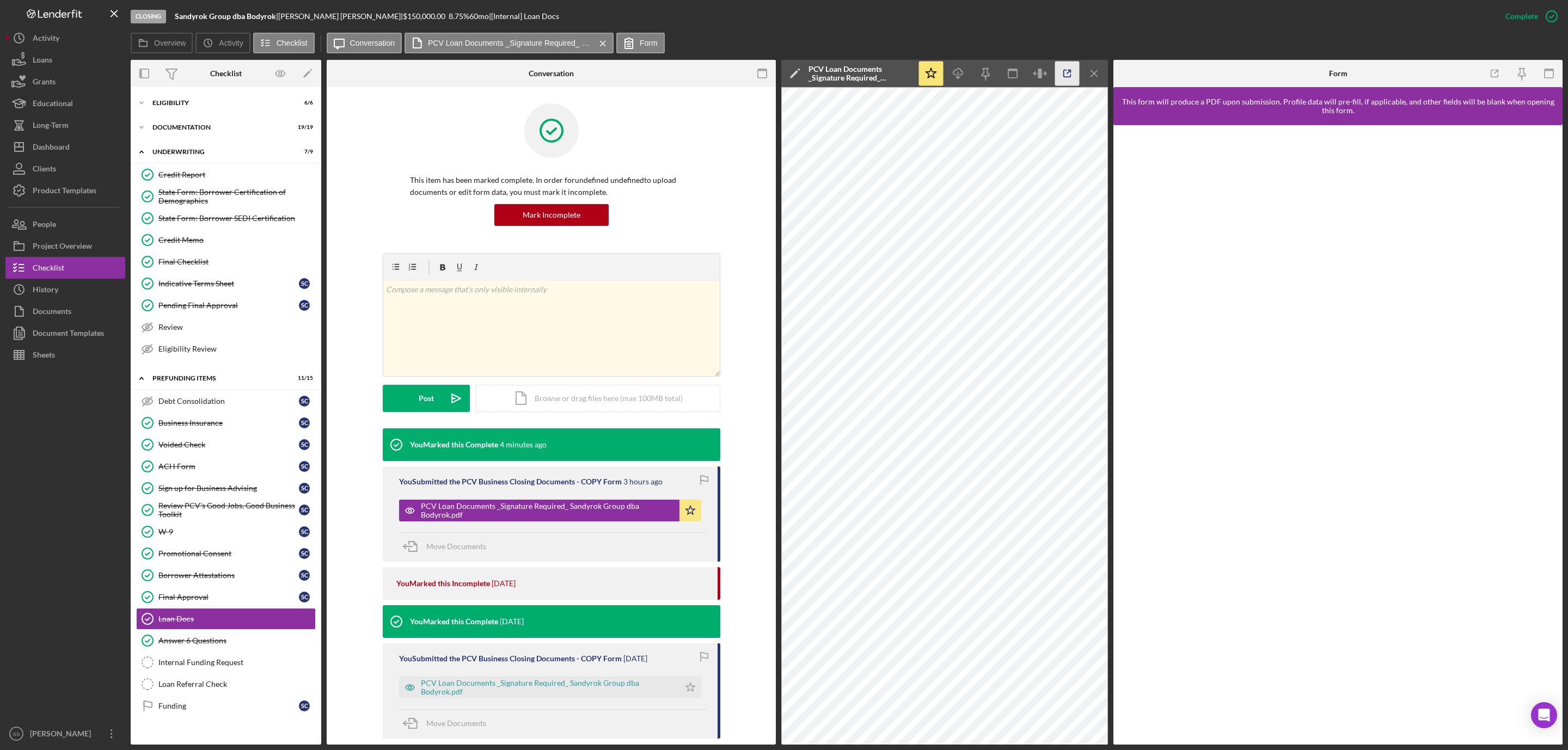
click at [1067, 72] on line "button" at bounding box center [1068, 72] width 4 height 4
click at [185, 710] on div "Funding" at bounding box center [229, 706] width 140 height 9
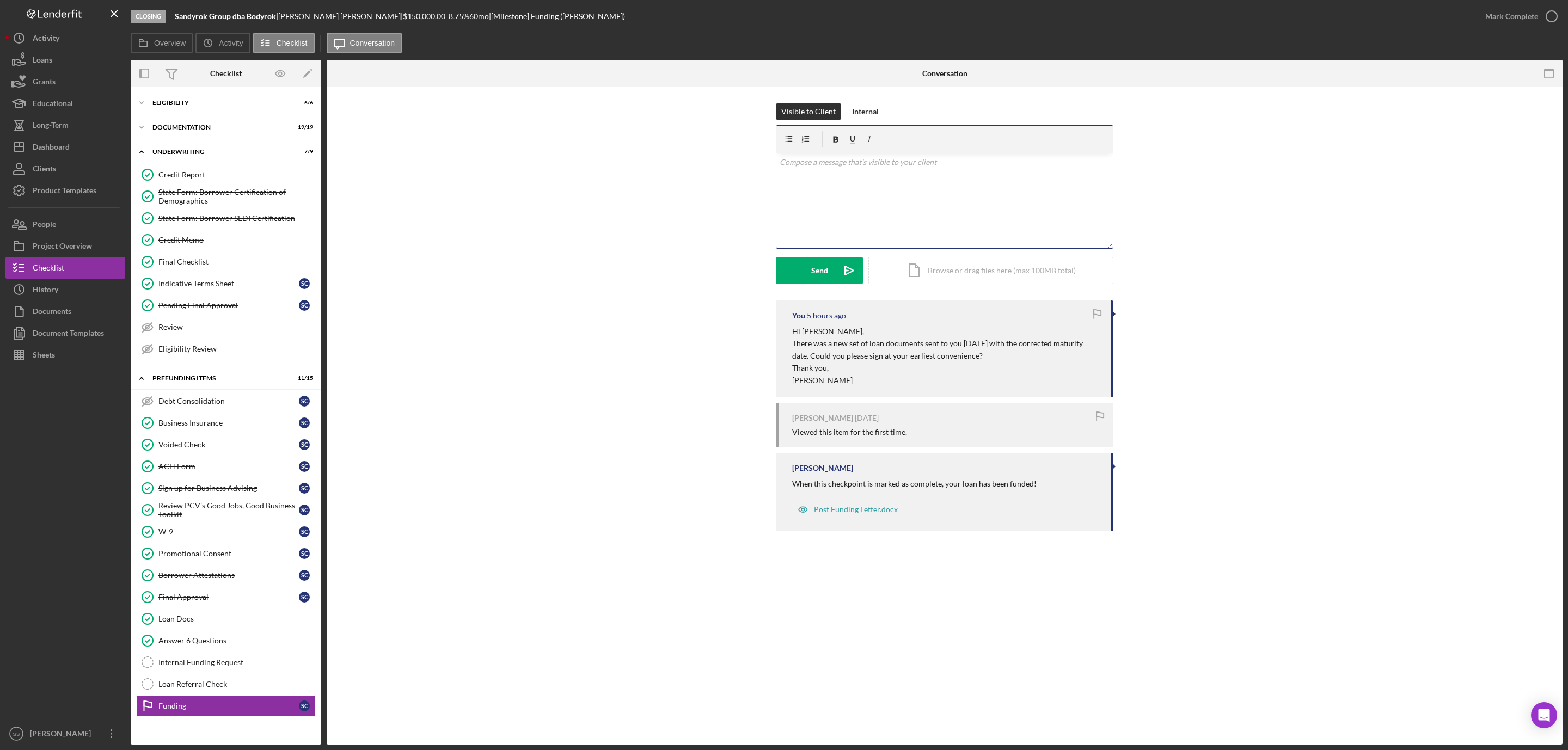
click at [853, 199] on div "v Color teal Color pink Remove color Add row above Add row below Add column bef…" at bounding box center [944, 201] width 337 height 95
click at [812, 265] on div "Send" at bounding box center [819, 270] width 17 height 27
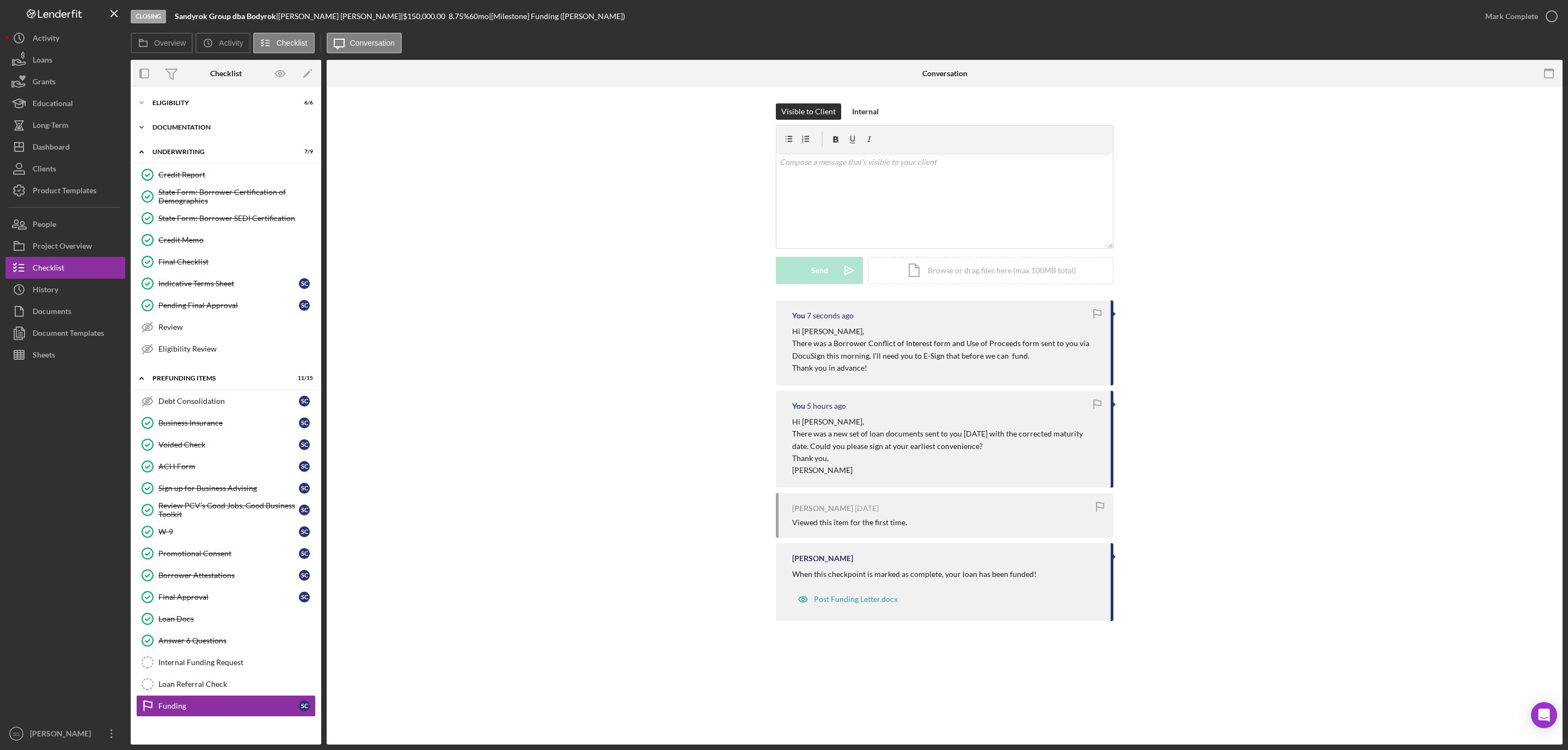
click at [196, 124] on div "Documentation" at bounding box center [230, 127] width 155 height 6
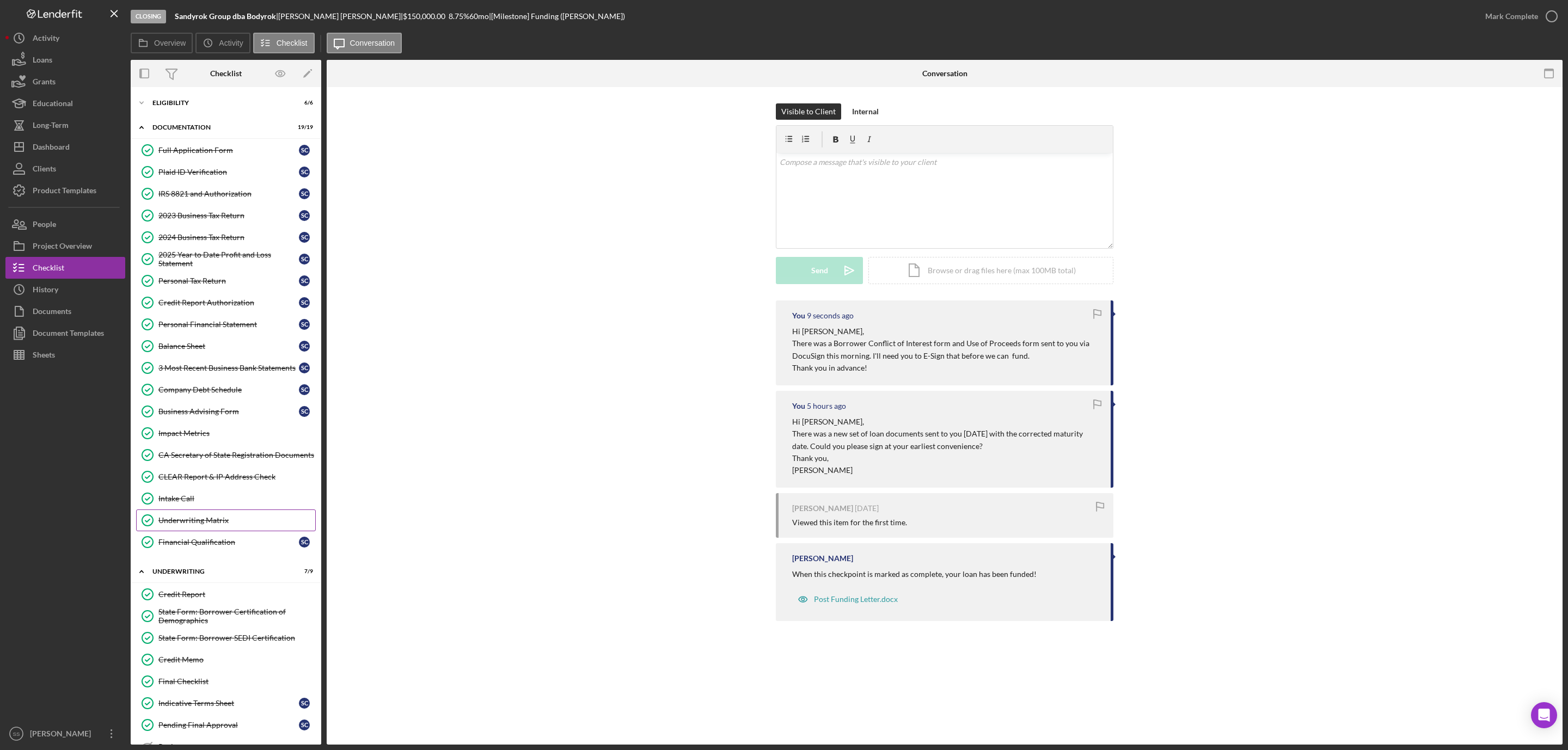
scroll to position [245, 0]
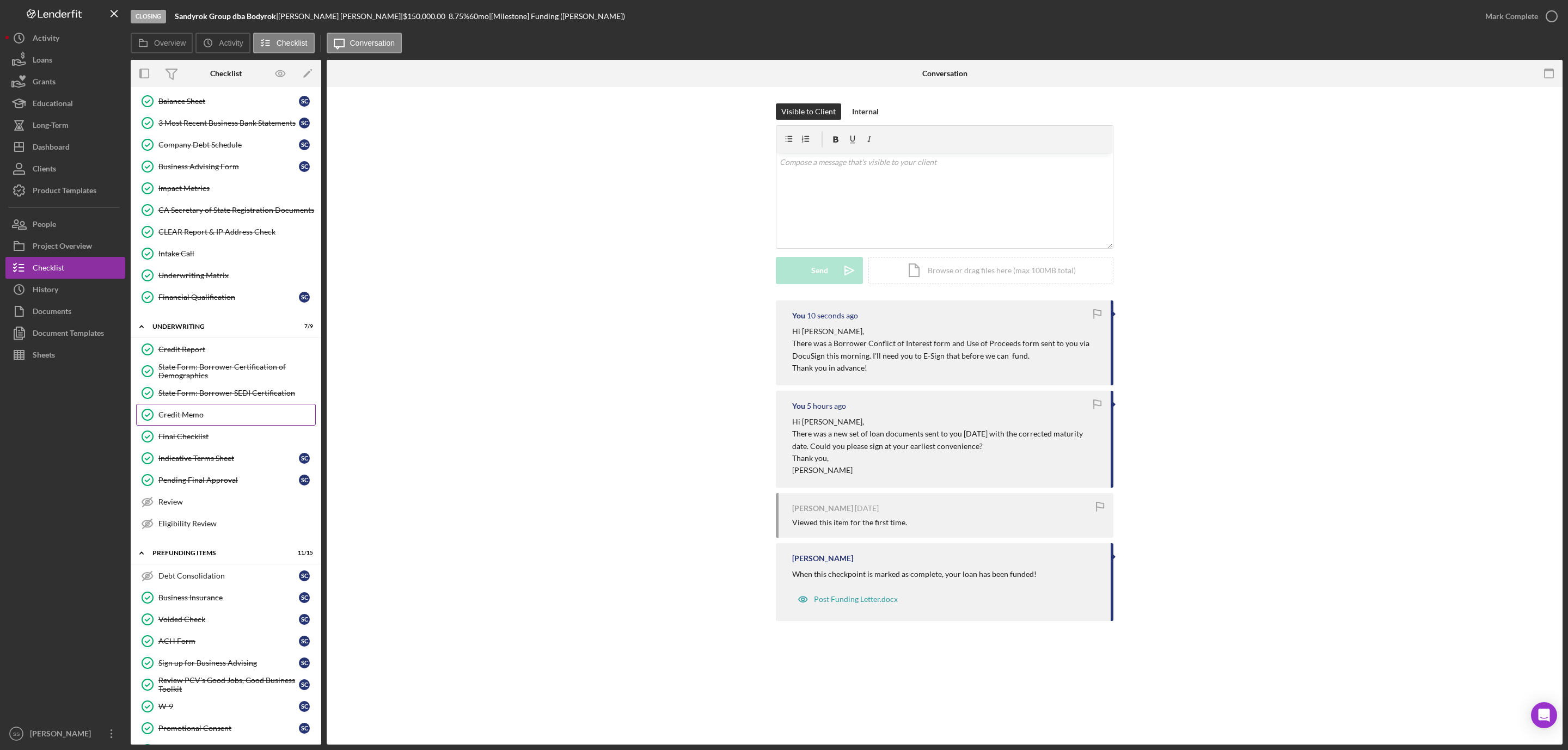
click at [193, 419] on link "Credit Memo Credit Memo" at bounding box center [226, 415] width 180 height 22
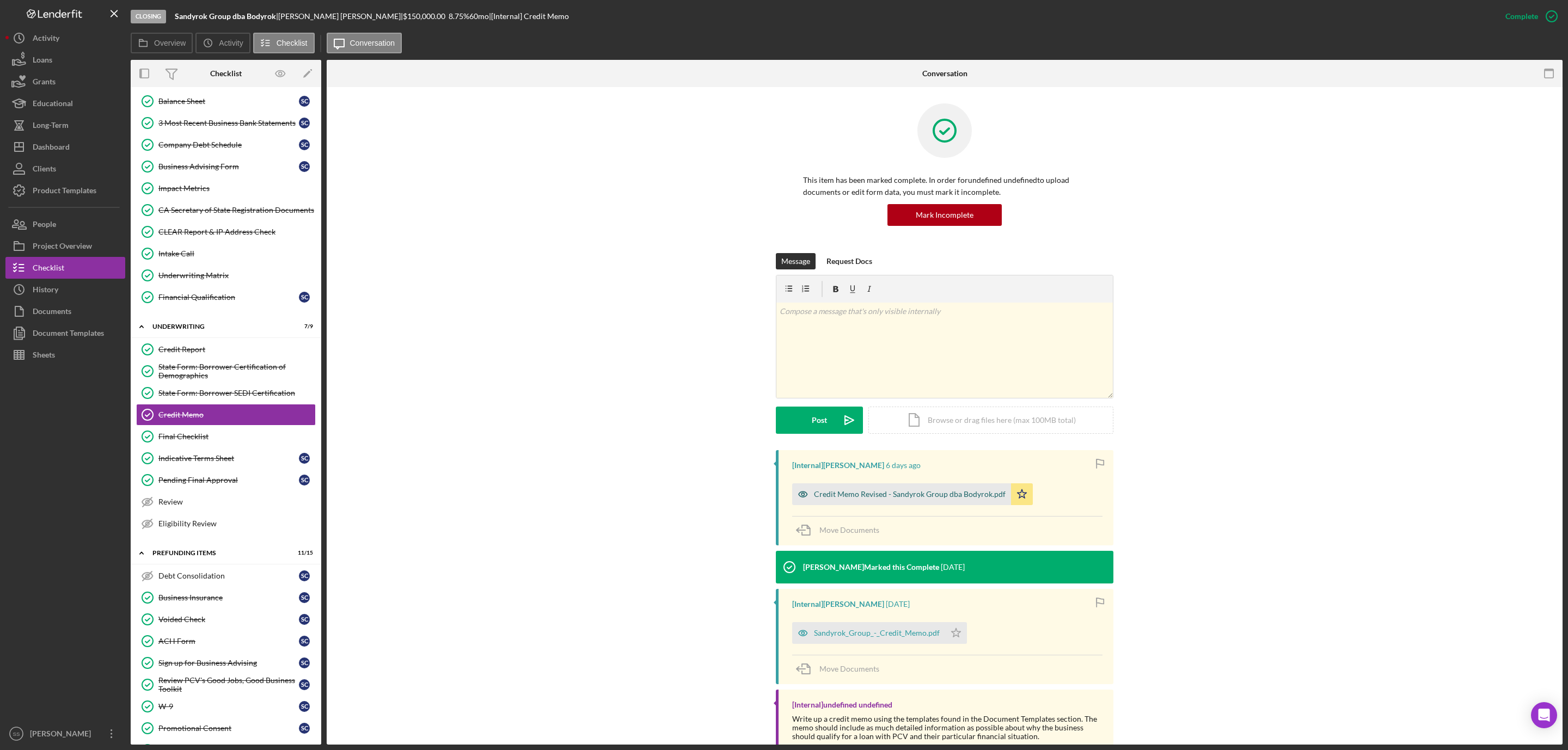
click at [911, 496] on div "Credit Memo Revised - Sandyrok Group dba Bodyrok.pdf" at bounding box center [909, 494] width 192 height 9
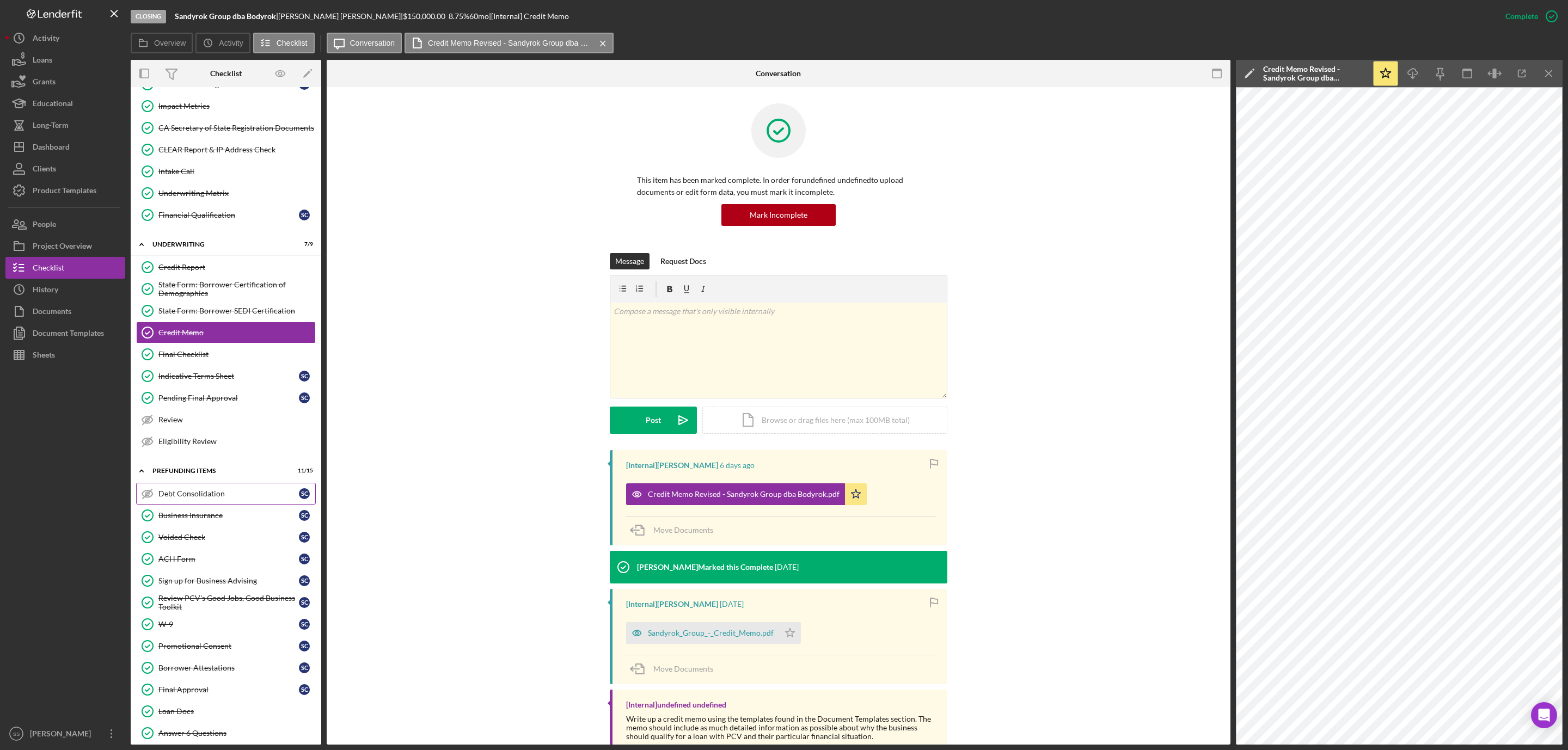
scroll to position [426, 0]
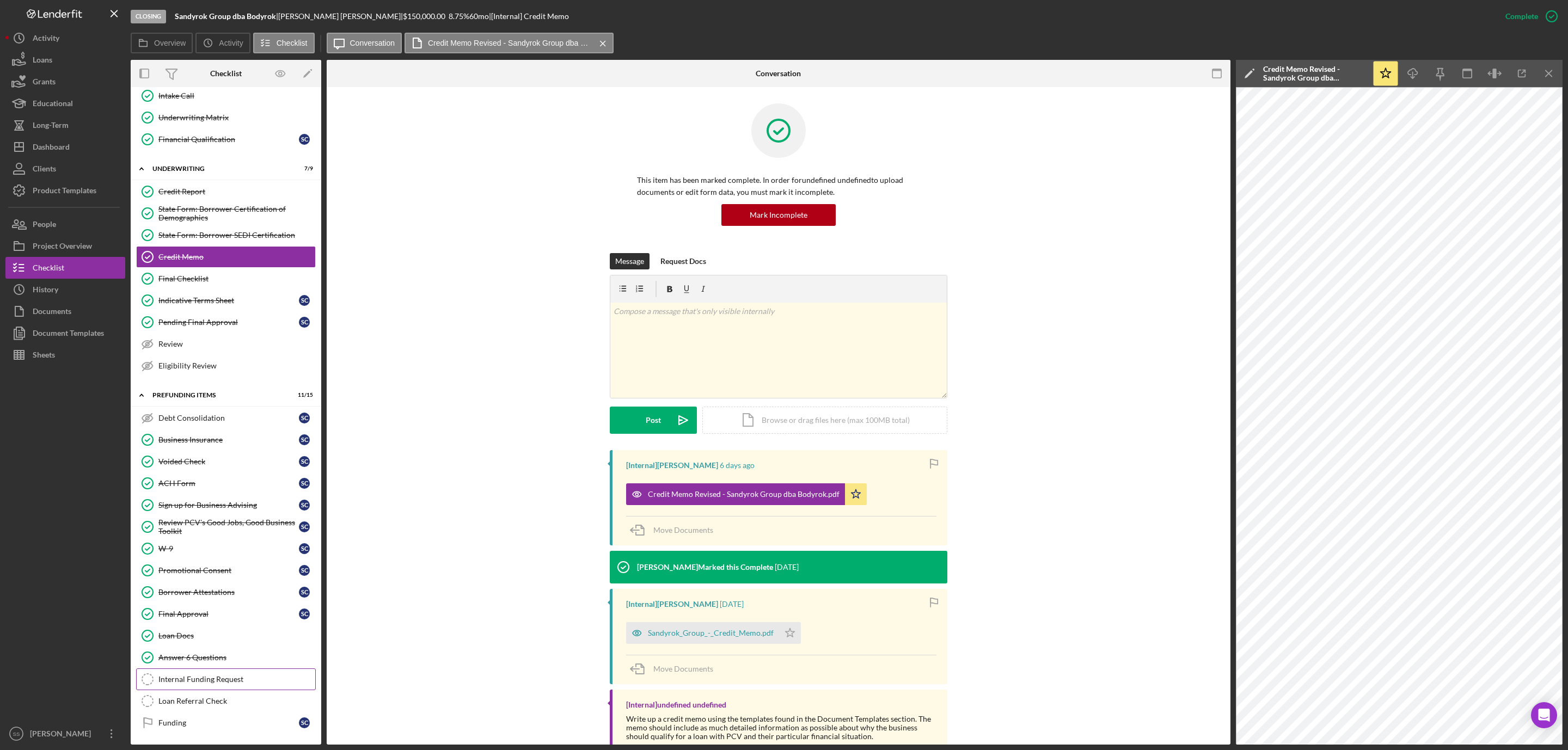
click at [212, 678] on div "Internal Funding Request" at bounding box center [237, 680] width 157 height 9
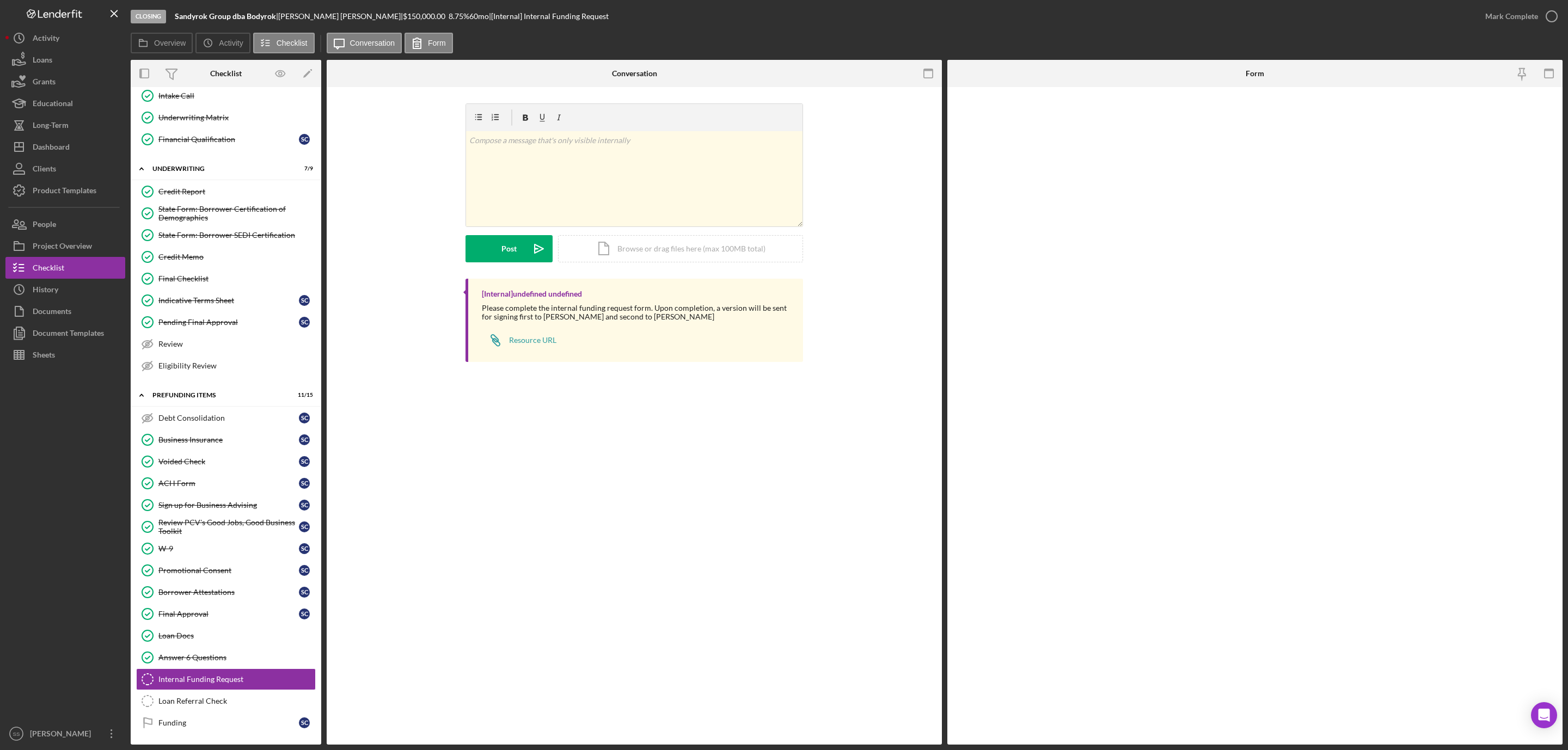
scroll to position [426, 0]
click at [1147, 172] on input "Loan ID" at bounding box center [1255, 169] width 300 height 26
type input "202595"
click at [1122, 112] on input "Funding Date" at bounding box center [1255, 119] width 300 height 26
type input "08/21/2025"
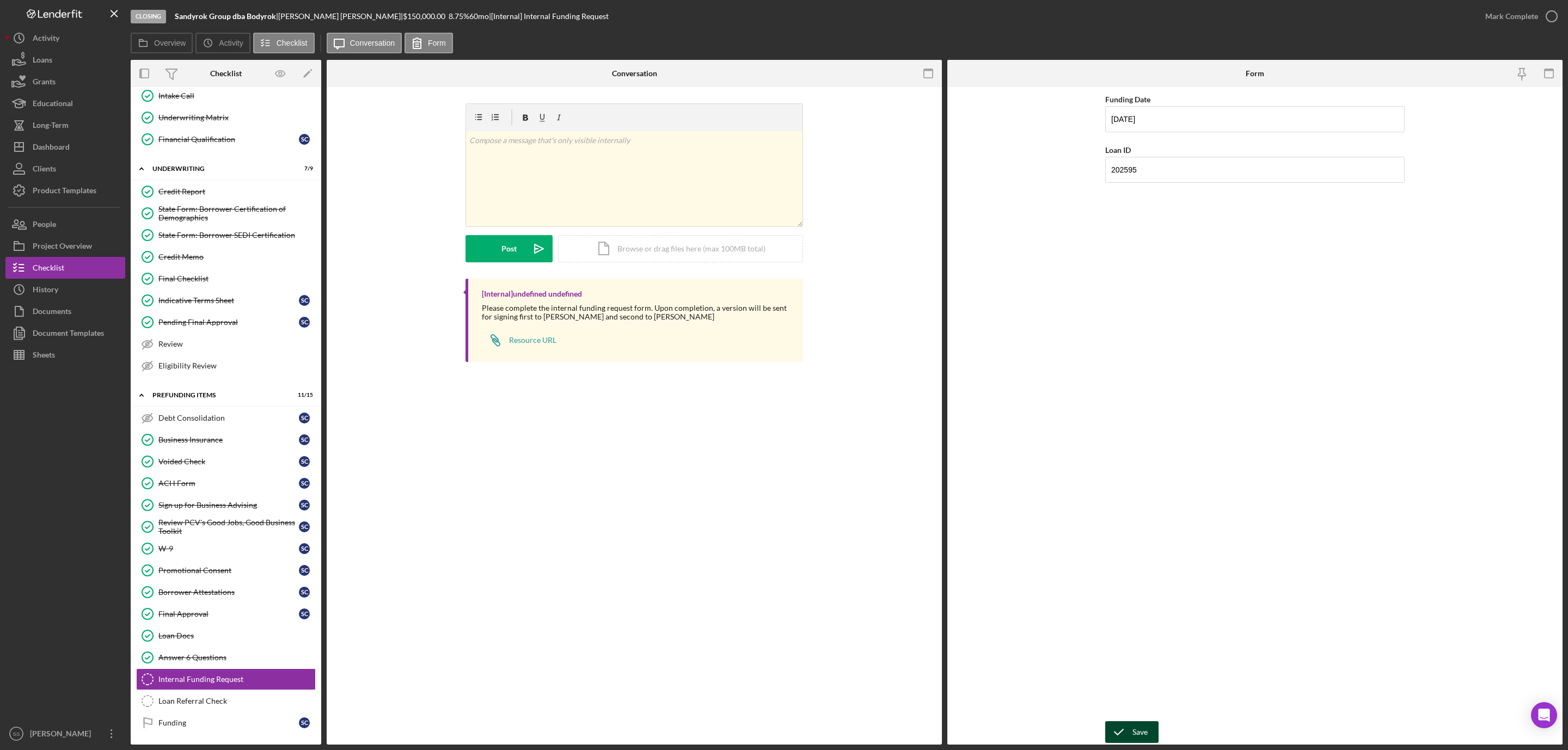
click at [1135, 724] on div "Save" at bounding box center [1140, 732] width 15 height 22
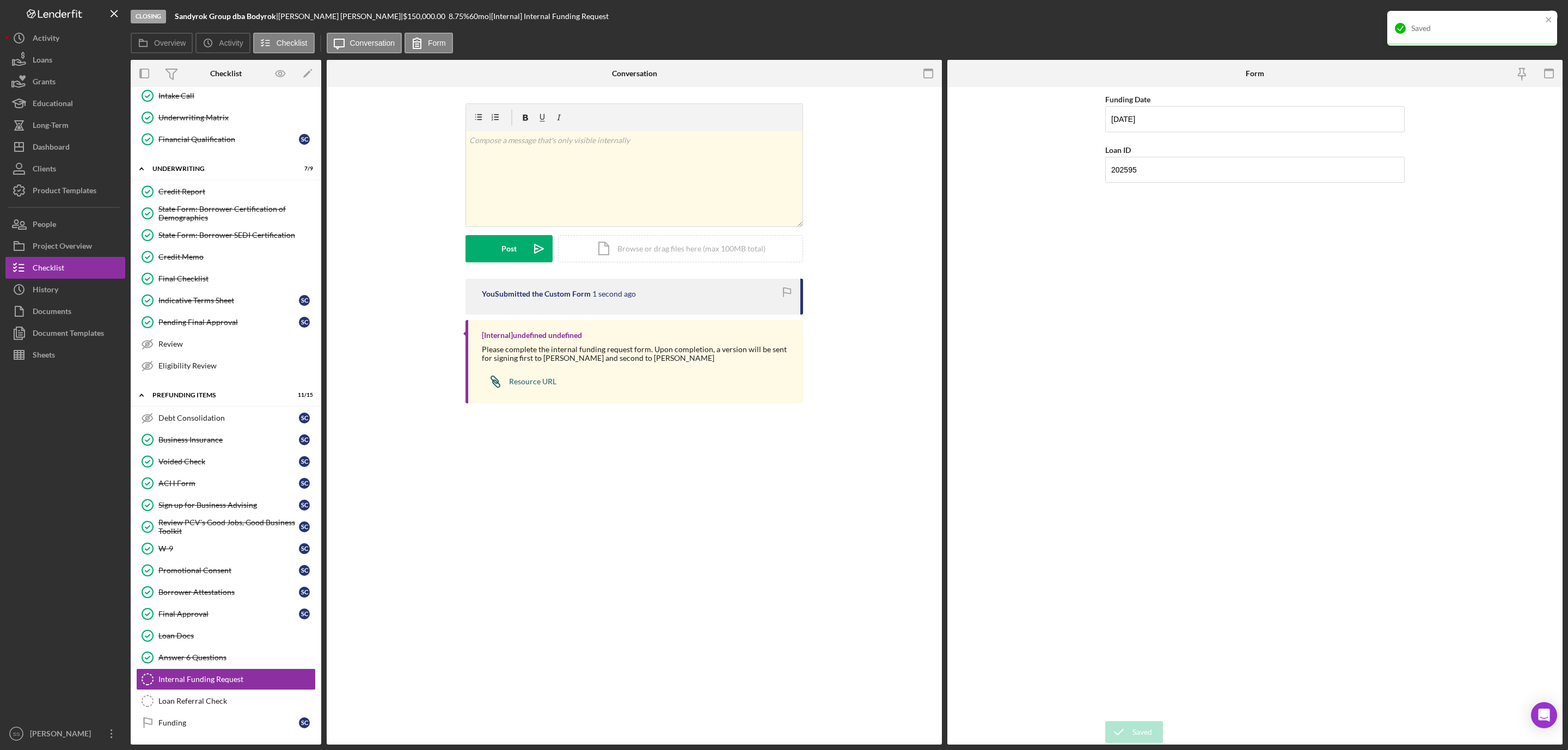
click at [540, 382] on div "Resource URL" at bounding box center [532, 382] width 48 height 9
click at [183, 457] on div "Voided Check" at bounding box center [229, 462] width 140 height 9
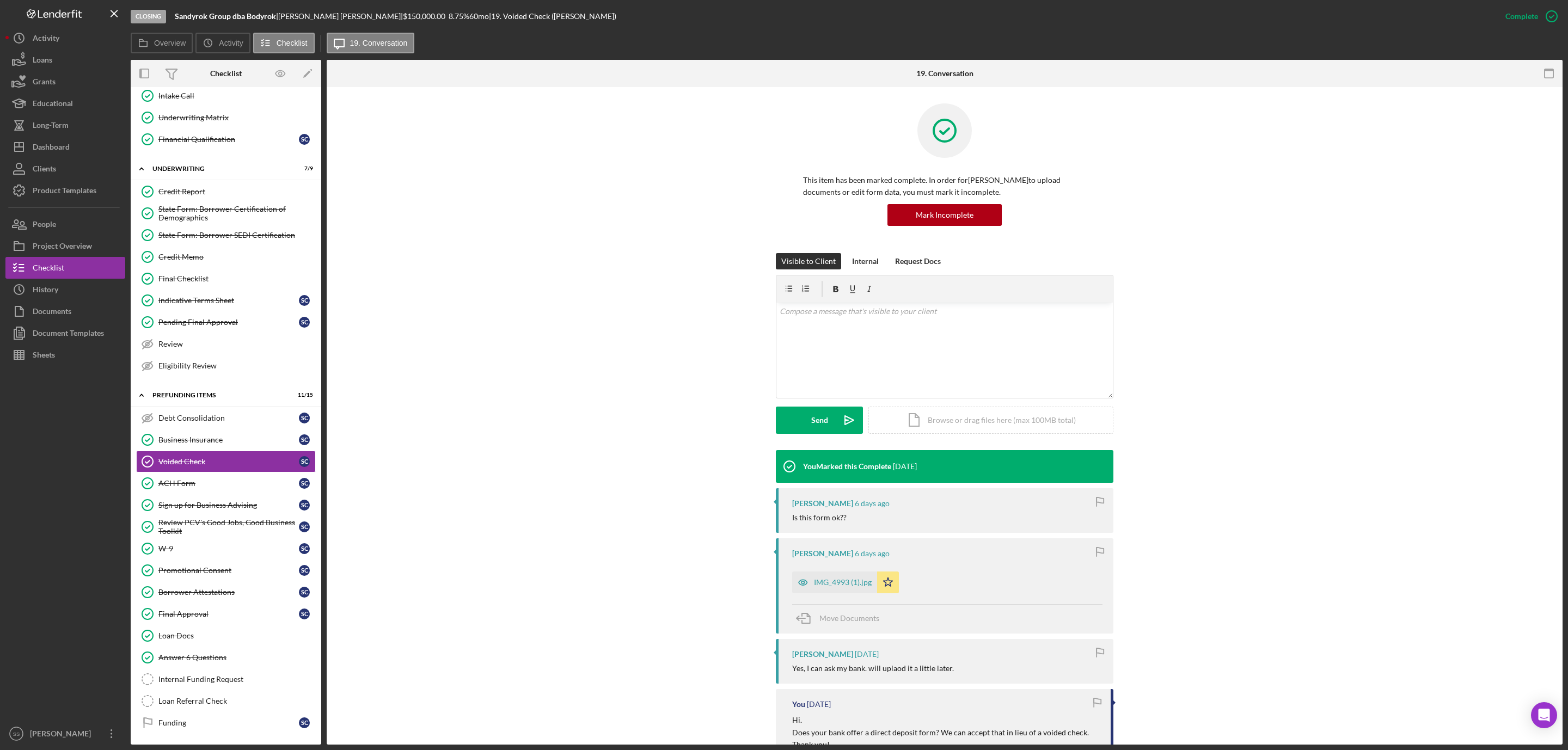
scroll to position [426, 0]
click at [844, 579] on div "IMG_4993 (1).jpg" at bounding box center [843, 583] width 58 height 9
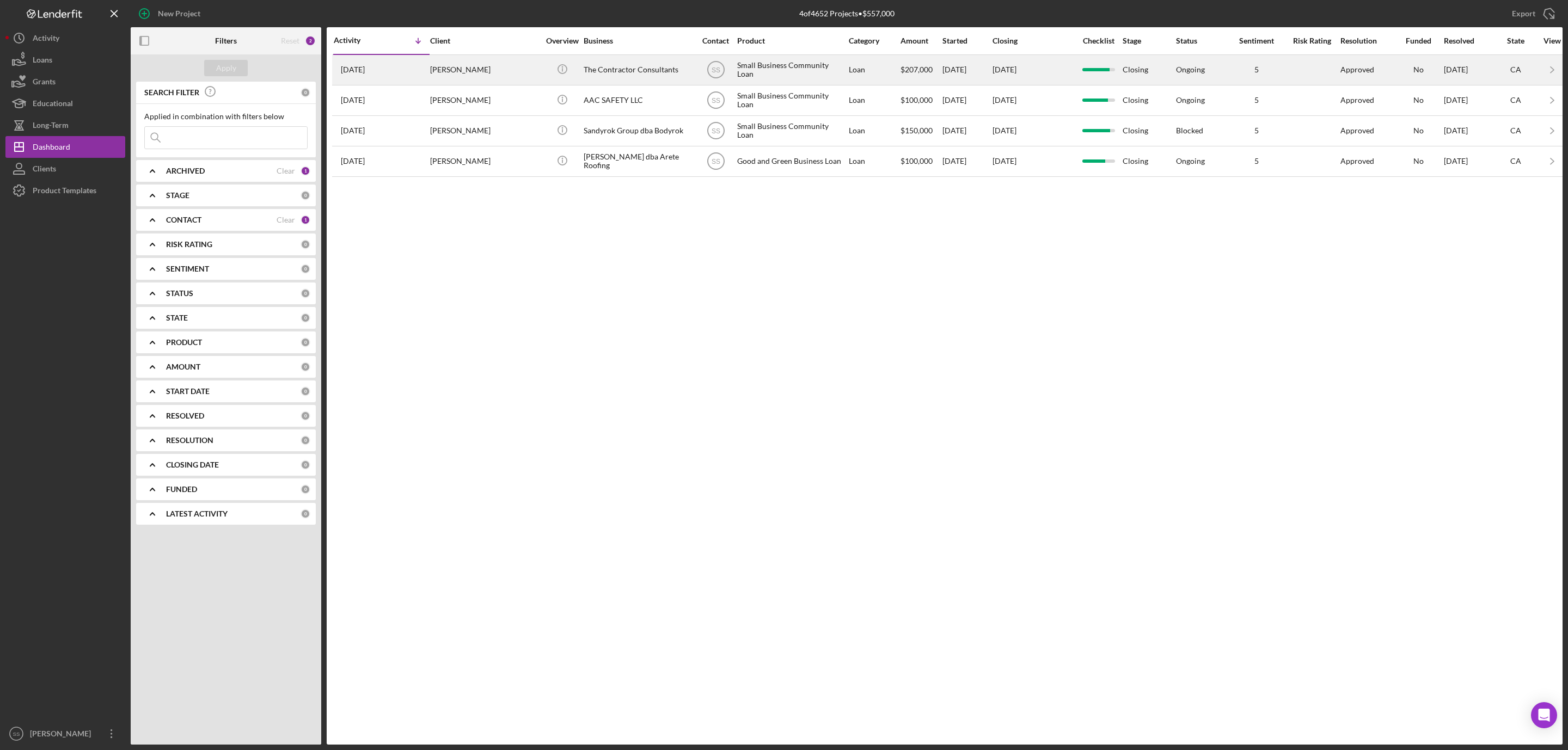
click at [617, 66] on div "The Contractor Consultants" at bounding box center [637, 70] width 109 height 29
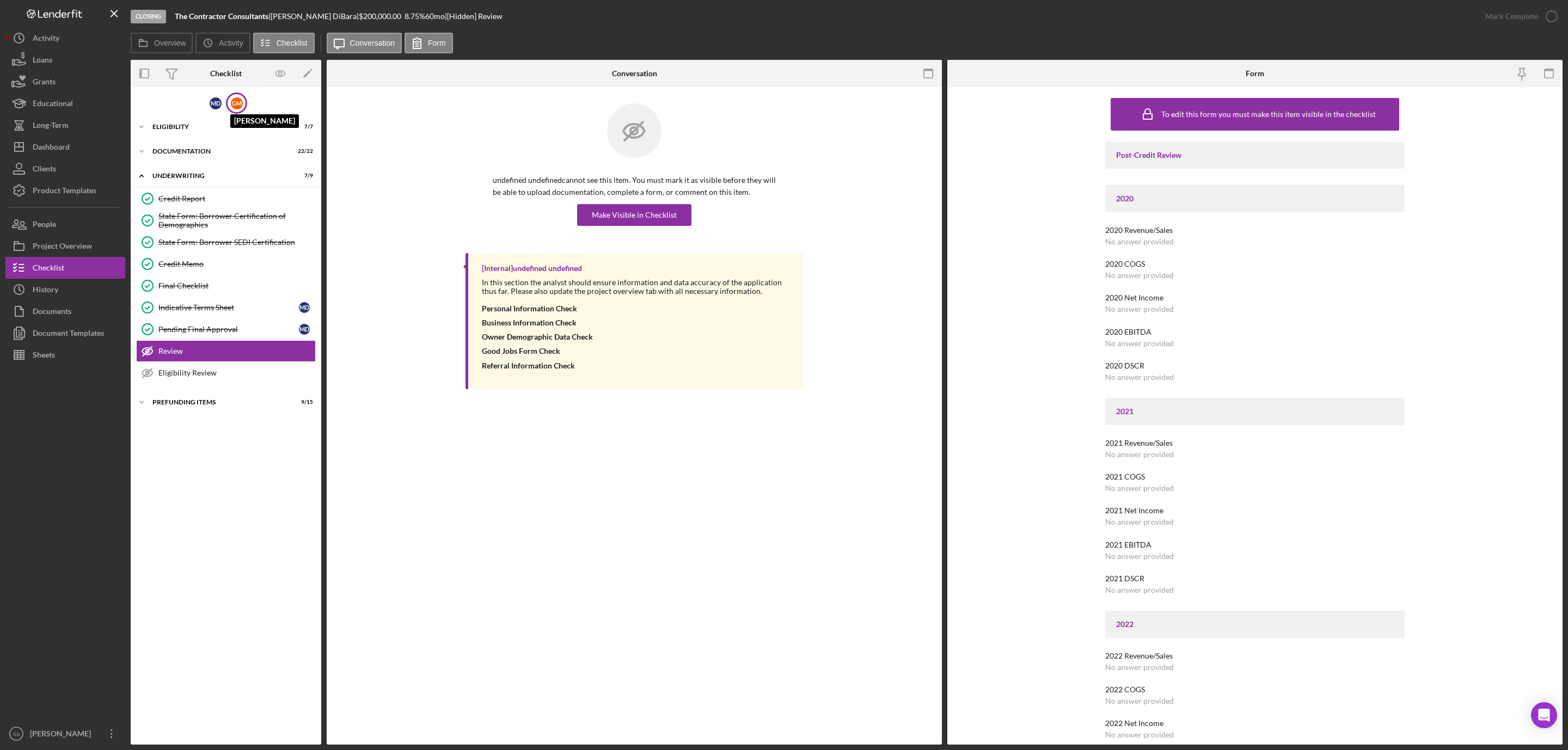
click at [239, 104] on div "G M" at bounding box center [236, 103] width 12 height 12
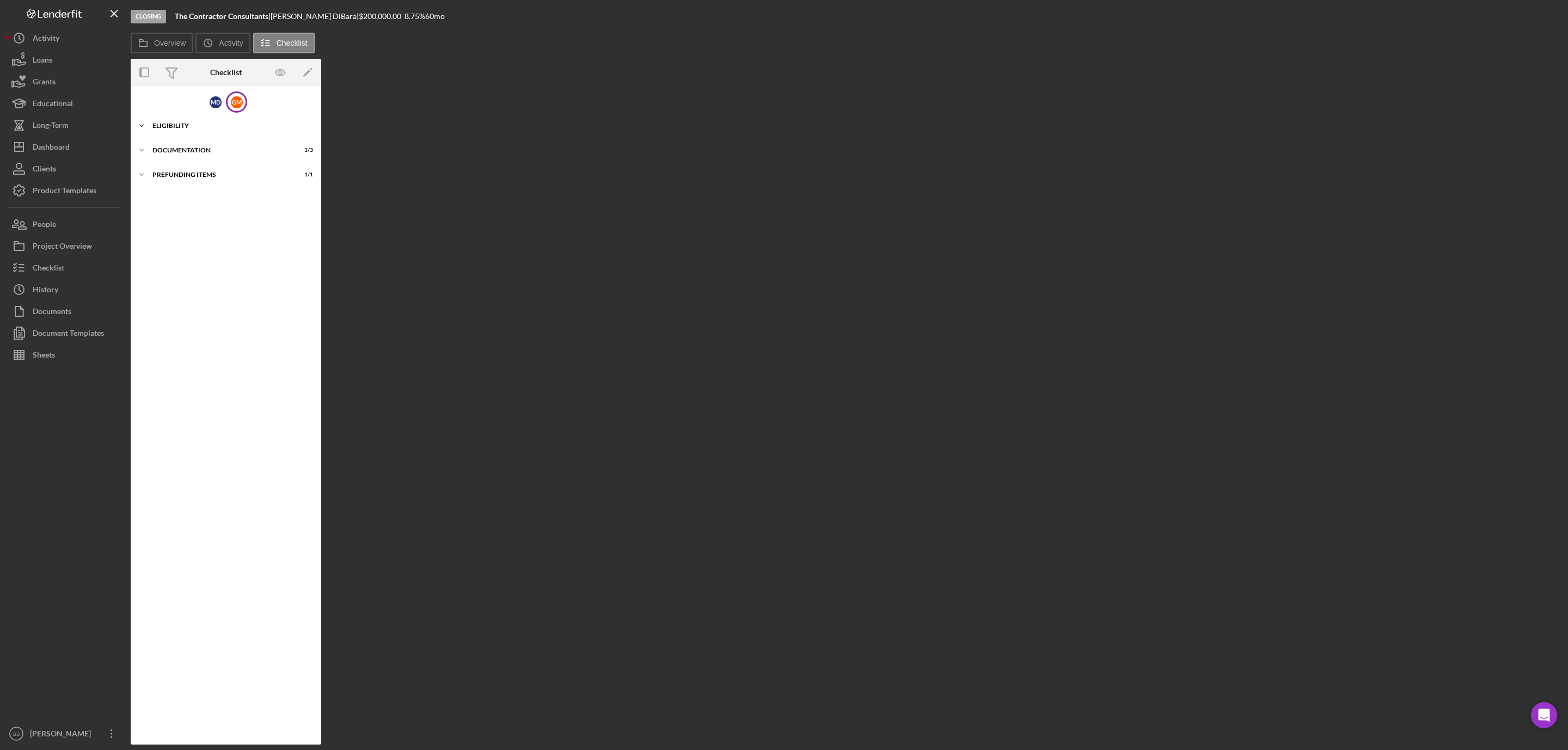
click at [189, 131] on div "Icon/Expander Eligibility 1 / 1" at bounding box center [226, 126] width 191 height 22
click at [189, 178] on div "Documentation" at bounding box center [230, 177] width 155 height 6
click at [212, 108] on div "M D" at bounding box center [215, 103] width 22 height 22
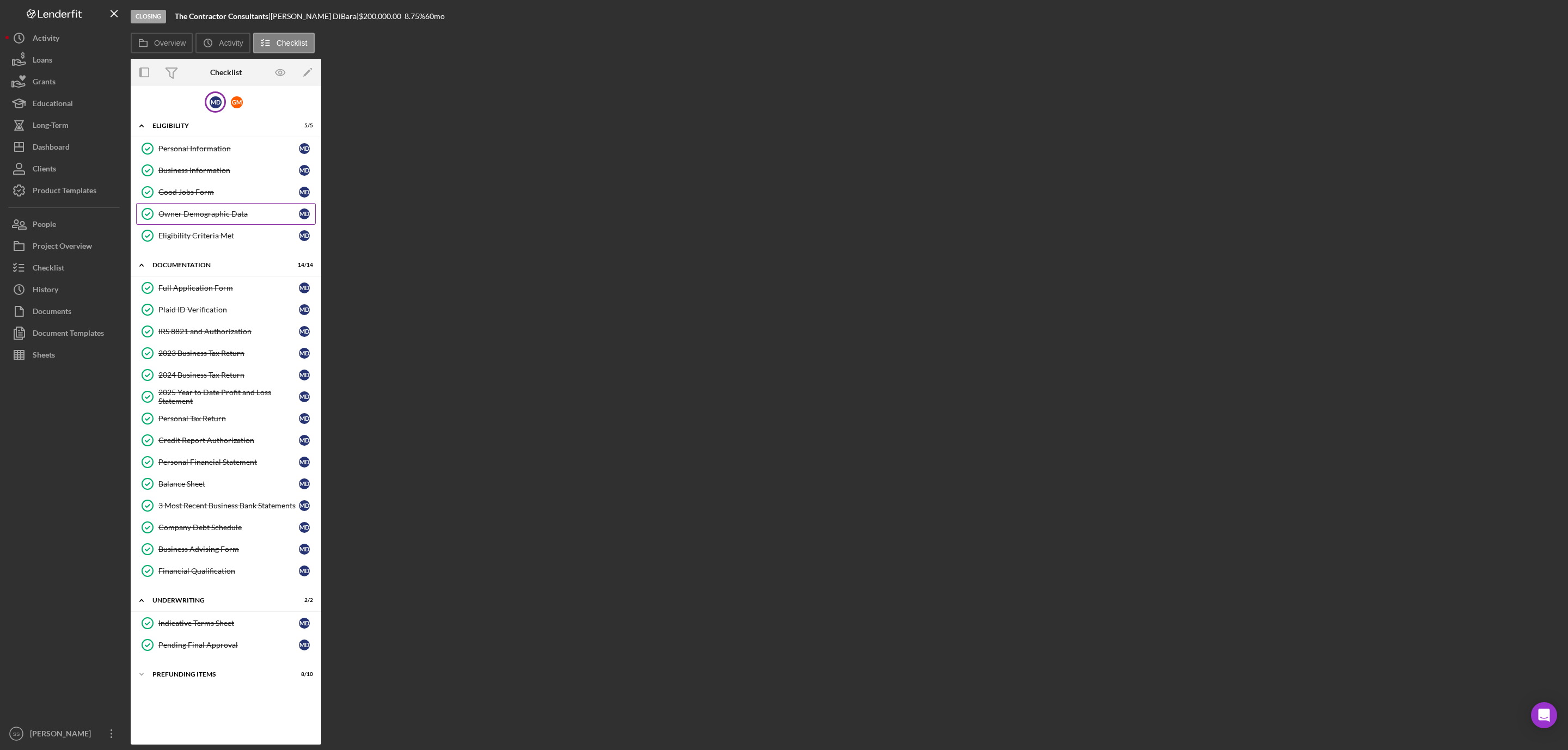
click at [183, 209] on link "Owner Demographic Data Owner Demographic Data M D" at bounding box center [226, 214] width 180 height 22
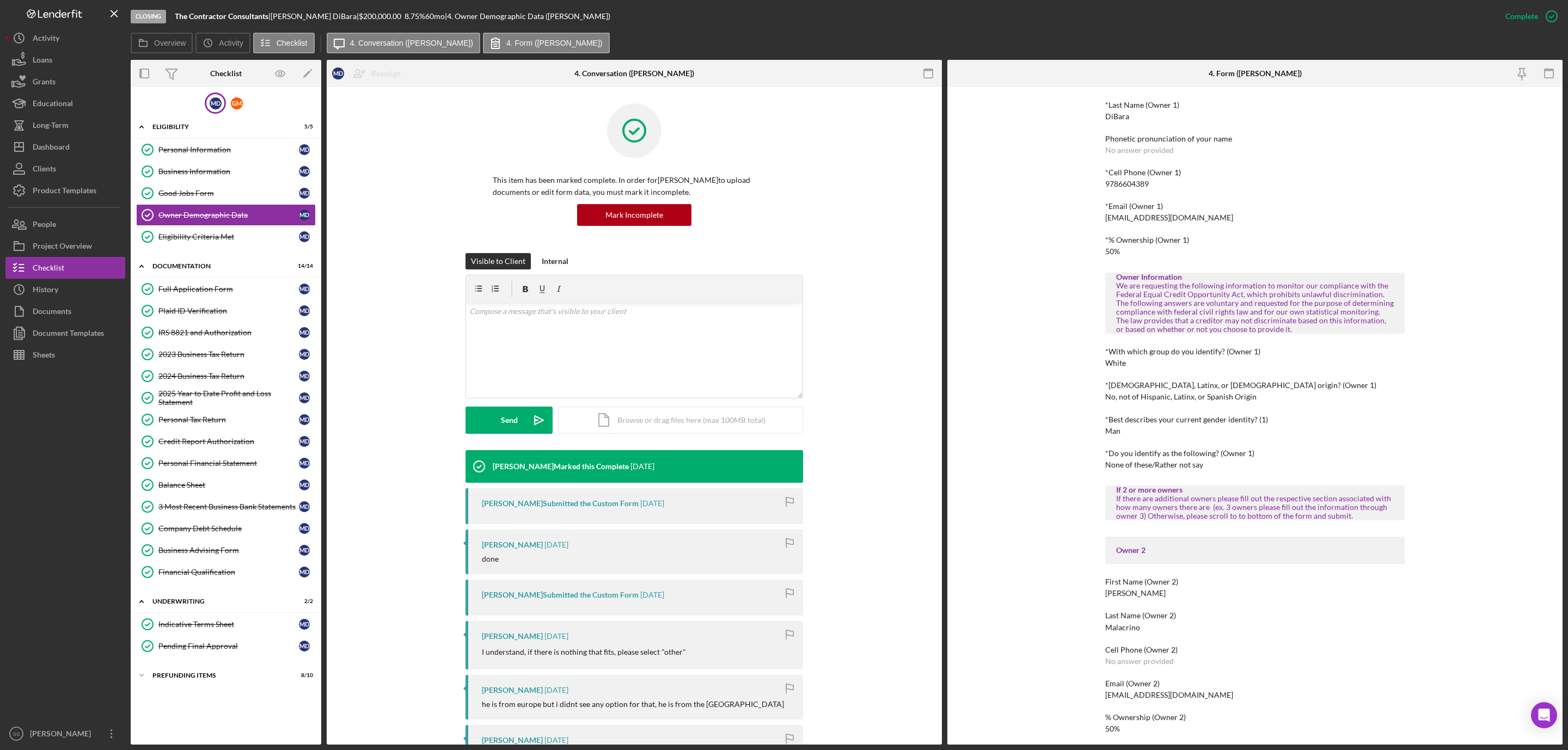
scroll to position [163, 0]
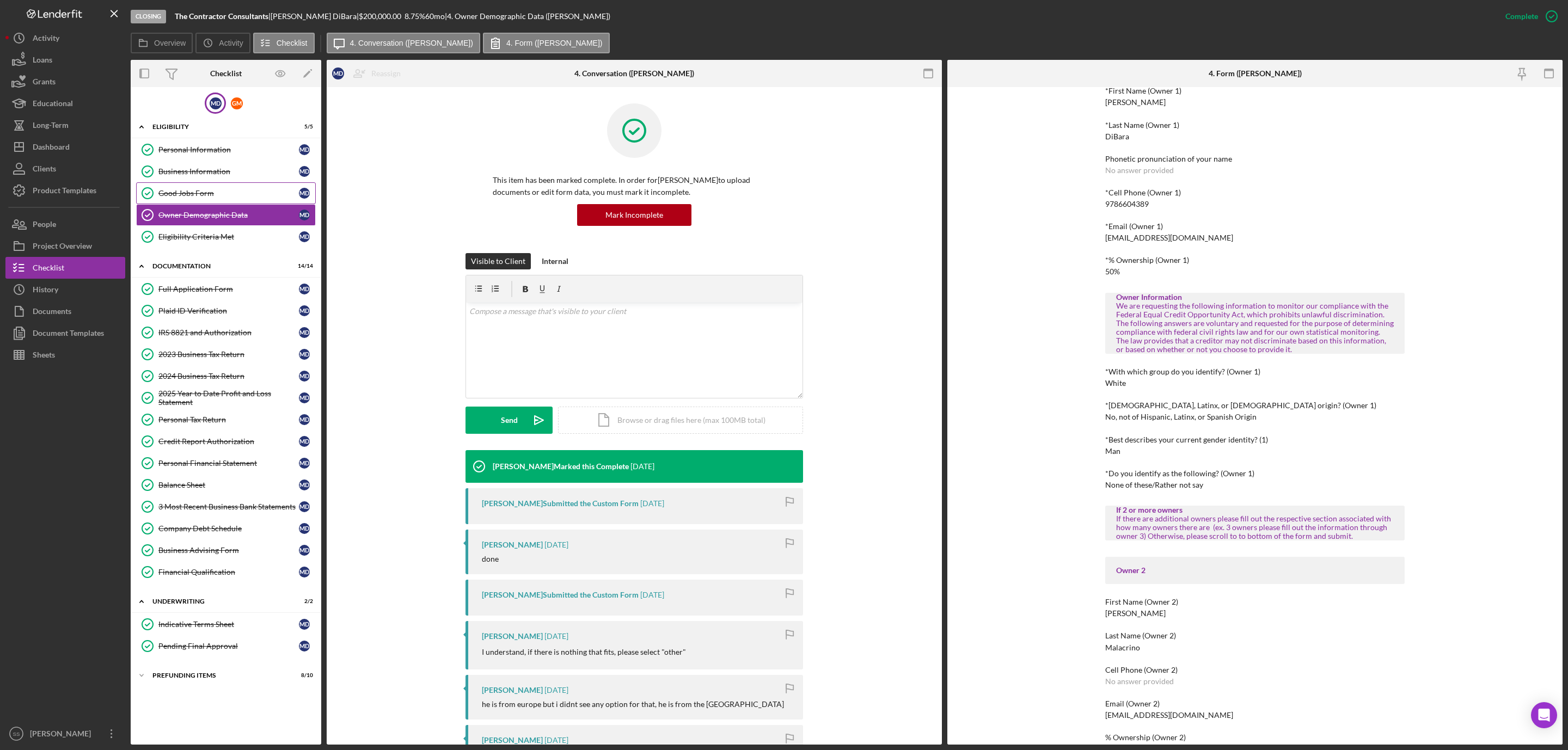
click at [204, 193] on div "Good Jobs Form" at bounding box center [229, 194] width 140 height 9
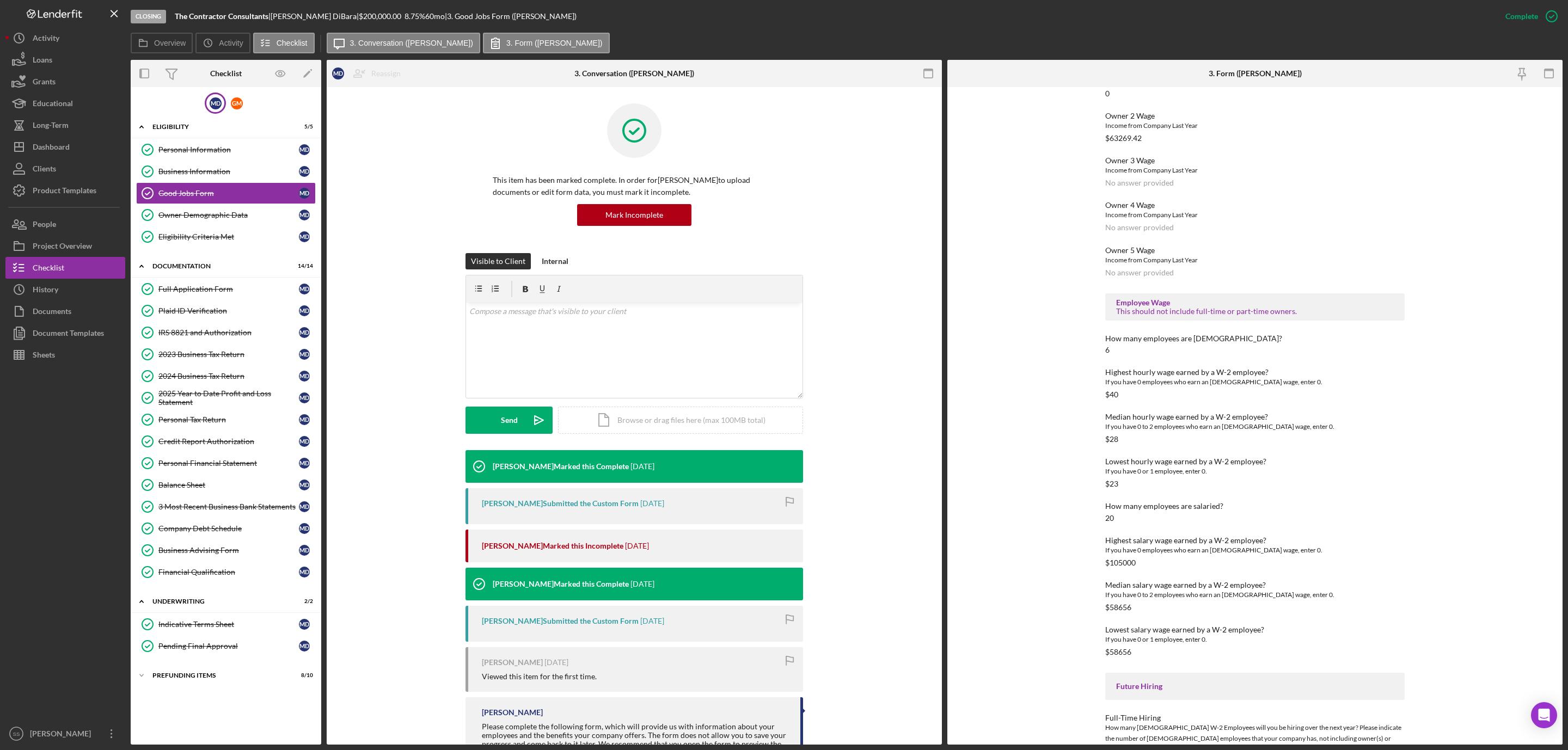
scroll to position [1135, 0]
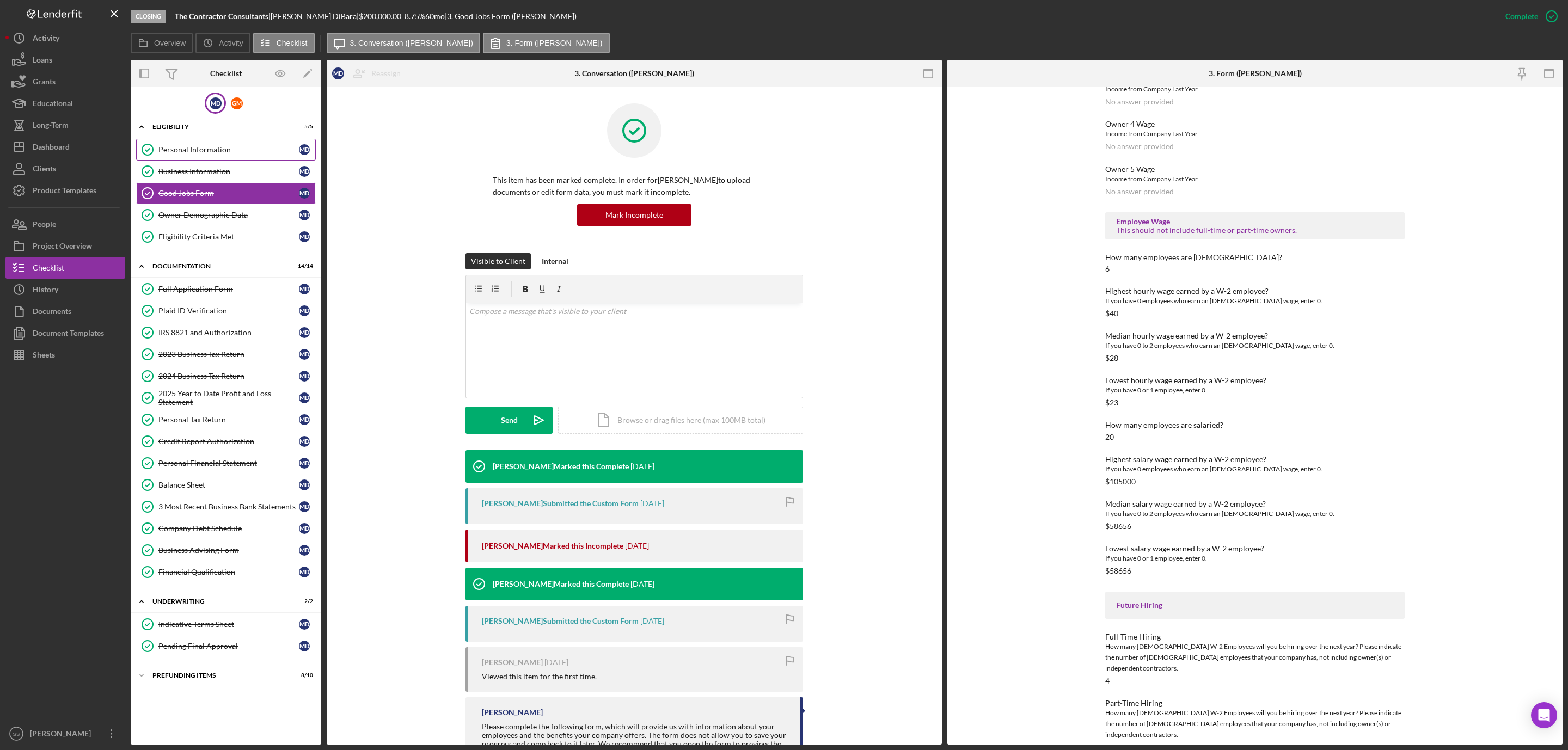
click at [188, 149] on div "Personal Information" at bounding box center [229, 149] width 140 height 9
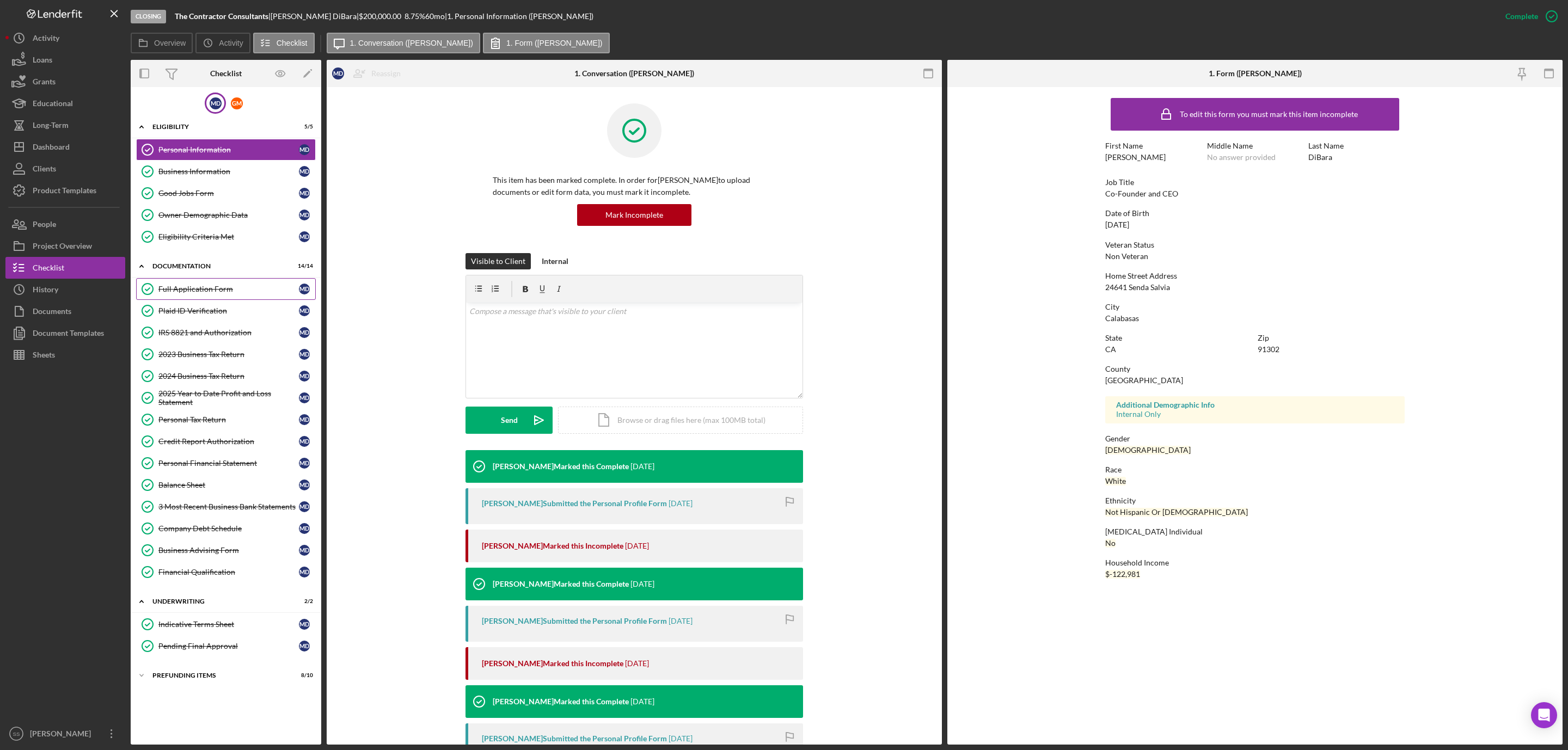
click at [204, 294] on div "Full Application Form" at bounding box center [229, 289] width 140 height 9
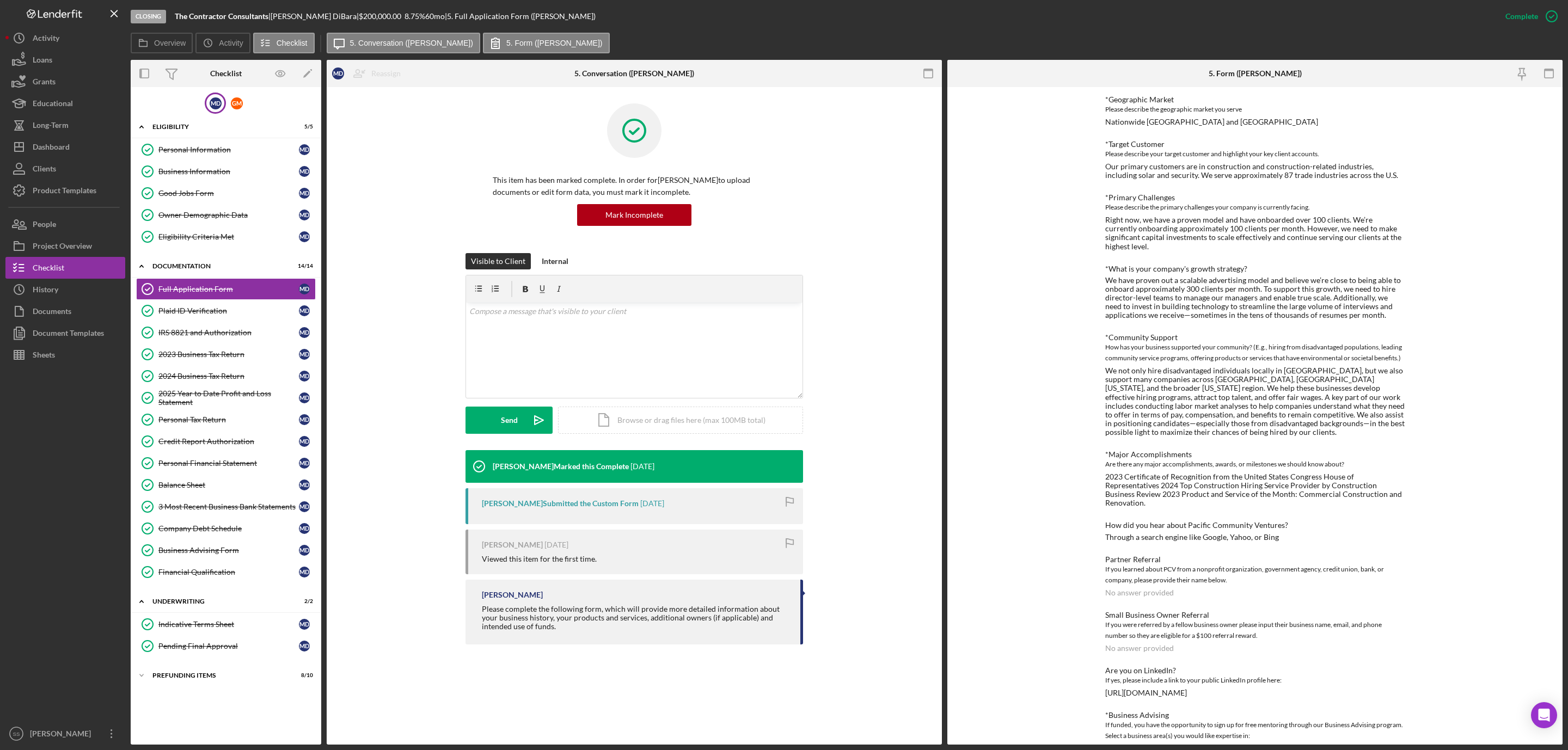
scroll to position [637, 0]
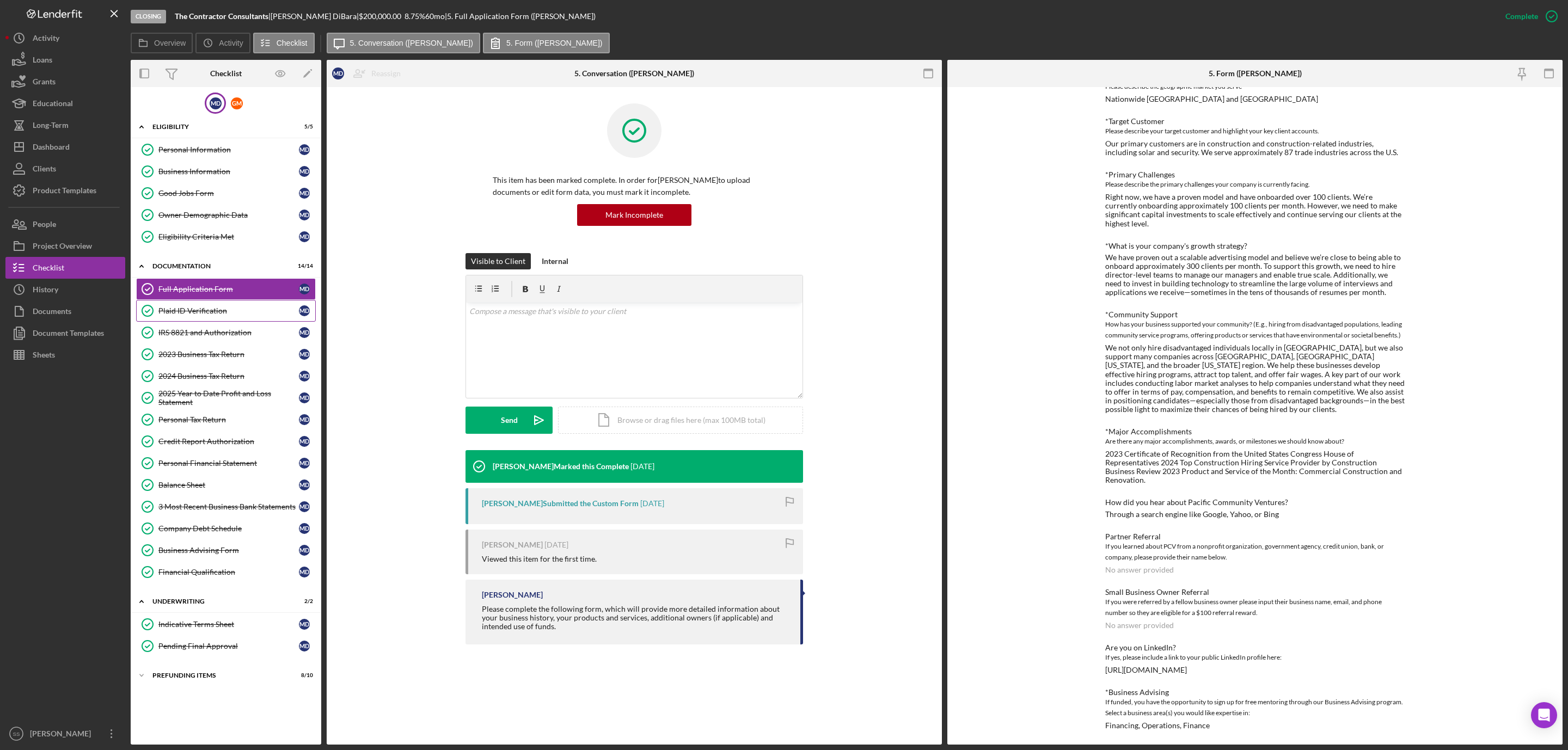
click at [198, 312] on div "Plaid ID Verification" at bounding box center [229, 311] width 140 height 9
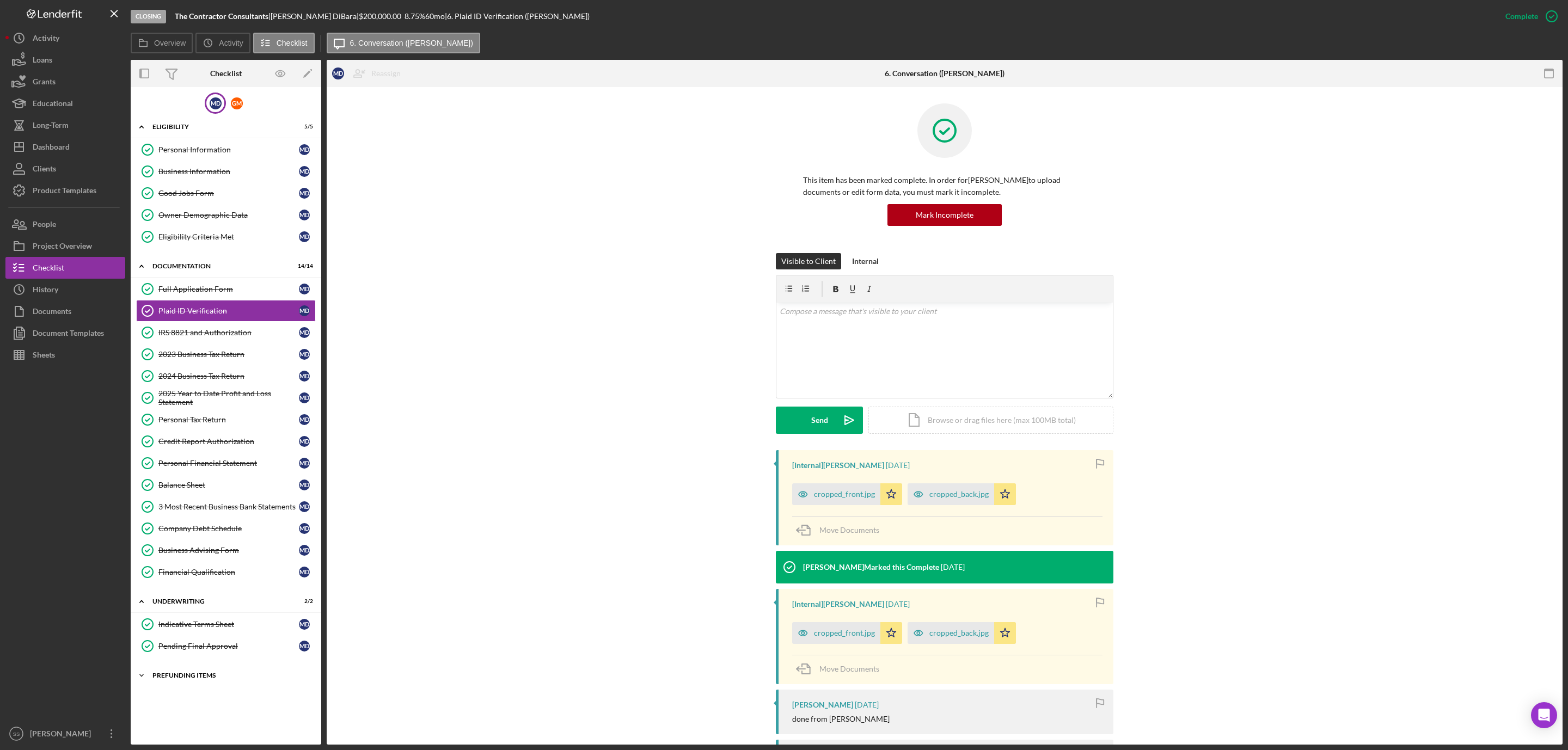
drag, startPoint x: 177, startPoint y: 681, endPoint x: 216, endPoint y: 618, distance: 74.1
click at [178, 678] on div "Icon/Expander Prefunding Items 8 / 10" at bounding box center [226, 675] width 191 height 22
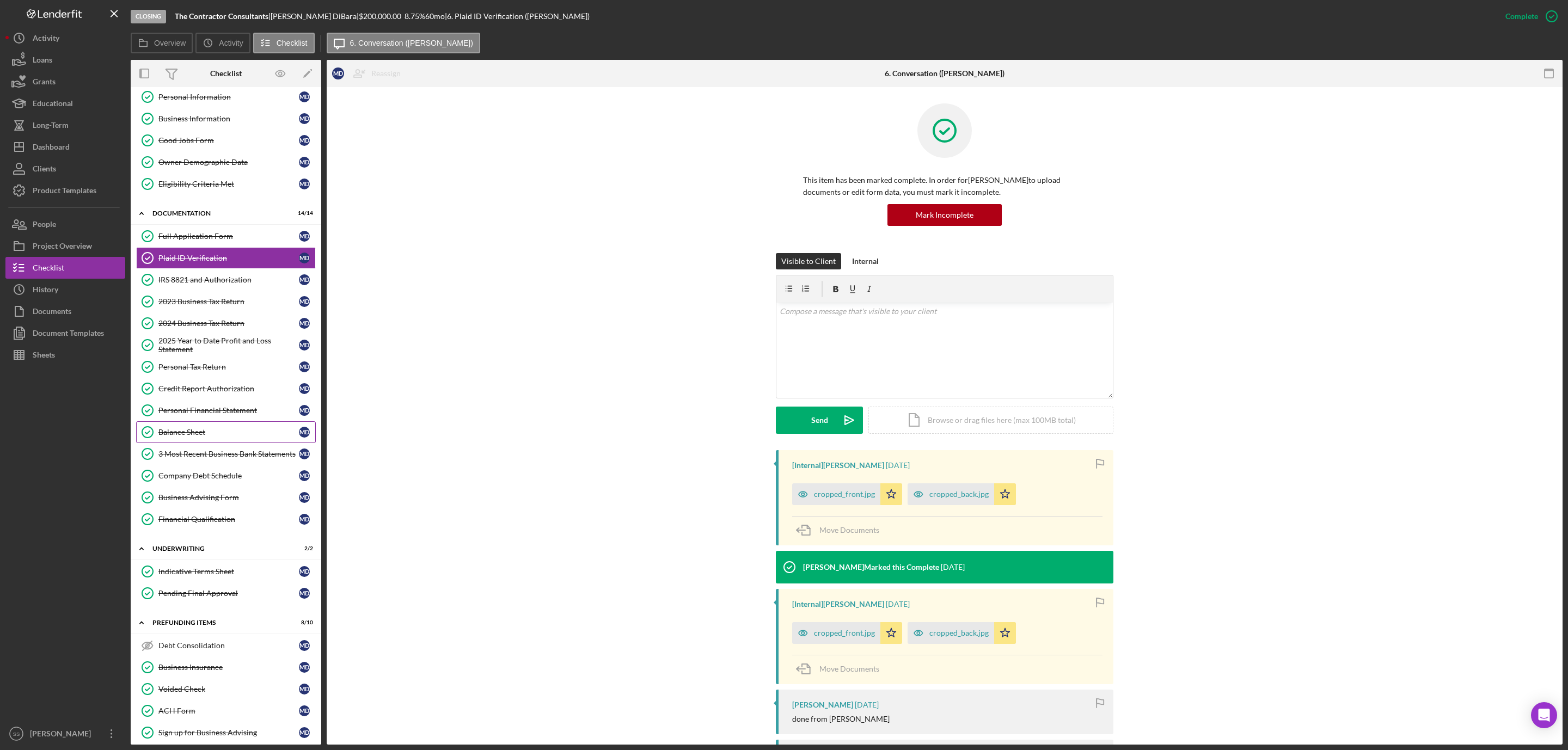
scroll to position [82, 0]
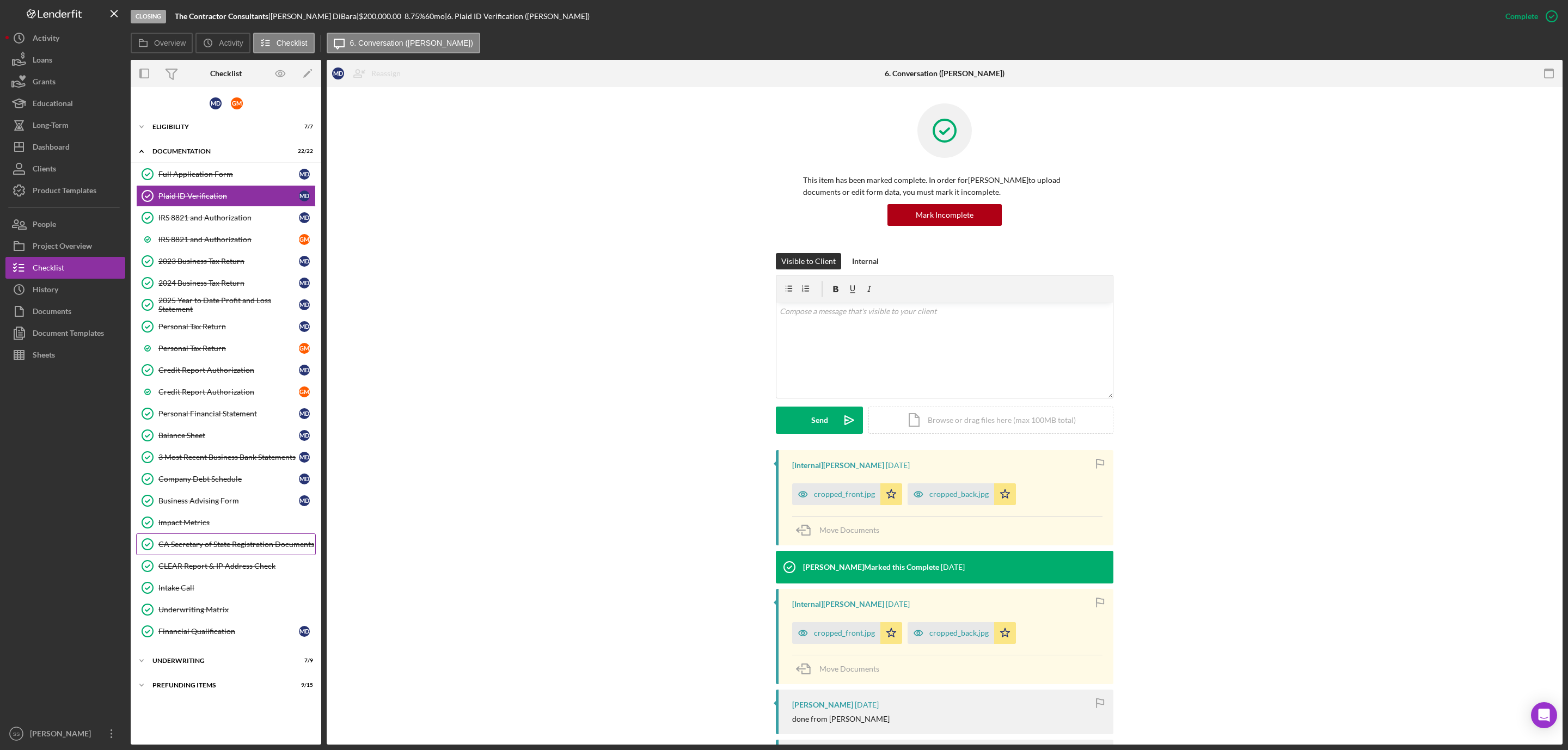
click at [265, 549] on div "CA Secretary of State Registration Documents" at bounding box center [237, 545] width 157 height 9
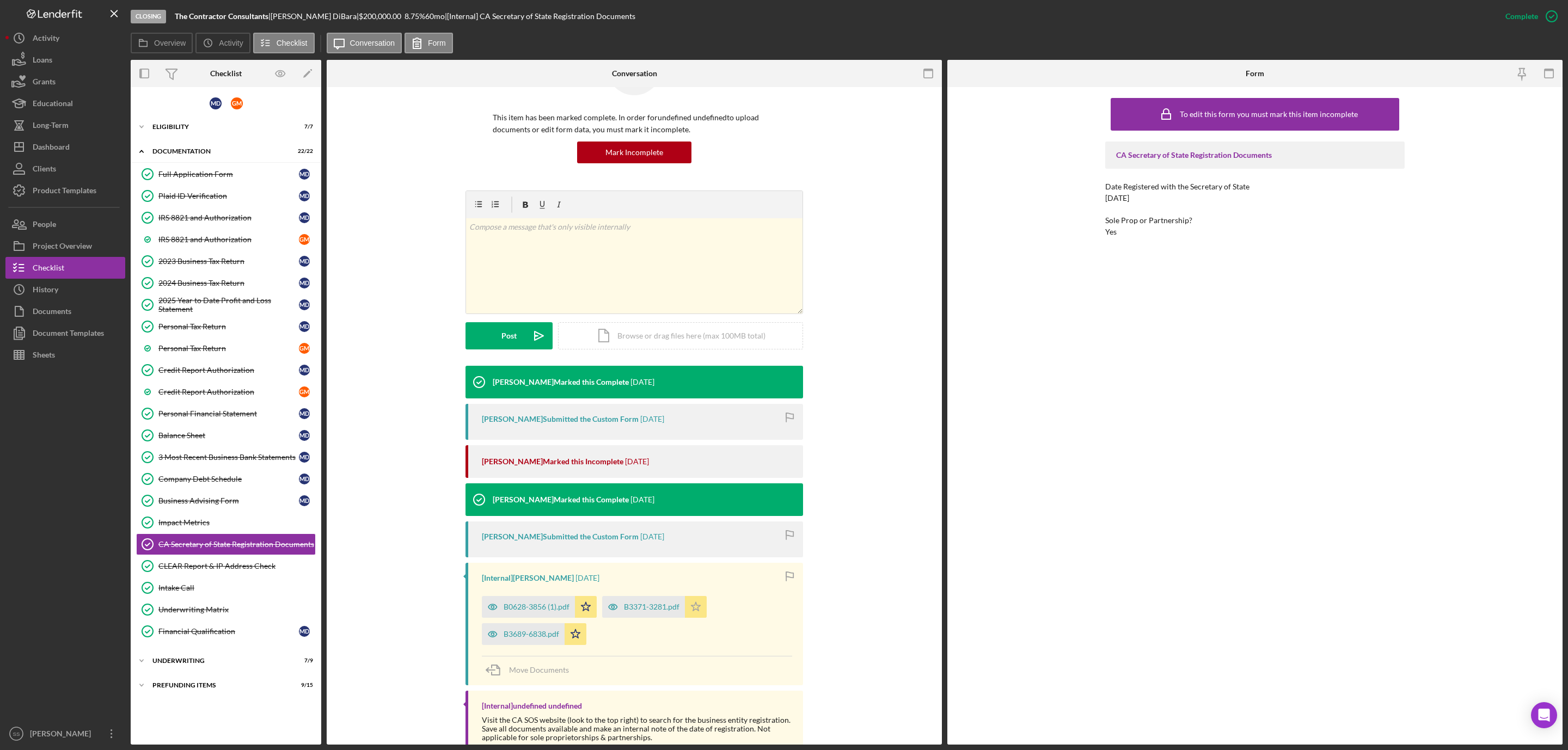
scroll to position [141, 0]
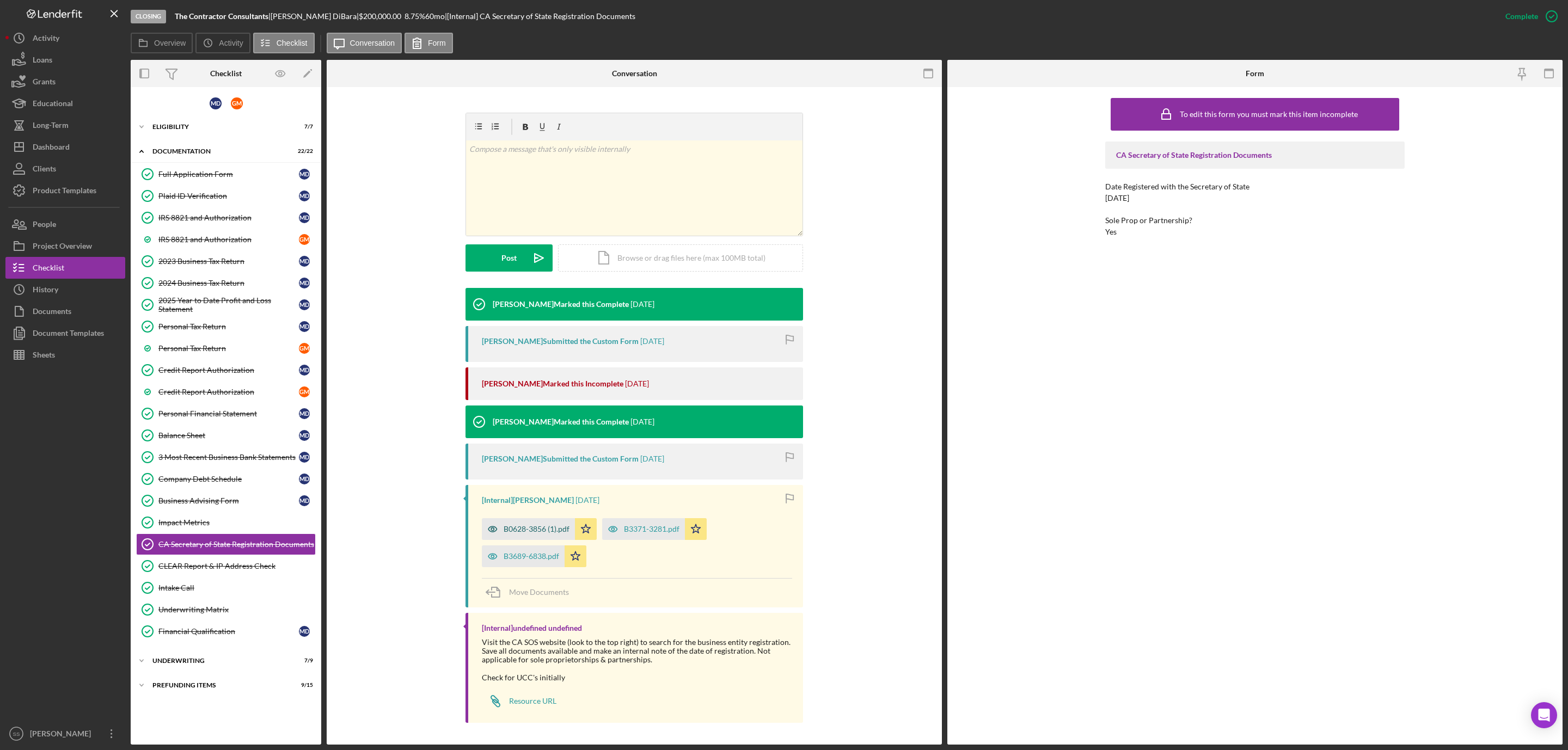
click at [546, 531] on div "B0628-3856 (1).pdf" at bounding box center [536, 529] width 66 height 9
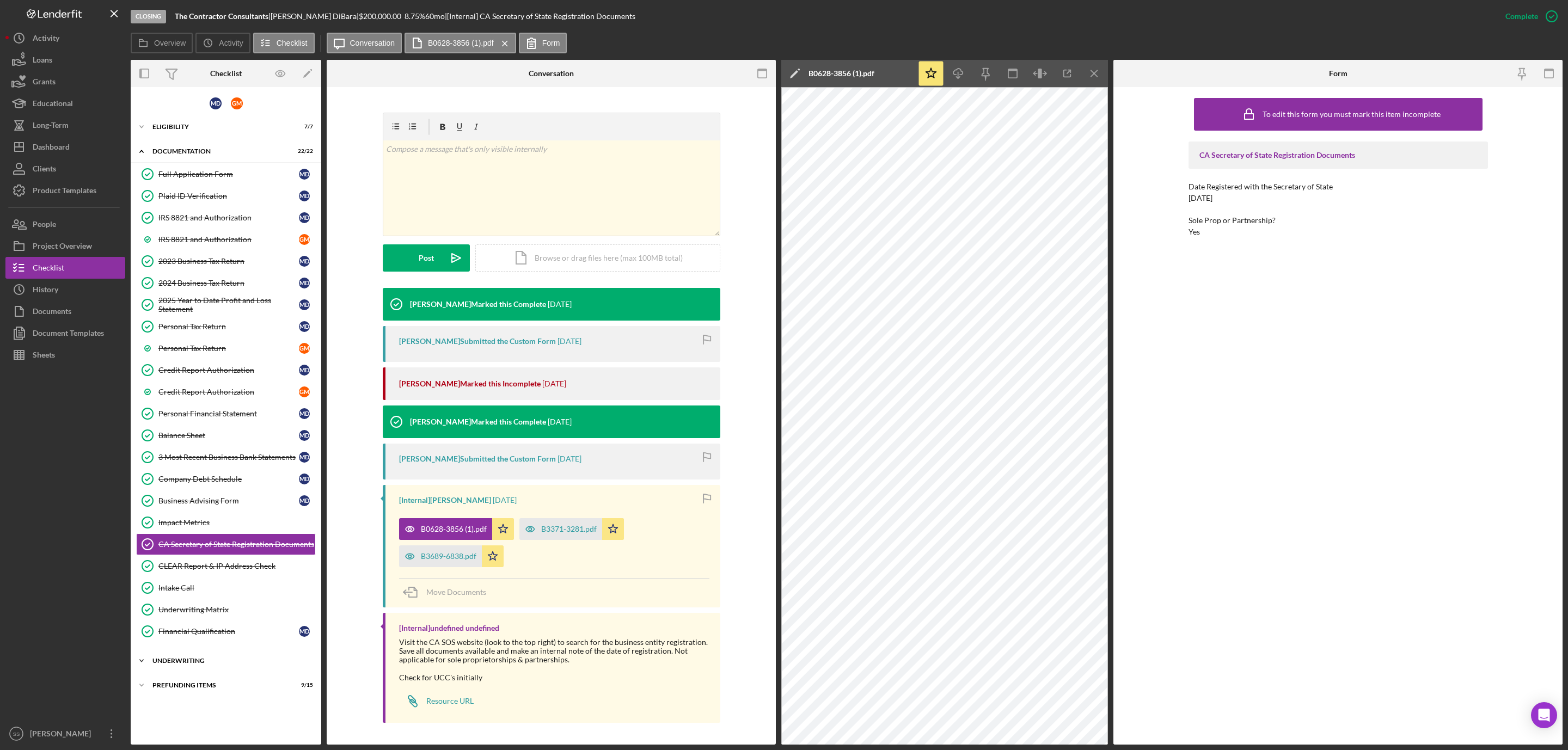
click at [182, 666] on div "Icon/Expander Underwriting 7 / 9" at bounding box center [226, 661] width 191 height 22
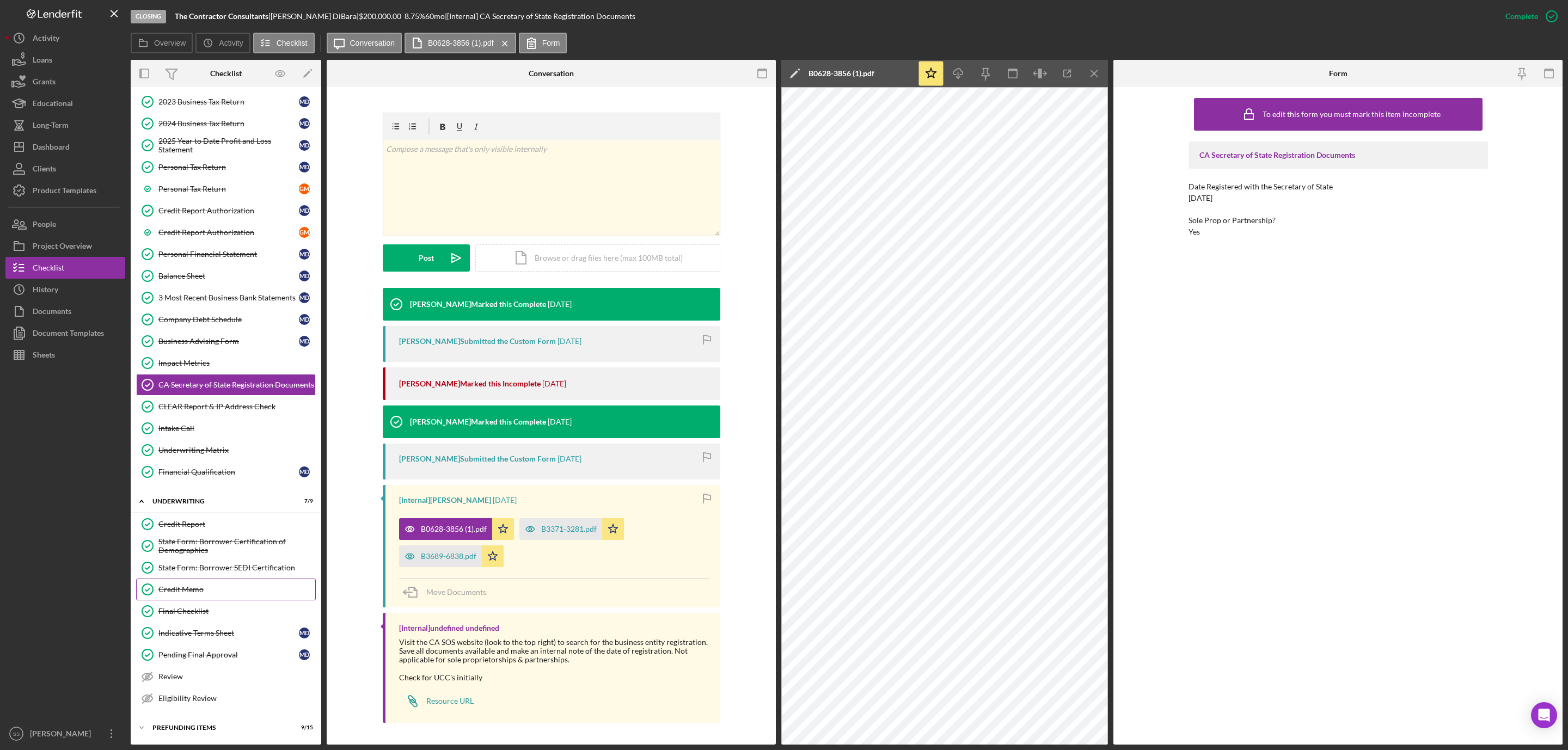
click at [221, 592] on link "Credit Memo Credit Memo" at bounding box center [226, 590] width 180 height 22
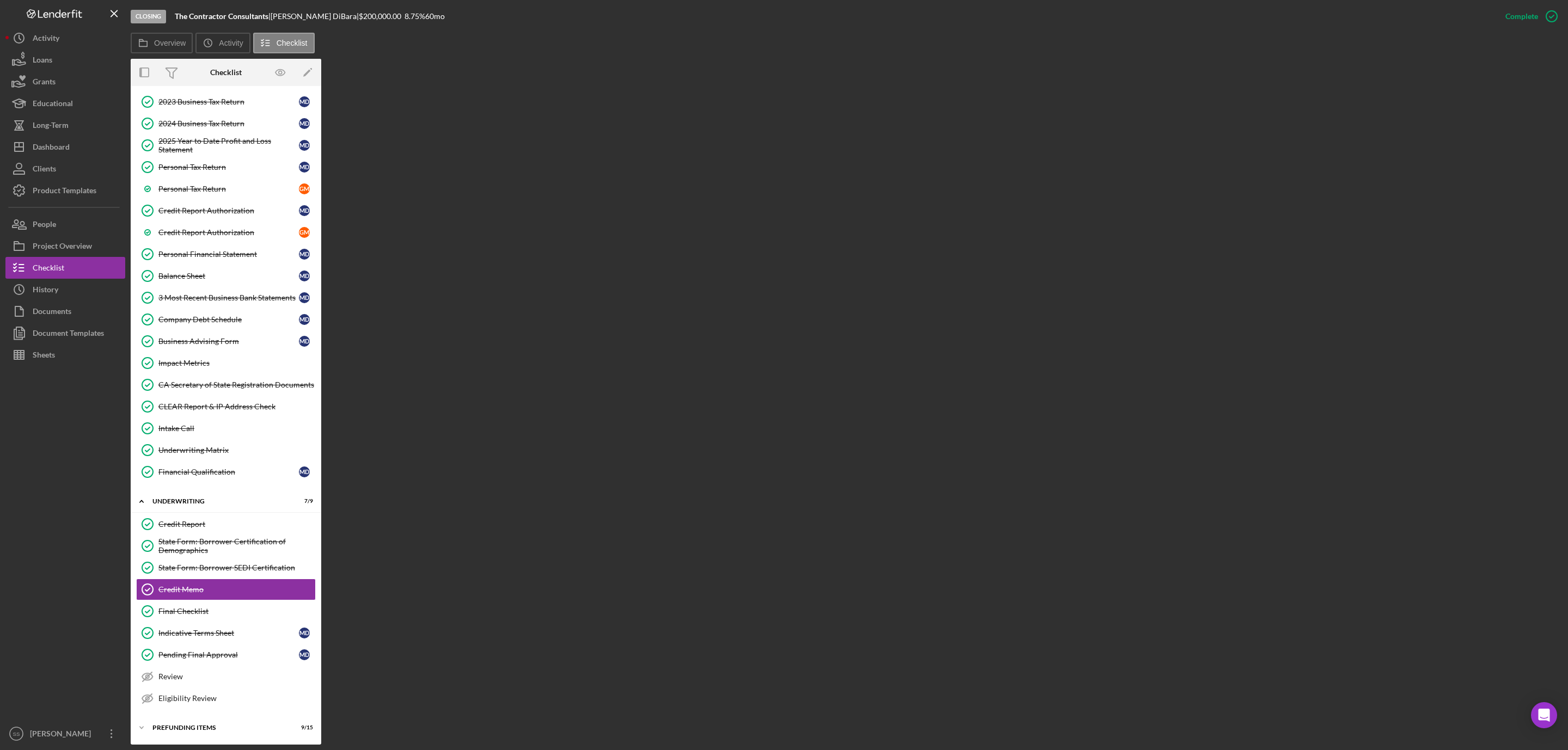
scroll to position [176, 0]
